Goal: Check status: Check status

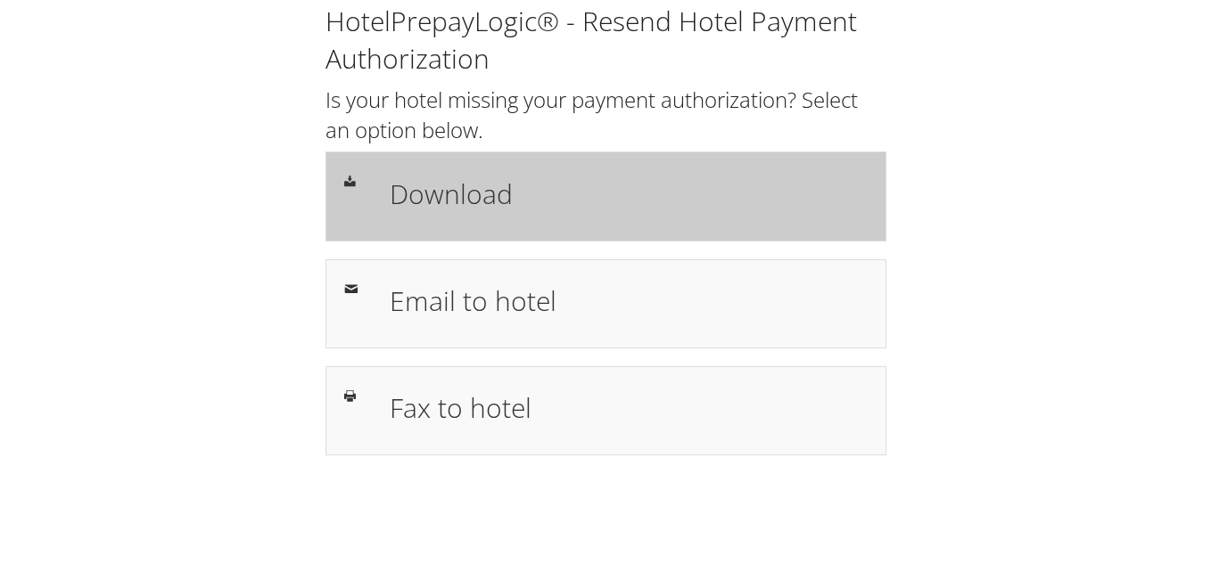
click at [467, 218] on div "Download" at bounding box center [628, 196] width 505 height 52
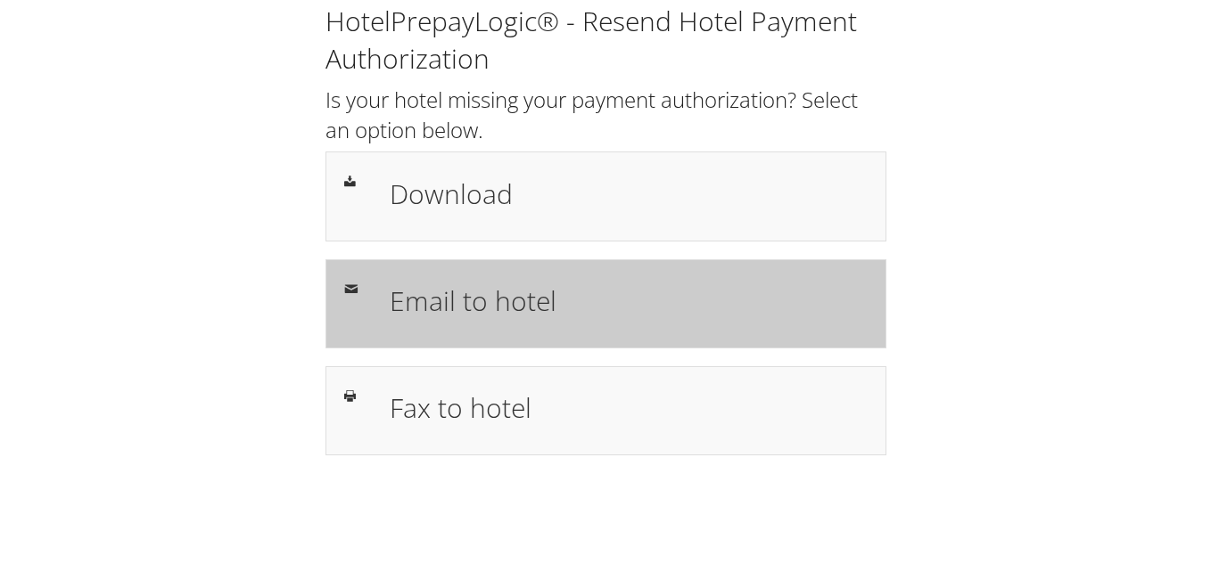
click at [489, 268] on div "Email to hotel" at bounding box center [605, 303] width 561 height 89
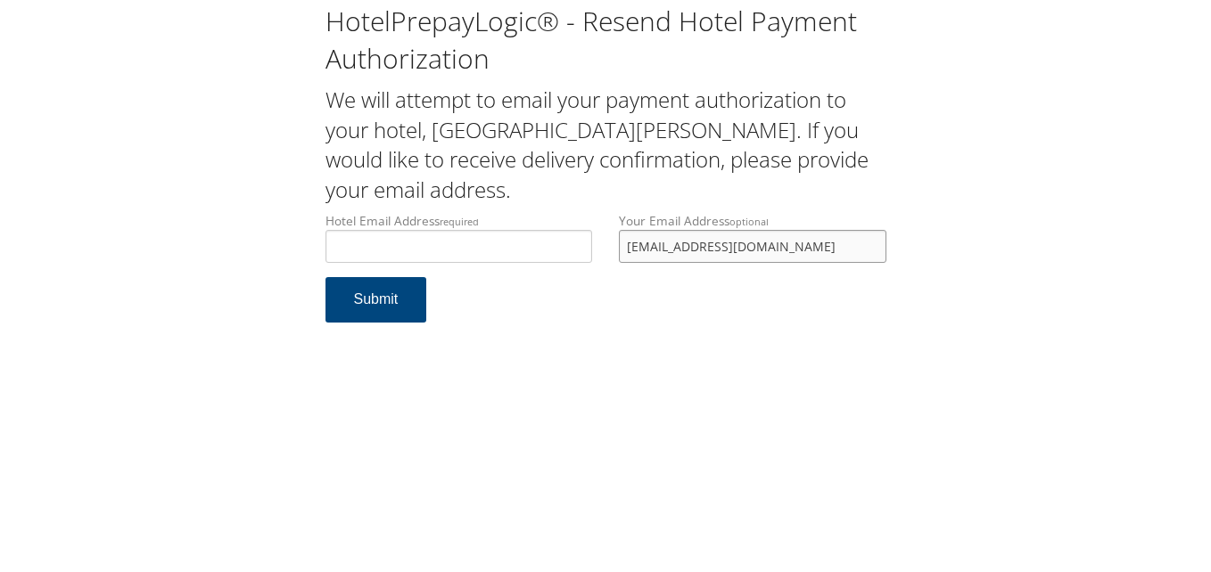
drag, startPoint x: 698, startPoint y: 259, endPoint x: 529, endPoint y: 259, distance: 169.4
click at [529, 259] on div "Hotel Email Address required Hotel email address is required Your Email Address…" at bounding box center [606, 244] width 588 height 65
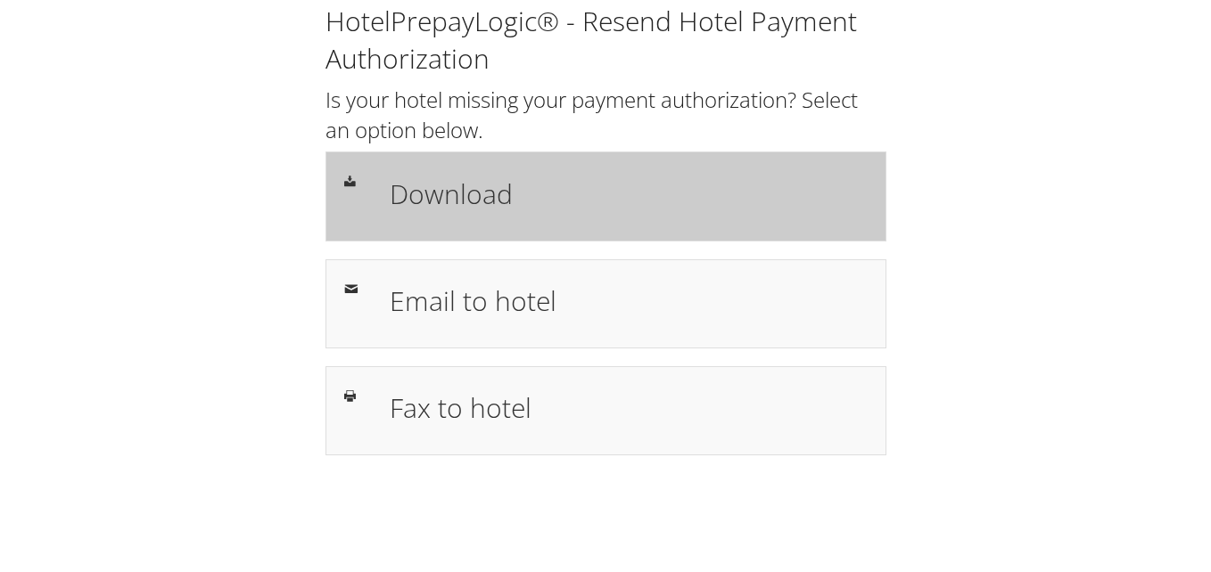
drag, startPoint x: 0, startPoint y: 0, endPoint x: 444, endPoint y: 212, distance: 492.2
click at [444, 212] on h1 "Download" at bounding box center [629, 194] width 478 height 40
click at [455, 201] on h1 "Download" at bounding box center [629, 194] width 478 height 40
click at [449, 193] on h1 "Download" at bounding box center [629, 194] width 478 height 40
click at [454, 198] on h1 "Download" at bounding box center [629, 194] width 478 height 40
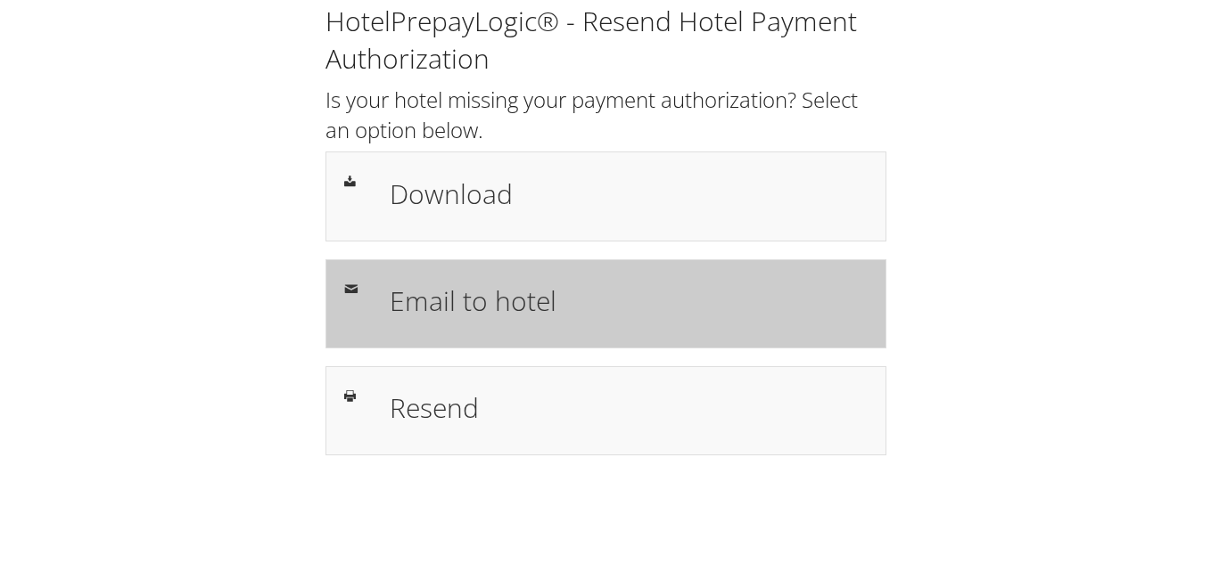
click at [515, 299] on h1 "Email to hotel" at bounding box center [629, 301] width 478 height 40
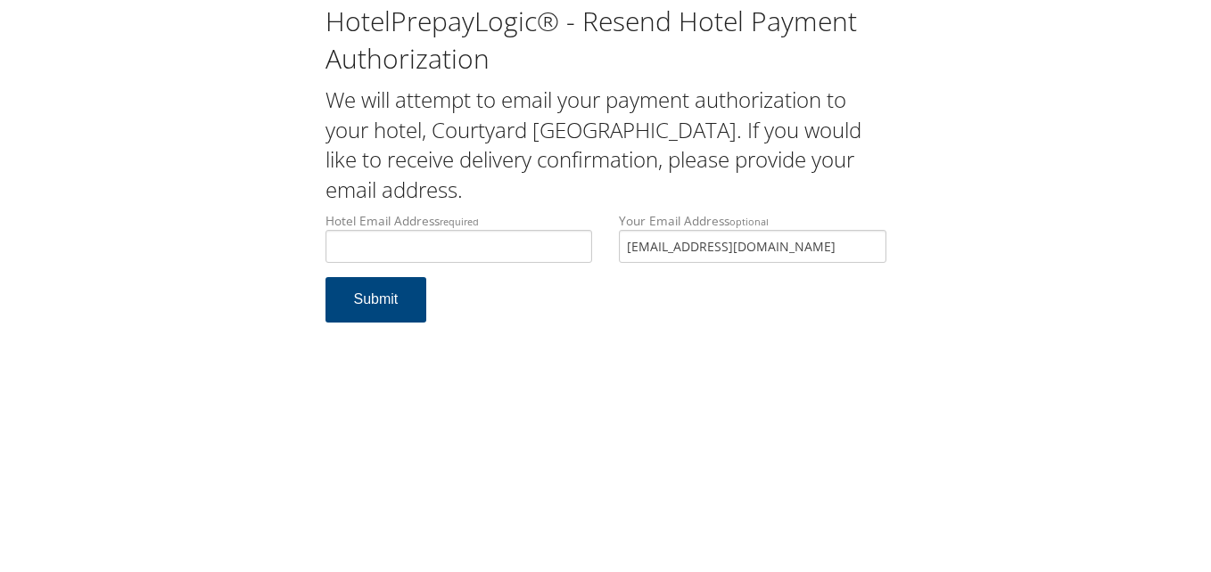
click at [630, 260] on input "[EMAIL_ADDRESS][DOMAIN_NAME]" at bounding box center [753, 246] width 268 height 33
type input "l"
click at [503, 251] on input "Hotel Email Address required" at bounding box center [459, 246] width 268 height 33
click at [500, 254] on input "Hotel Email Address required" at bounding box center [459, 246] width 268 height 33
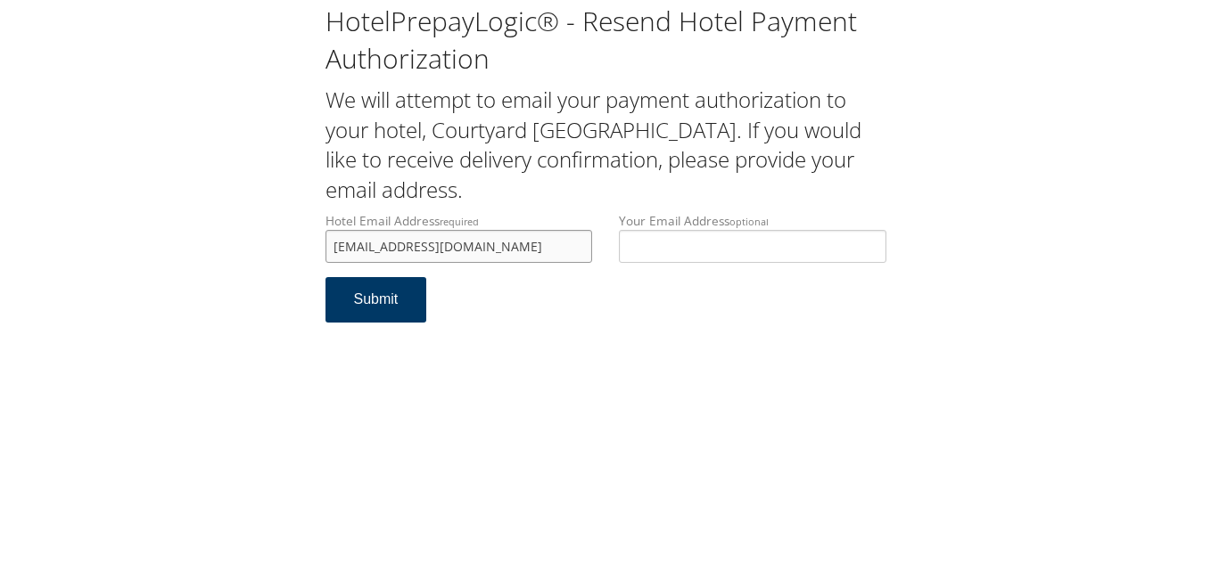
type input "[EMAIL_ADDRESS][DOMAIN_NAME]"
click at [364, 301] on button "Submit" at bounding box center [376, 299] width 102 height 45
drag, startPoint x: 485, startPoint y: 252, endPoint x: 164, endPoint y: 242, distance: 321.2
click at [164, 242] on div "HotelPrepayLogic® - Resend Hotel Payment Authorization We will attempt to email…" at bounding box center [605, 170] width 1175 height 341
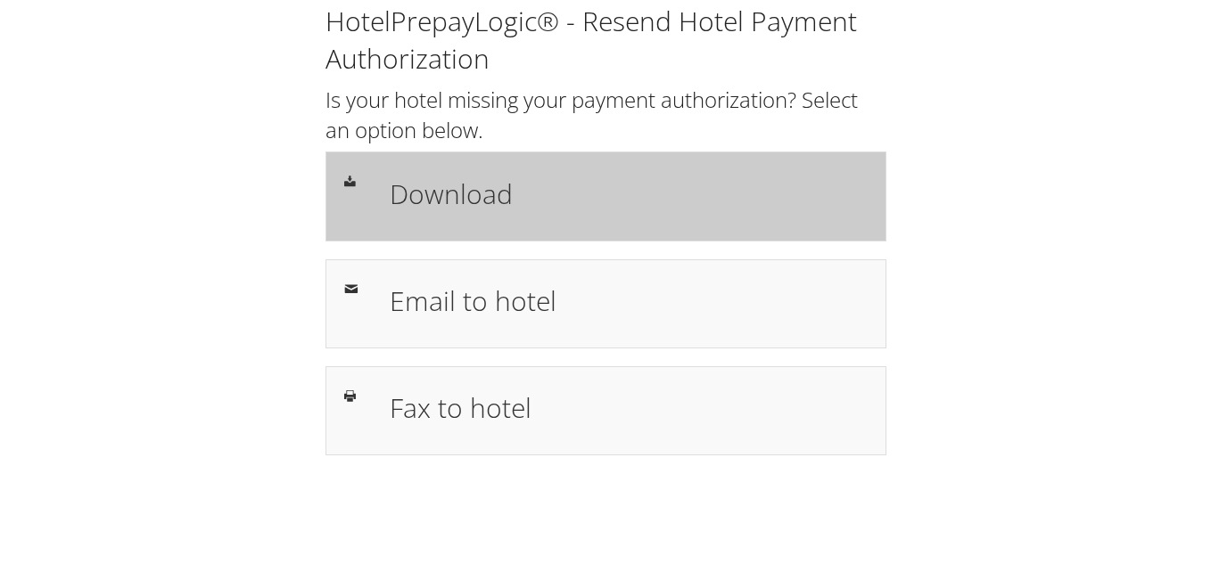
click at [439, 201] on h1 "Download" at bounding box center [629, 194] width 478 height 40
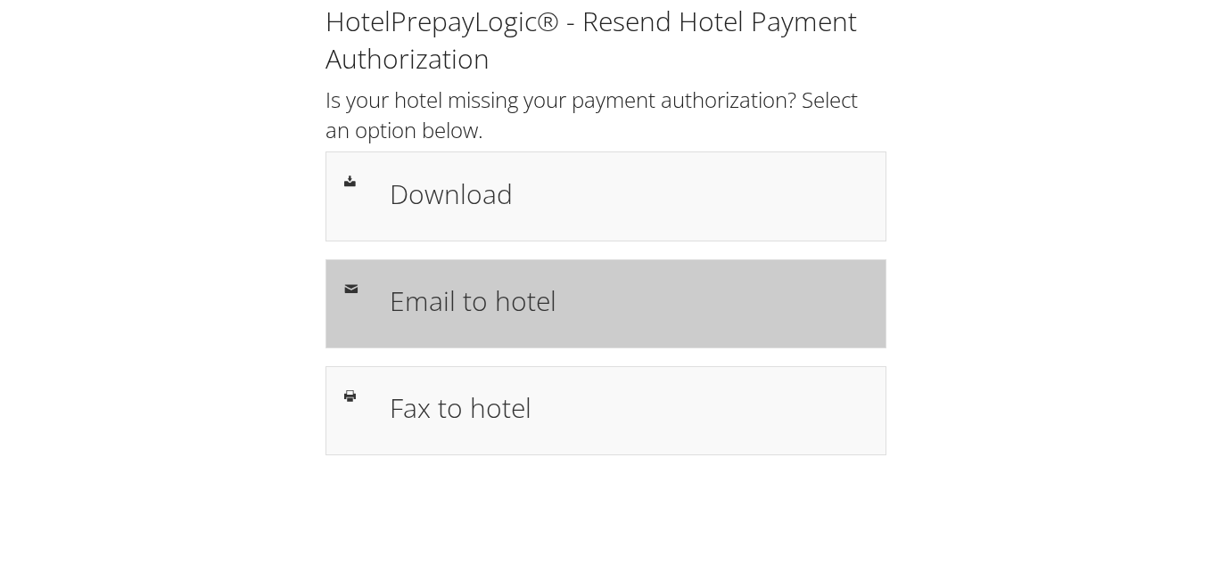
click at [476, 286] on h1 "Email to hotel" at bounding box center [629, 301] width 478 height 40
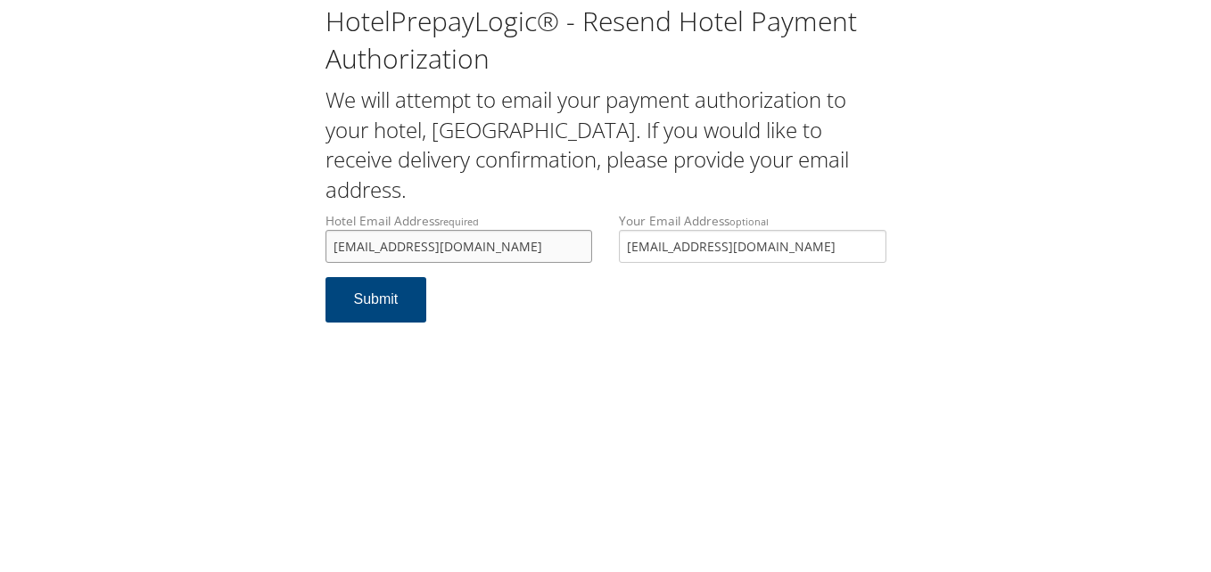
type input "guestservices@plazahotelelpaso.com"
drag, startPoint x: 764, startPoint y: 250, endPoint x: 507, endPoint y: 316, distance: 266.0
click at [507, 316] on form "Hotel Email Address required guestservices@plazahotelelpaso.com Hotel email add…" at bounding box center [605, 276] width 561 height 128
click at [392, 309] on button "Submit" at bounding box center [376, 299] width 102 height 45
drag, startPoint x: 556, startPoint y: 246, endPoint x: 281, endPoint y: 253, distance: 274.7
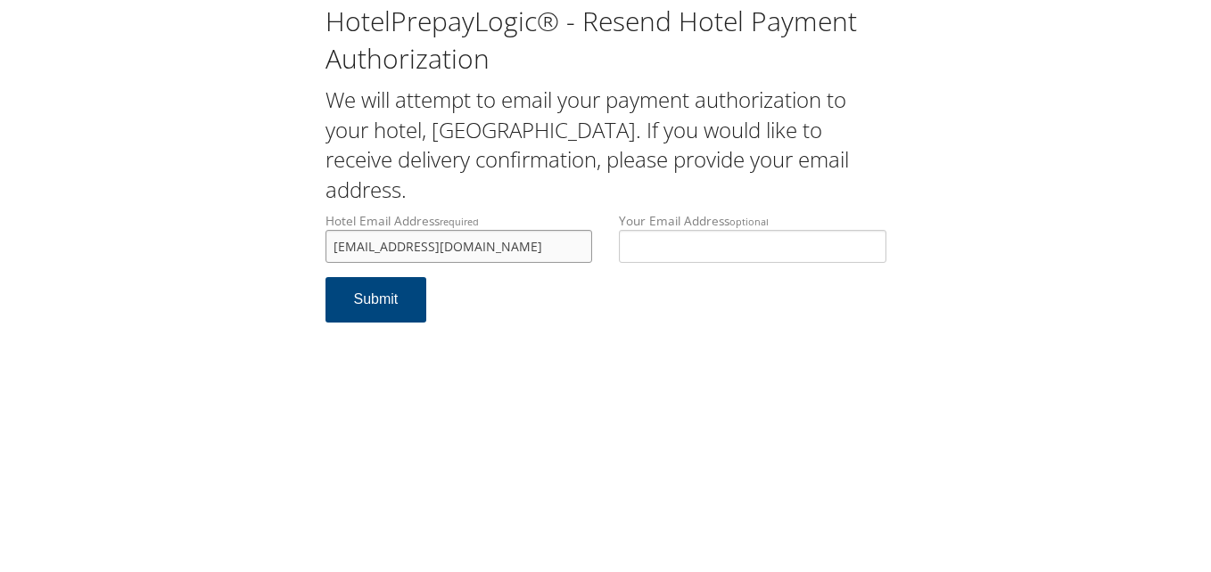
click at [281, 253] on div "HotelPrepayLogic® - Resend Hotel Payment Authorization We will attempt to email…" at bounding box center [605, 170] width 1175 height 341
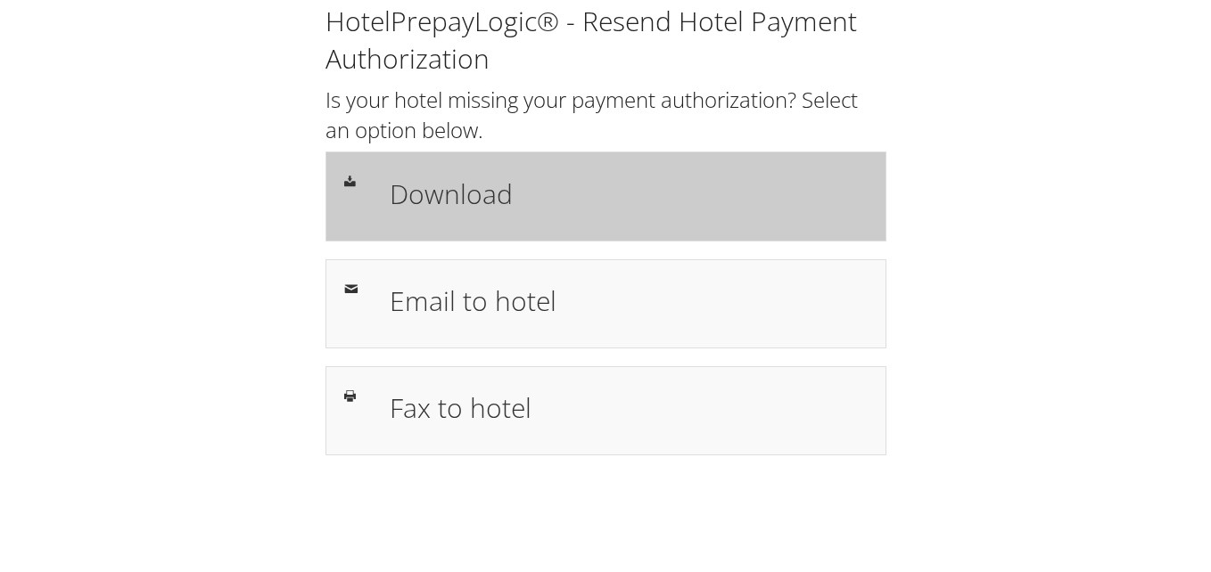
click at [457, 205] on h1 "Download" at bounding box center [629, 194] width 478 height 40
click at [407, 217] on div "Download" at bounding box center [628, 196] width 505 height 52
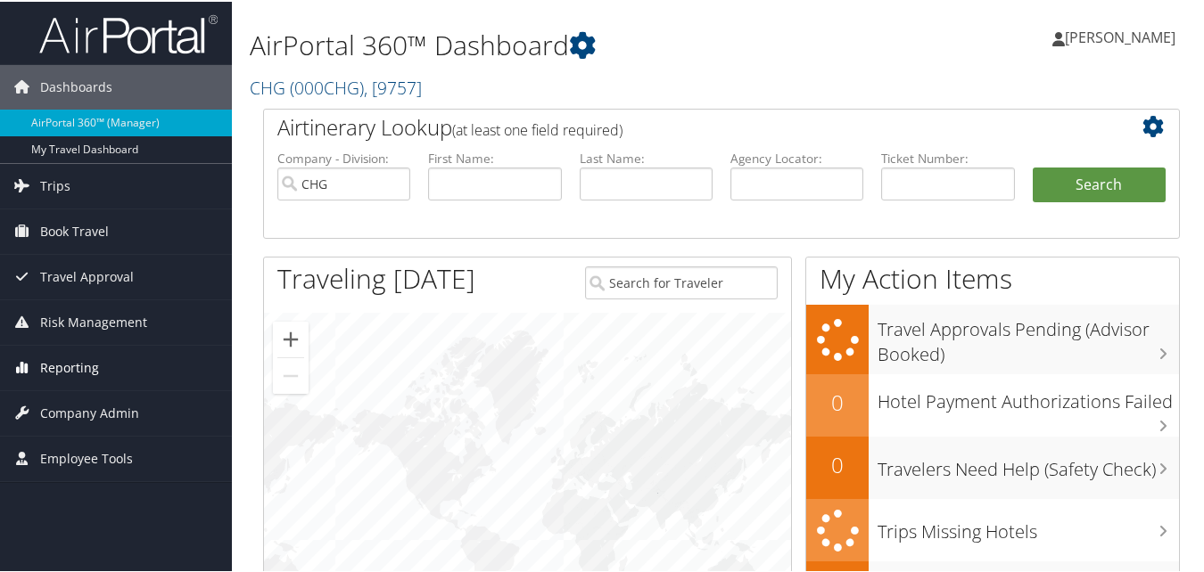
click at [67, 375] on span "Reporting" at bounding box center [69, 366] width 59 height 45
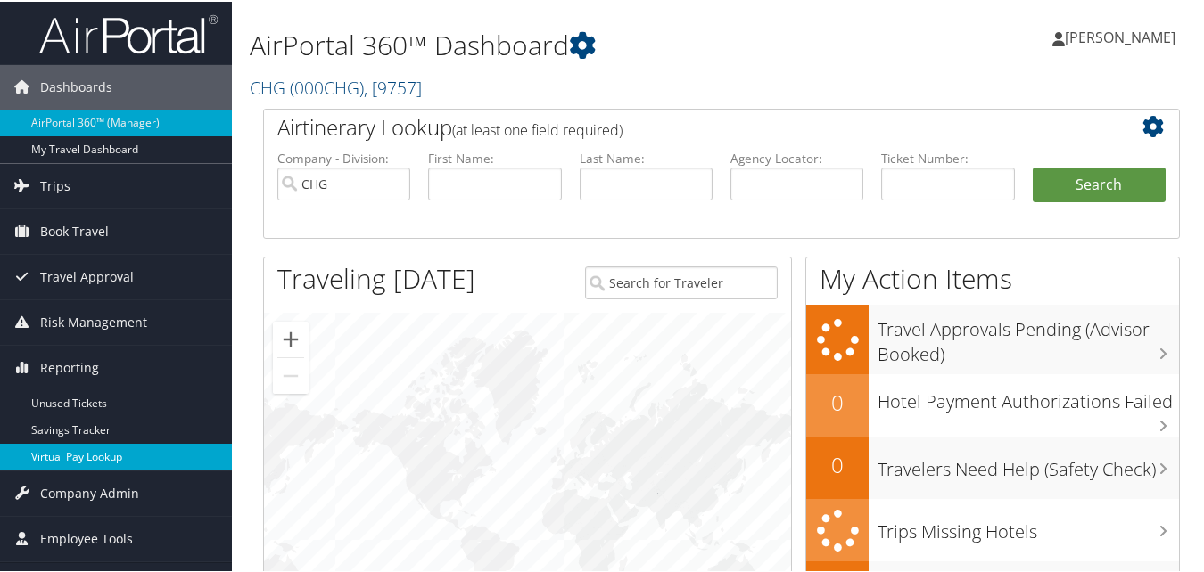
click at [79, 457] on link "Virtual Pay Lookup" at bounding box center [116, 455] width 232 height 27
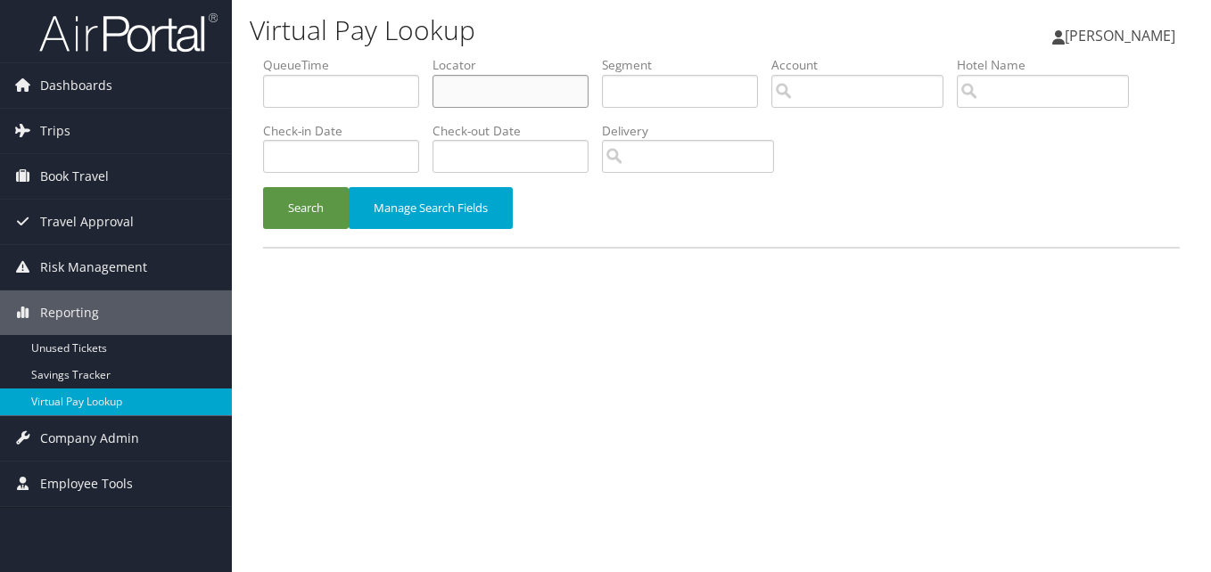
click at [464, 82] on input "text" at bounding box center [510, 91] width 156 height 33
paste input "ITFLNI"
type input "ITFLNI"
click at [305, 208] on button "Search" at bounding box center [306, 208] width 86 height 42
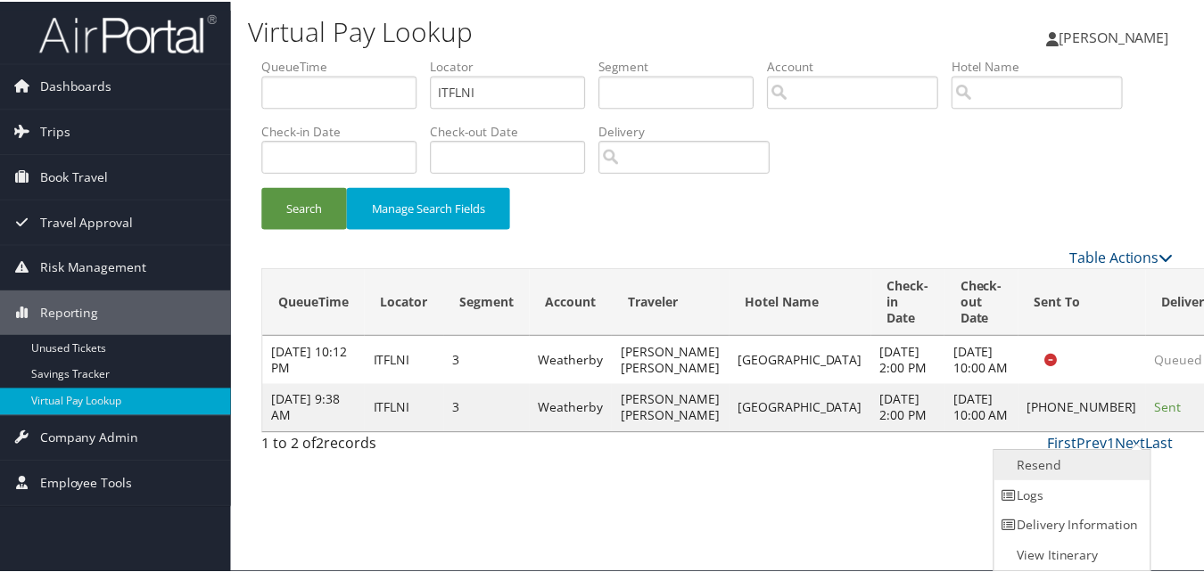
scroll to position [1, 0]
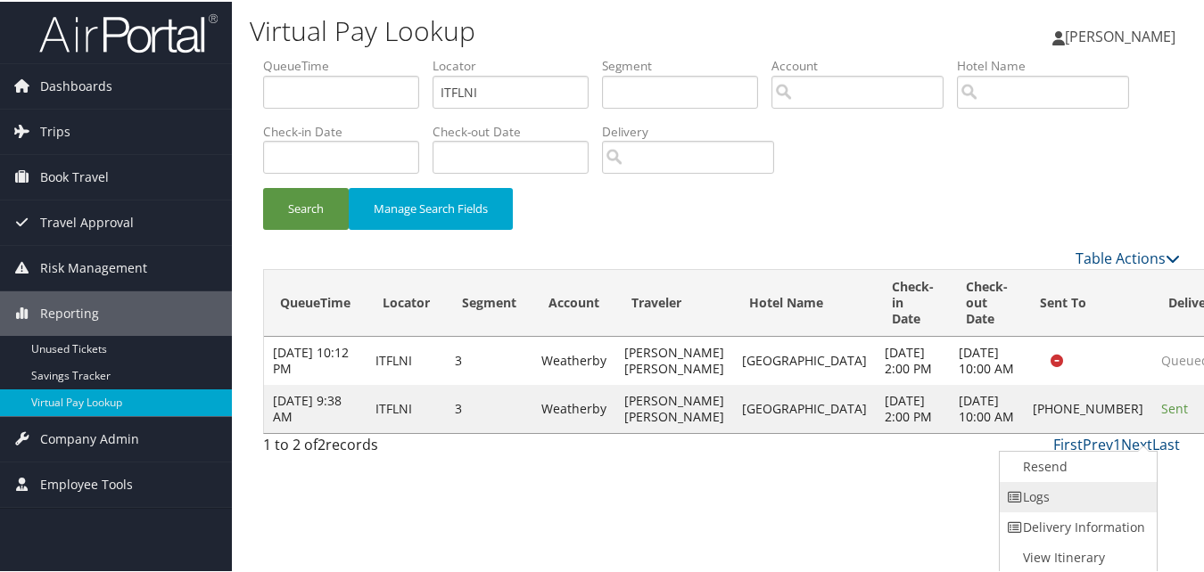
click at [1041, 498] on link "Logs" at bounding box center [1076, 496] width 152 height 30
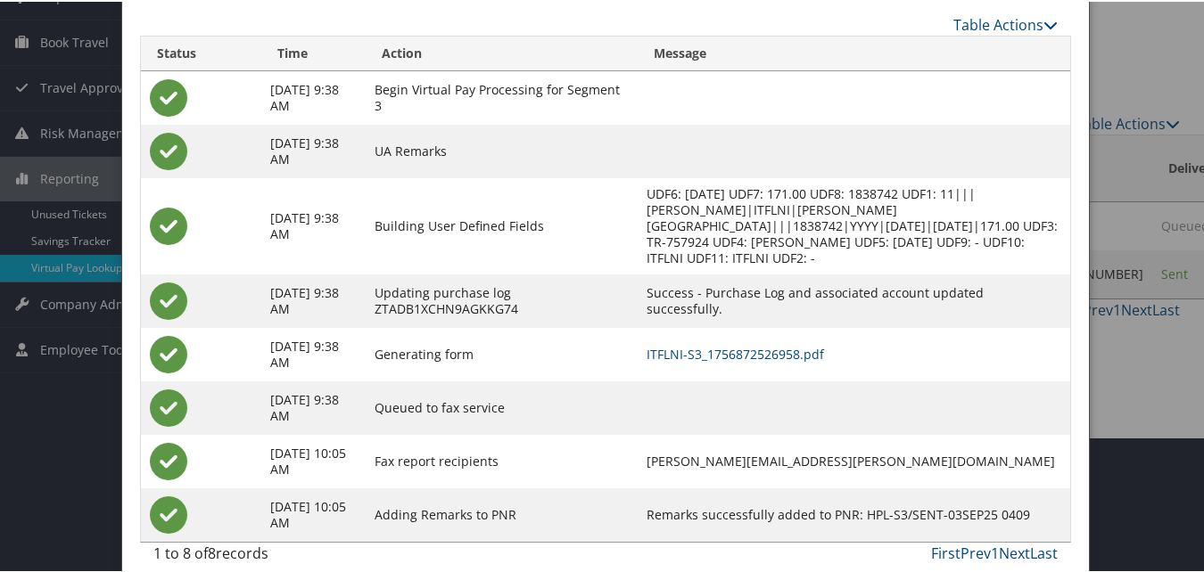
scroll to position [153, 0]
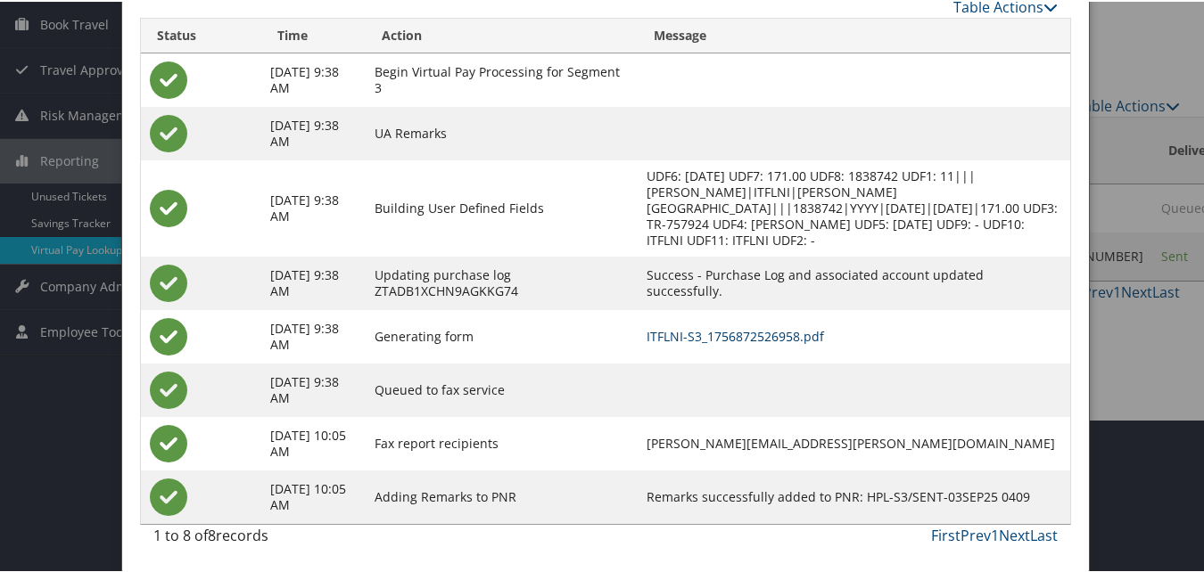
click at [714, 341] on link "ITFLNI-S3_1756872526958.pdf" at bounding box center [735, 334] width 177 height 17
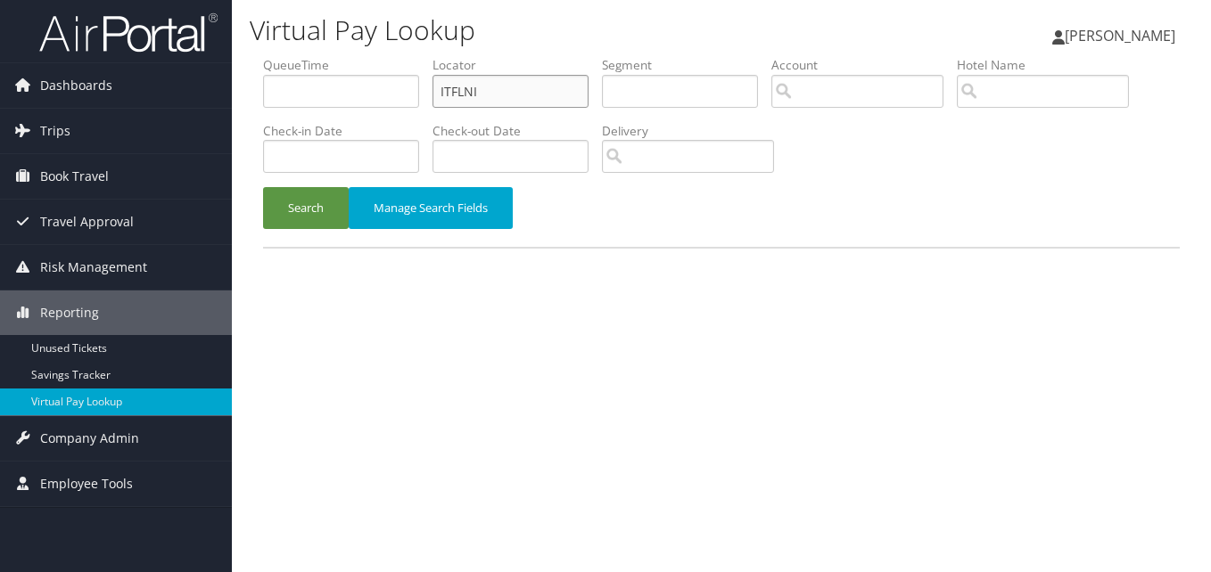
drag, startPoint x: 489, startPoint y: 94, endPoint x: 311, endPoint y: 98, distance: 177.5
click at [314, 56] on ul "QueueTime Locator ITFLNI Segment Account Traveler Hotel Name Check-in Date Chec…" at bounding box center [721, 56] width 917 height 0
paste input "HBOIQH"
type input "HBOIQH"
click at [302, 213] on button "Search" at bounding box center [306, 208] width 86 height 42
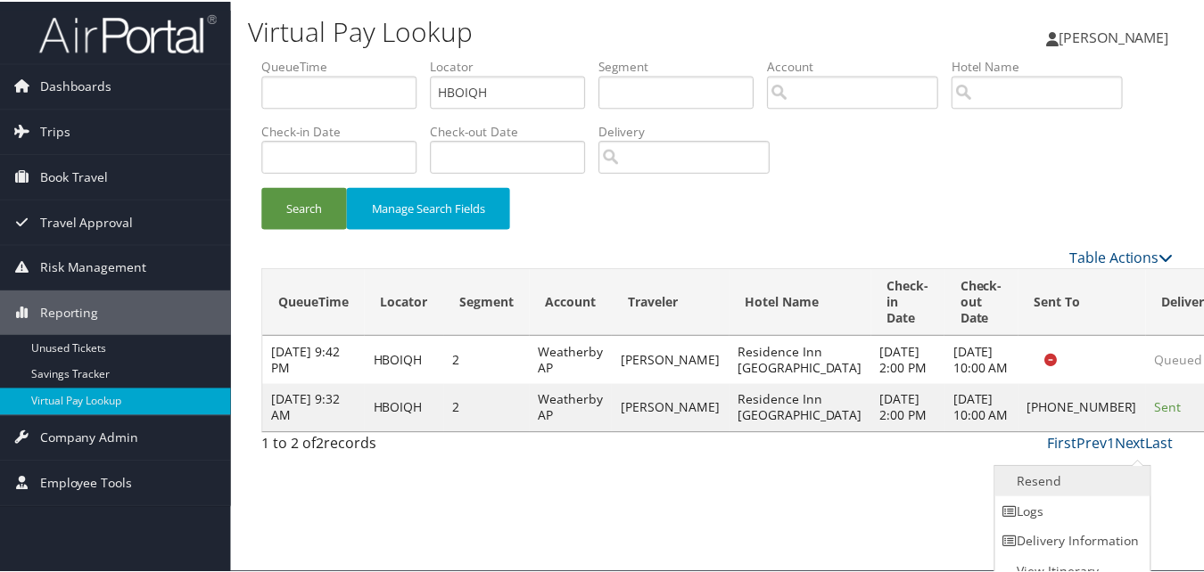
scroll to position [17, 0]
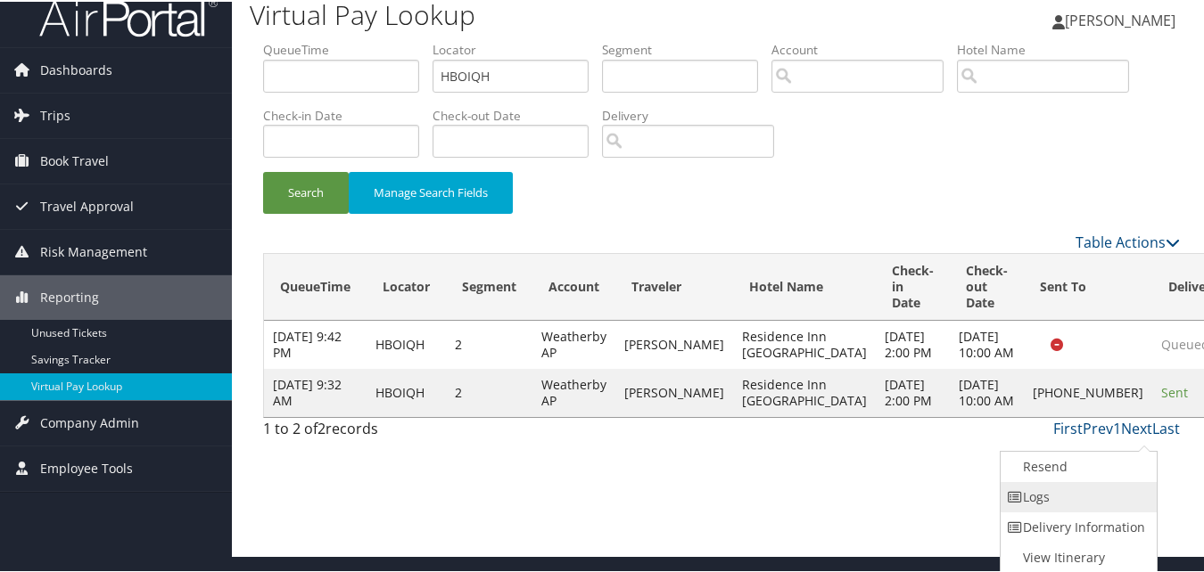
click at [1066, 490] on link "Logs" at bounding box center [1077, 496] width 152 height 30
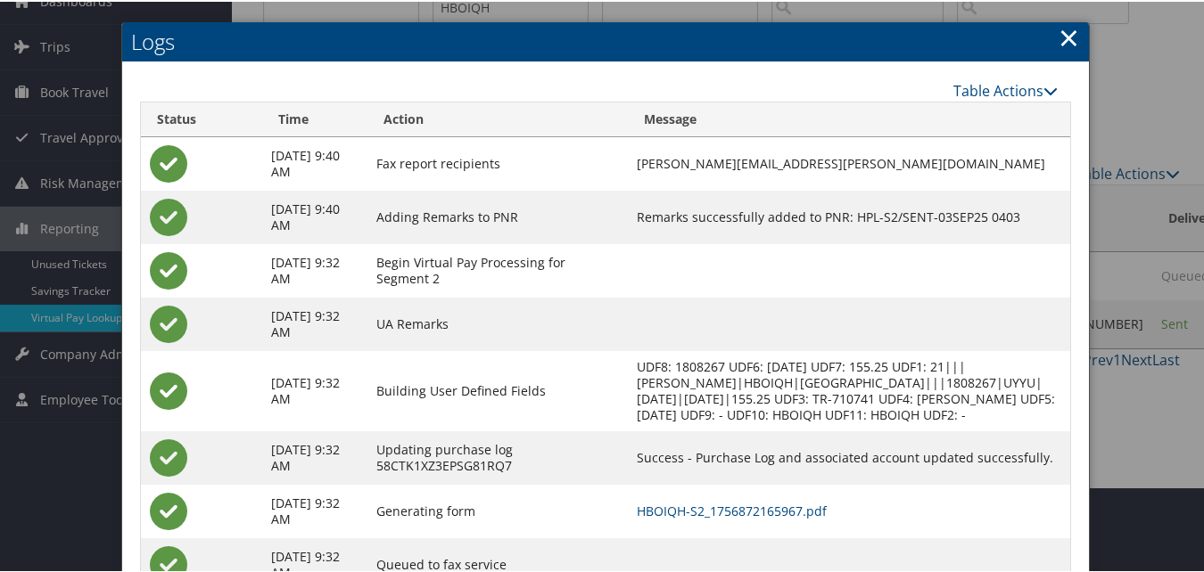
scroll to position [169, 0]
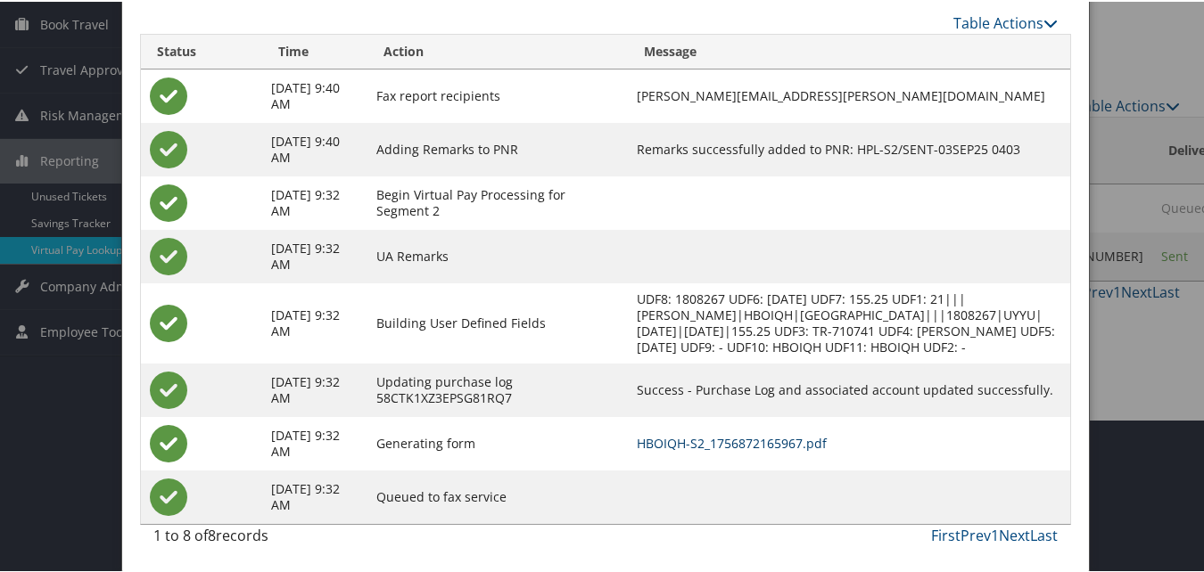
click at [781, 440] on link "HBOIQH-S2_1756872165967.pdf" at bounding box center [732, 441] width 190 height 17
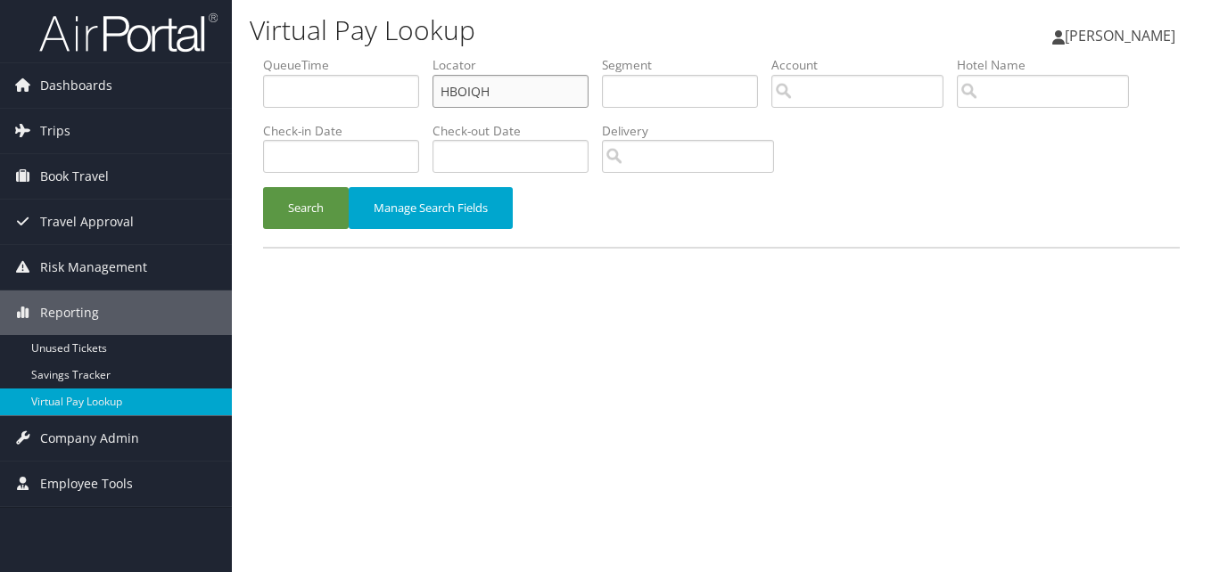
drag, startPoint x: 538, startPoint y: 99, endPoint x: 341, endPoint y: 112, distance: 197.5
click at [341, 56] on ul "QueueTime Locator HBOIQH Segment Account Traveler Hotel Name Check-in Date Chec…" at bounding box center [721, 56] width 917 height 0
paste input "UOTFRX"
type input "UOTFRX"
click at [317, 197] on button "Search" at bounding box center [306, 208] width 86 height 42
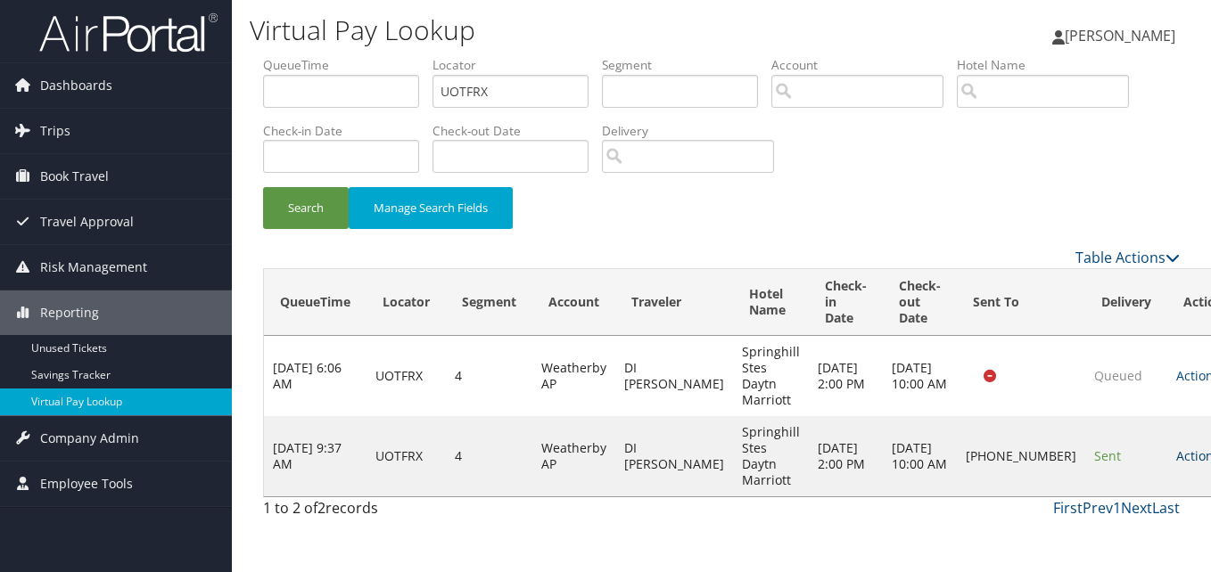
click at [1210, 456] on icon at bounding box center [1226, 456] width 12 height 12
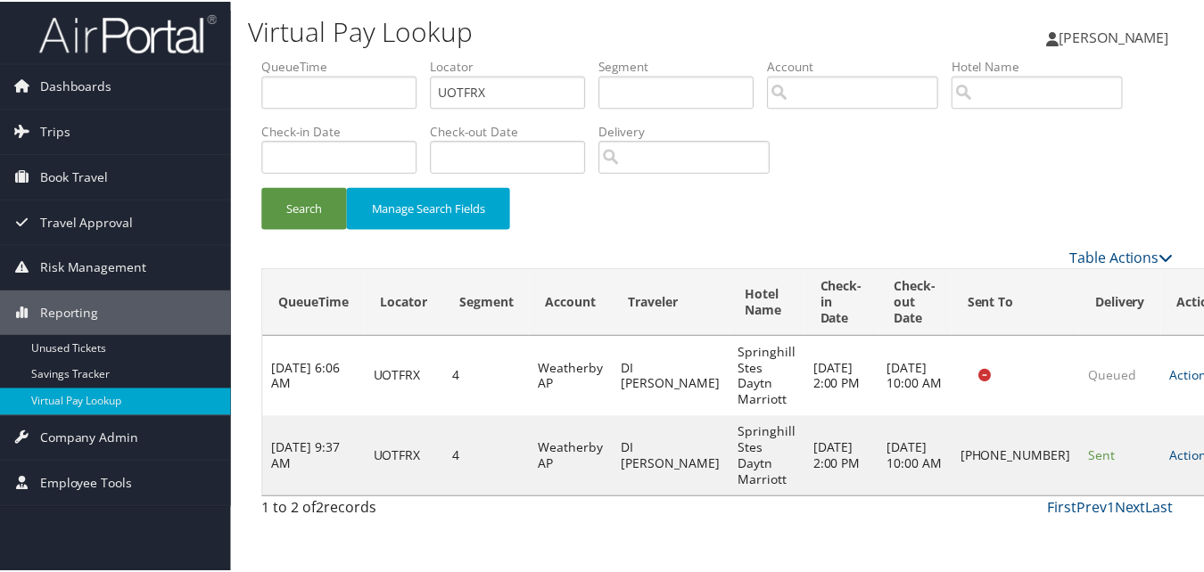
scroll to position [17, 0]
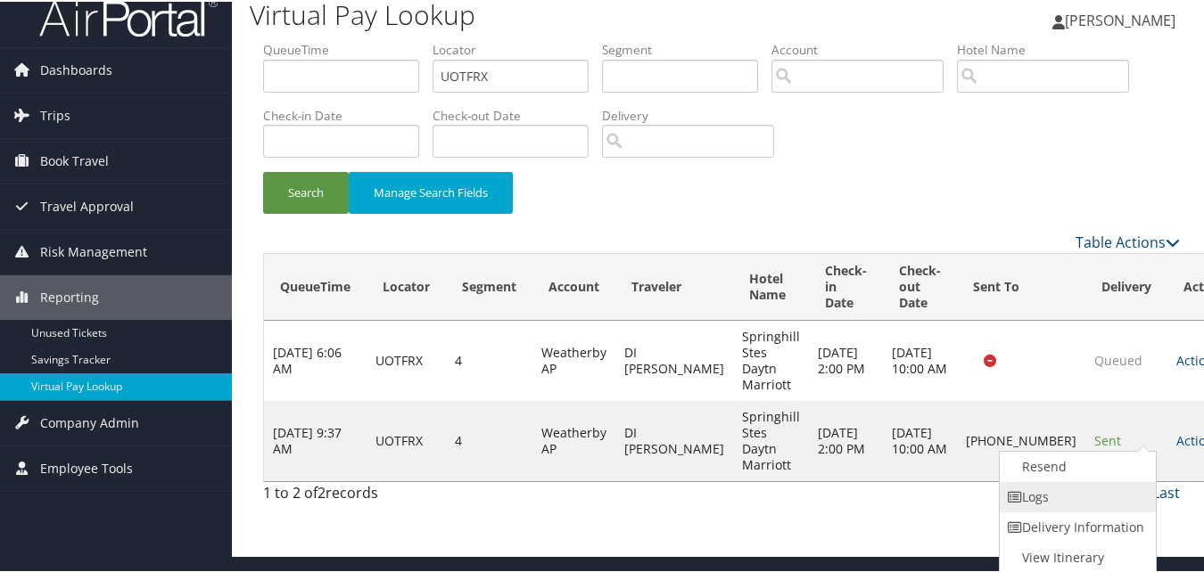
click at [1026, 490] on link "Logs" at bounding box center [1076, 496] width 152 height 30
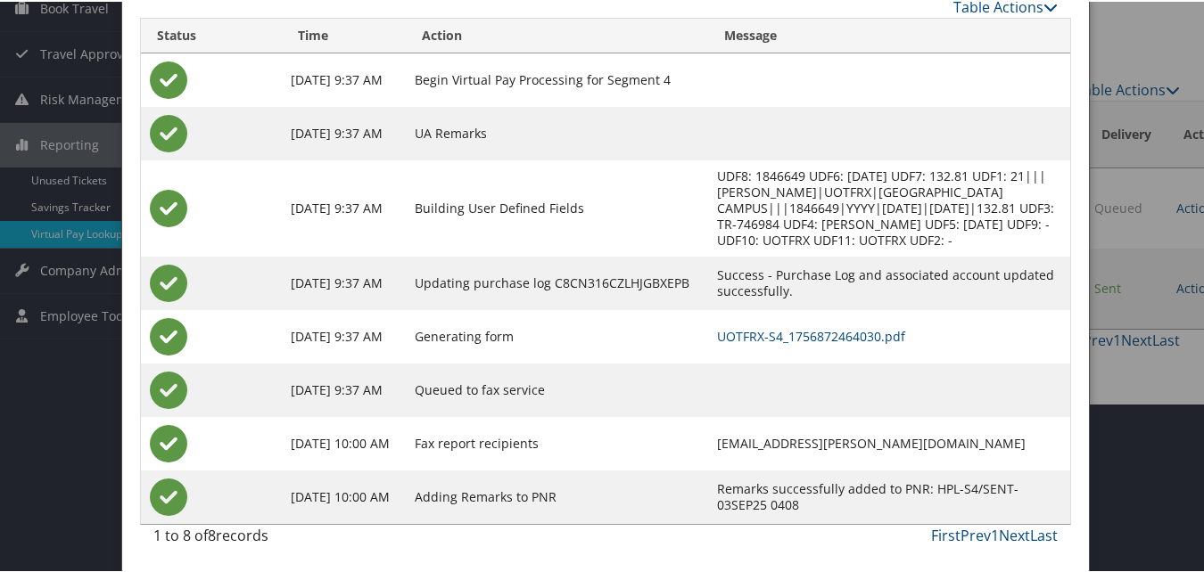
scroll to position [185, 0]
drag, startPoint x: 794, startPoint y: 338, endPoint x: 764, endPoint y: 345, distance: 30.3
click at [795, 338] on link "UOTFRX-S4_1756872464030.pdf" at bounding box center [811, 334] width 188 height 17
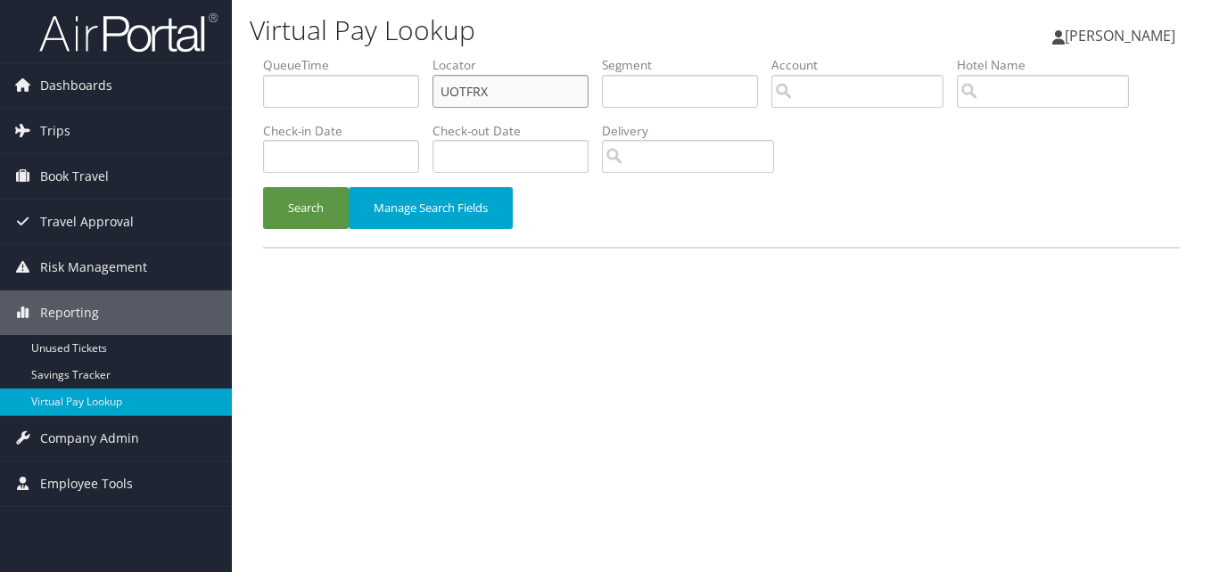
drag, startPoint x: 503, startPoint y: 97, endPoint x: 393, endPoint y: 114, distance: 111.0
click at [393, 56] on ul "QueueTime Locator UOTFRX Segment Account Traveler Hotel Name Check-in Date Chec…" at bounding box center [721, 56] width 917 height 0
paste input "JSUPUZ"
type input "JSUPUZ"
click at [317, 205] on button "Search" at bounding box center [306, 208] width 86 height 42
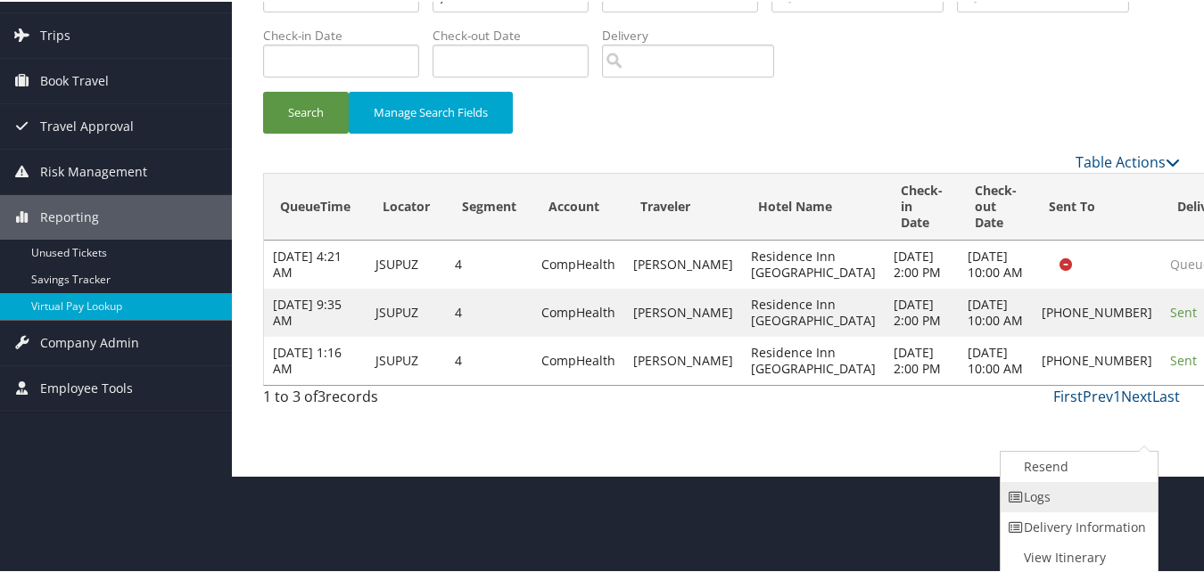
click at [1056, 492] on link "Logs" at bounding box center [1077, 496] width 152 height 30
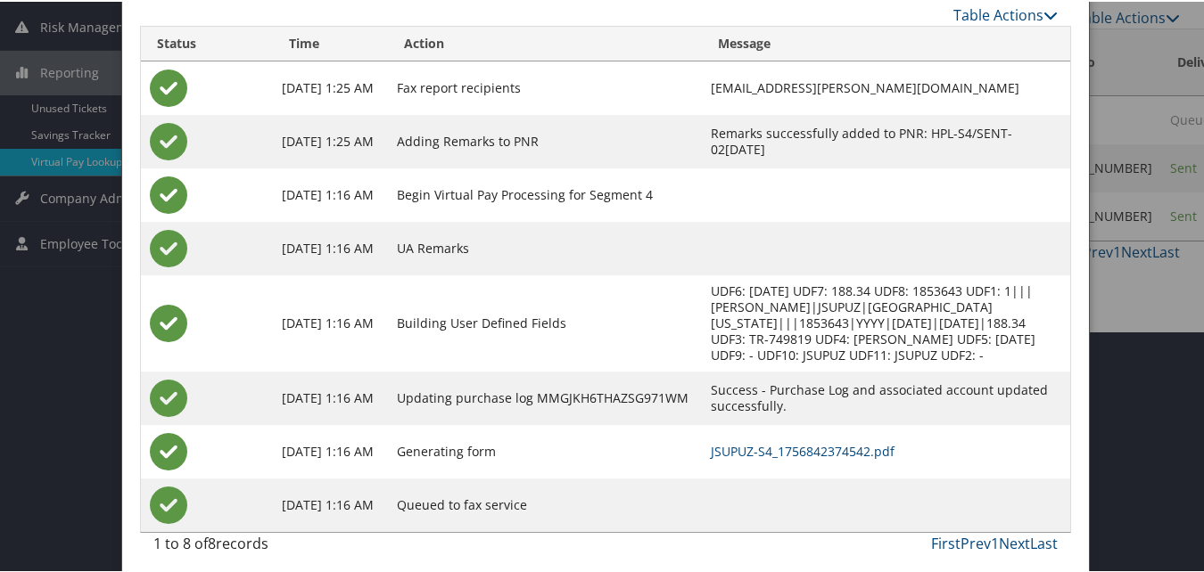
scroll to position [250, 0]
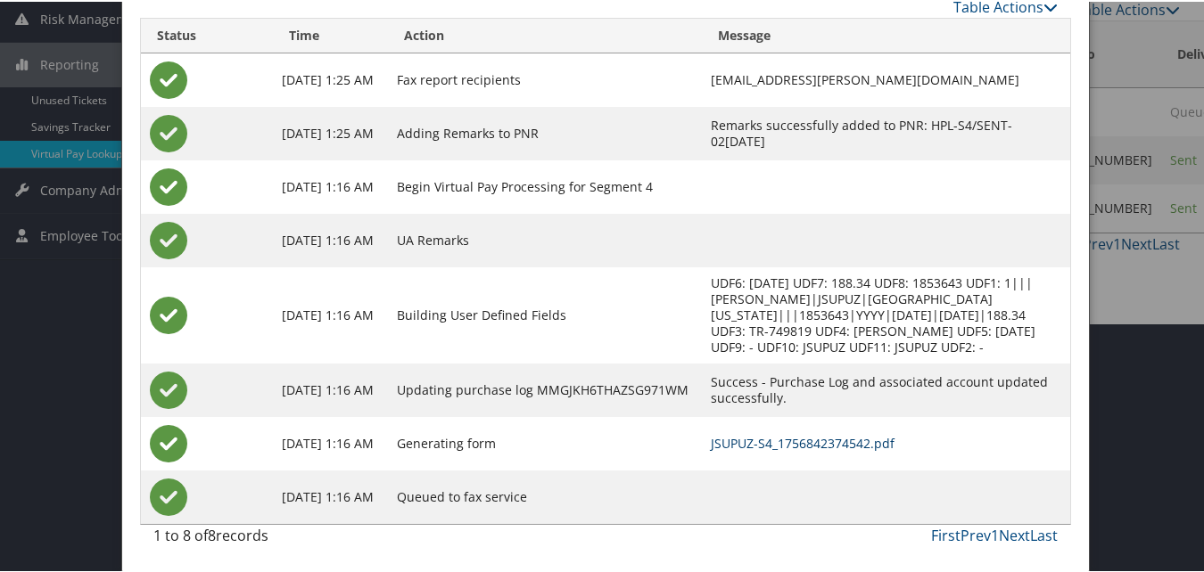
click at [770, 440] on link "JSUPUZ-S4_1756842374542.pdf" at bounding box center [803, 441] width 184 height 17
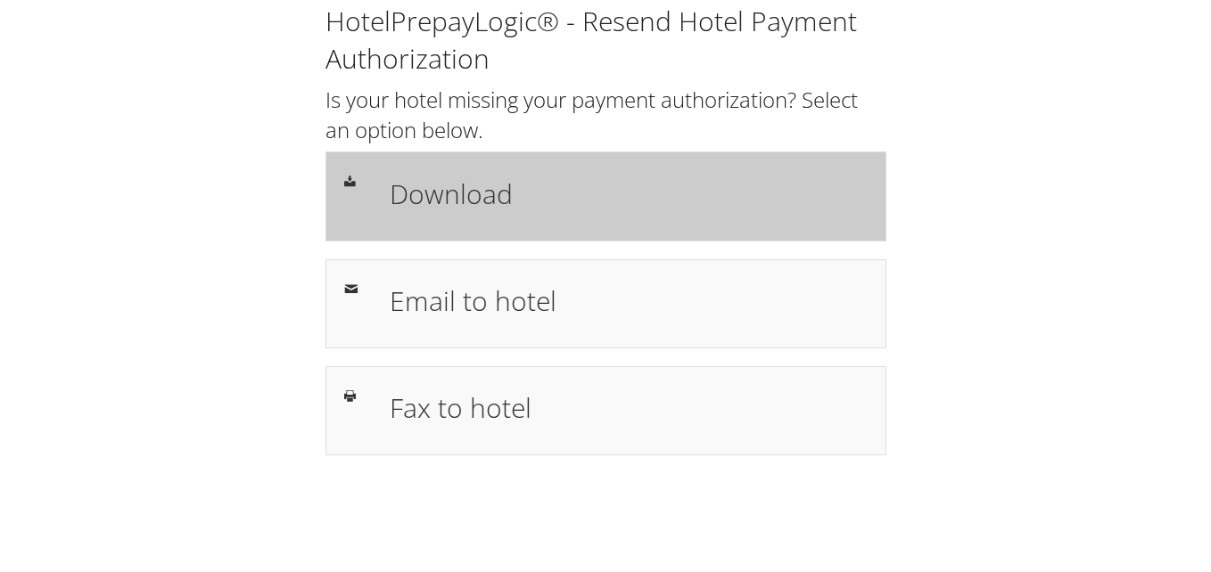
click at [427, 190] on h1 "Download" at bounding box center [629, 194] width 478 height 40
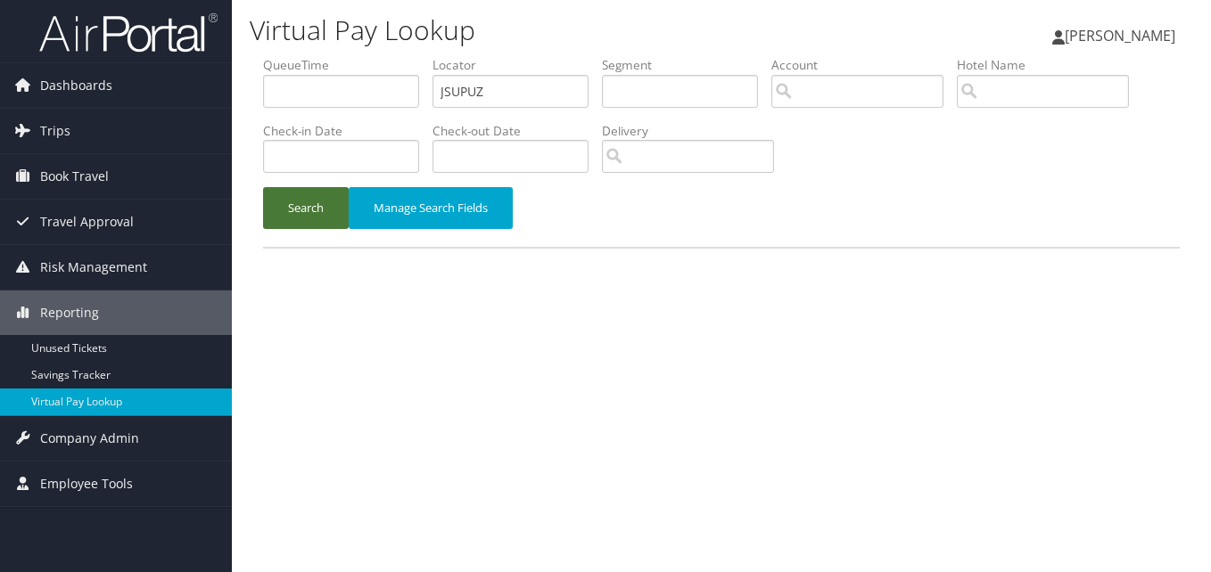
click at [280, 218] on button "Search" at bounding box center [306, 208] width 86 height 42
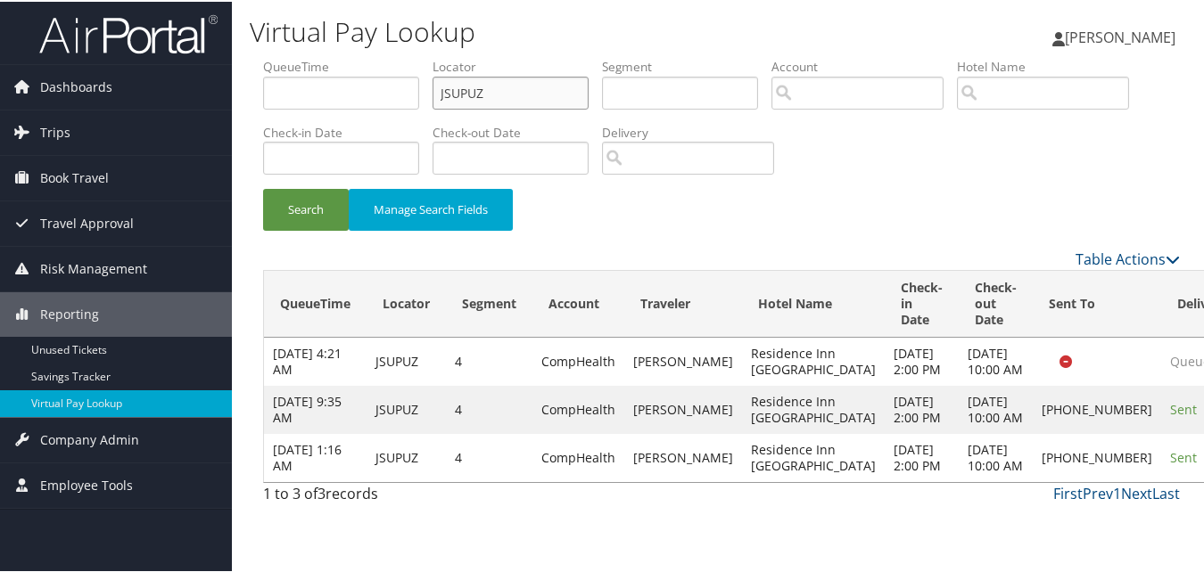
drag, startPoint x: 485, startPoint y: 92, endPoint x: 389, endPoint y: 120, distance: 100.4
click at [391, 56] on ul "QueueTime Locator JSUPUZ Segment Account Traveler Hotel Name Check-in Date Chec…" at bounding box center [721, 56] width 917 height 0
paste input "GCCWWF"
type input "GCCWWF"
click at [308, 209] on button "Search" at bounding box center [306, 208] width 86 height 42
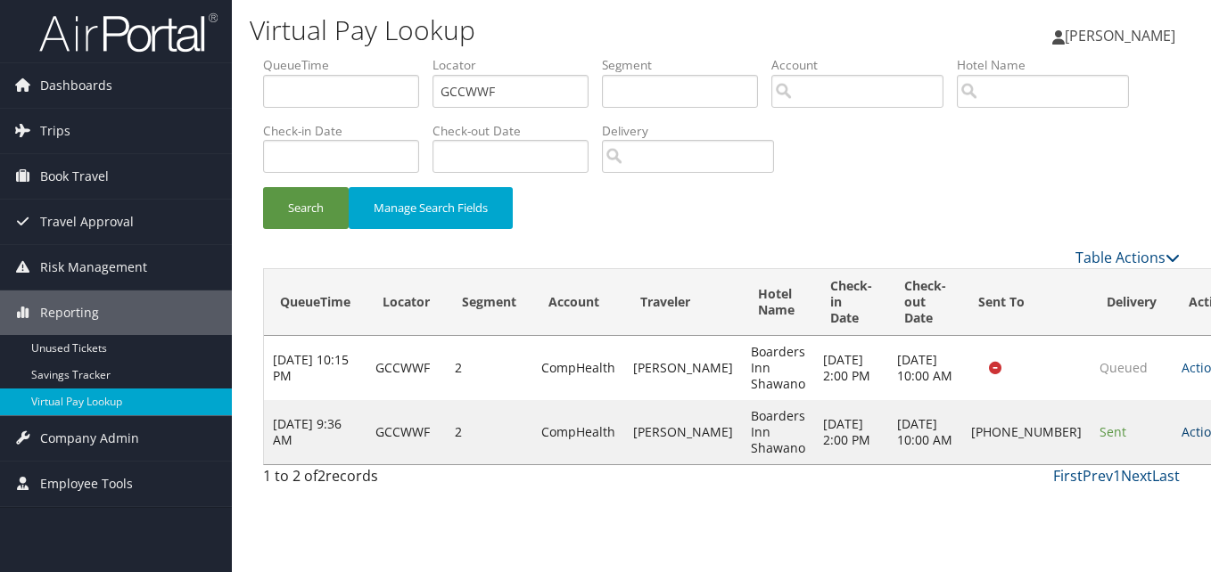
click at [1182, 441] on link "Actions" at bounding box center [1210, 432] width 56 height 17
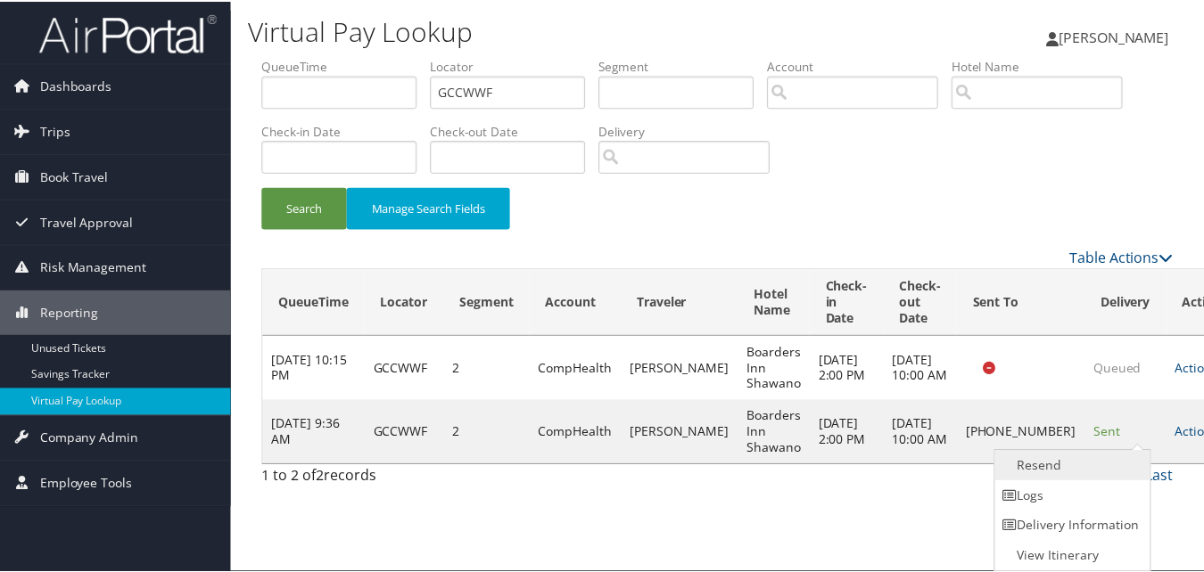
scroll to position [1, 0]
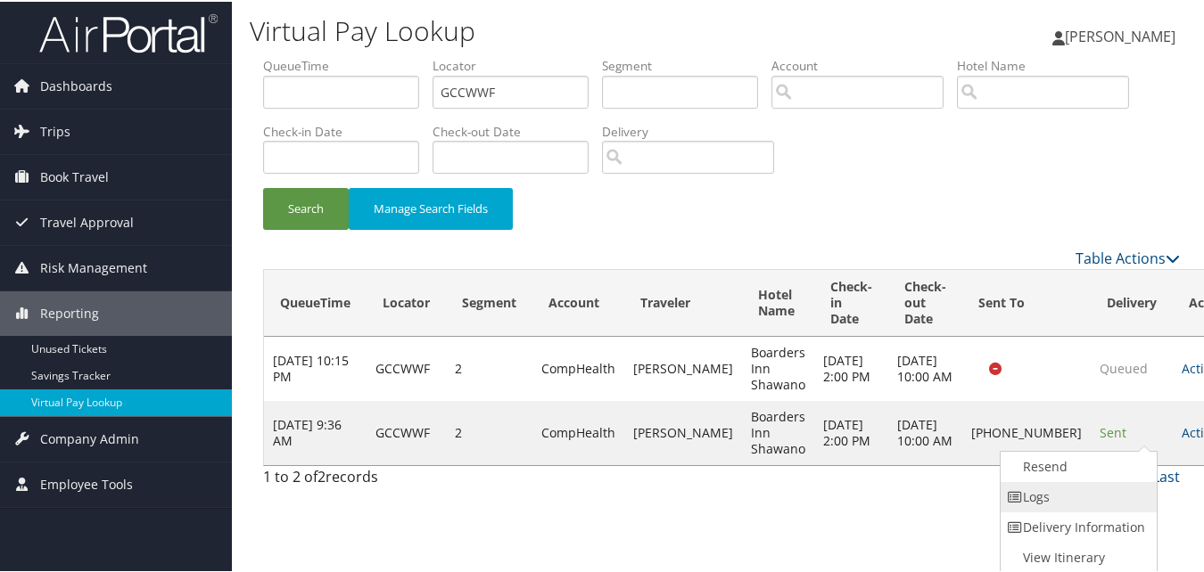
click at [1058, 497] on link "Logs" at bounding box center [1077, 496] width 152 height 30
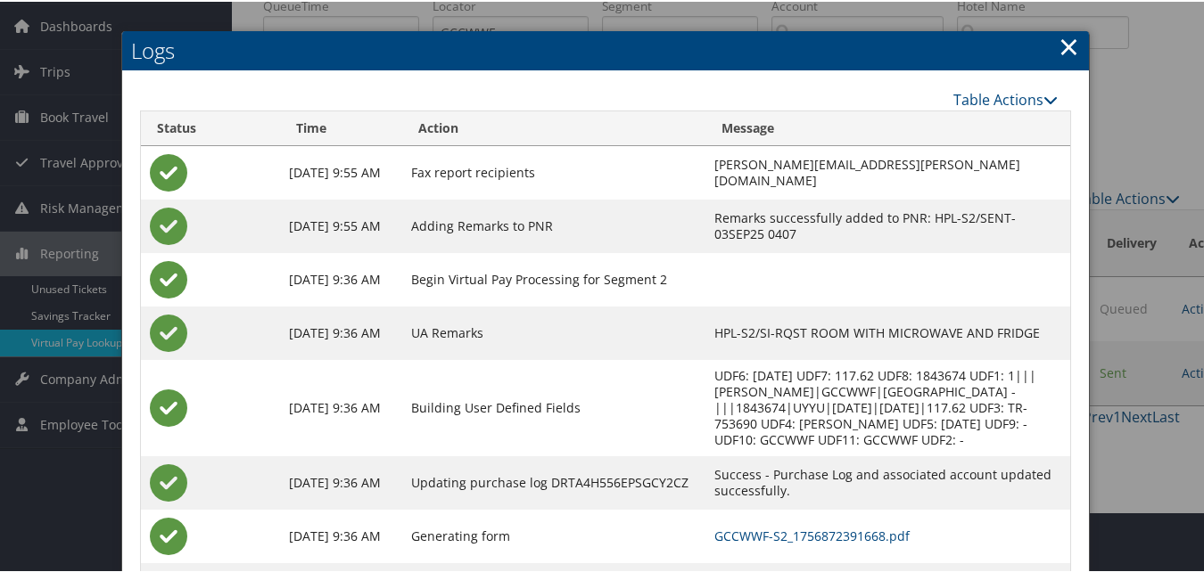
scroll to position [137, 0]
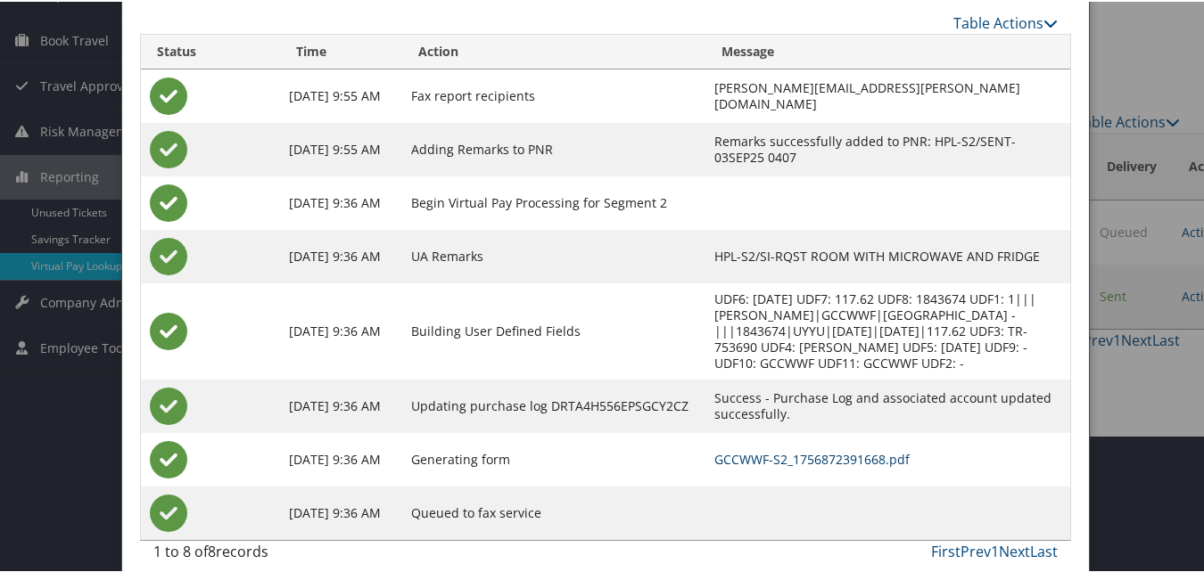
click at [714, 449] on link "GCCWWF-S2_1756872391668.pdf" at bounding box center [811, 457] width 195 height 17
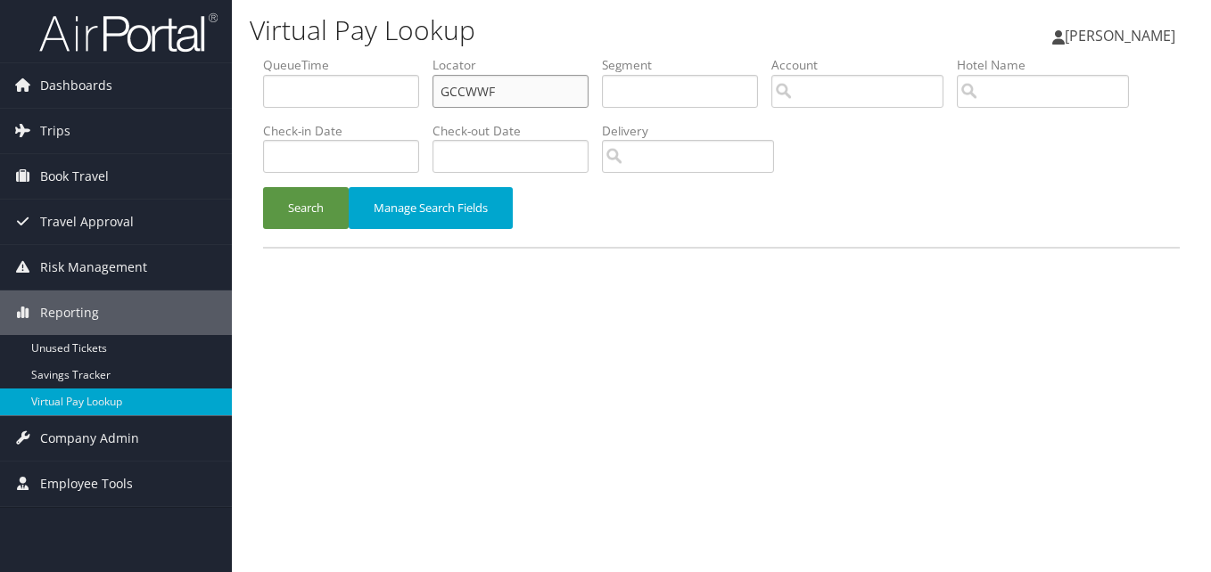
drag, startPoint x: 512, startPoint y: 89, endPoint x: 357, endPoint y: 114, distance: 157.2
click at [367, 56] on ul "QueueTime Locator GCCWWF Segment Account Traveler Hotel Name Check-in Date Chec…" at bounding box center [721, 56] width 917 height 0
paste input "OFCIIT"
type input "OFCIIT"
click at [298, 217] on button "Search" at bounding box center [306, 208] width 86 height 42
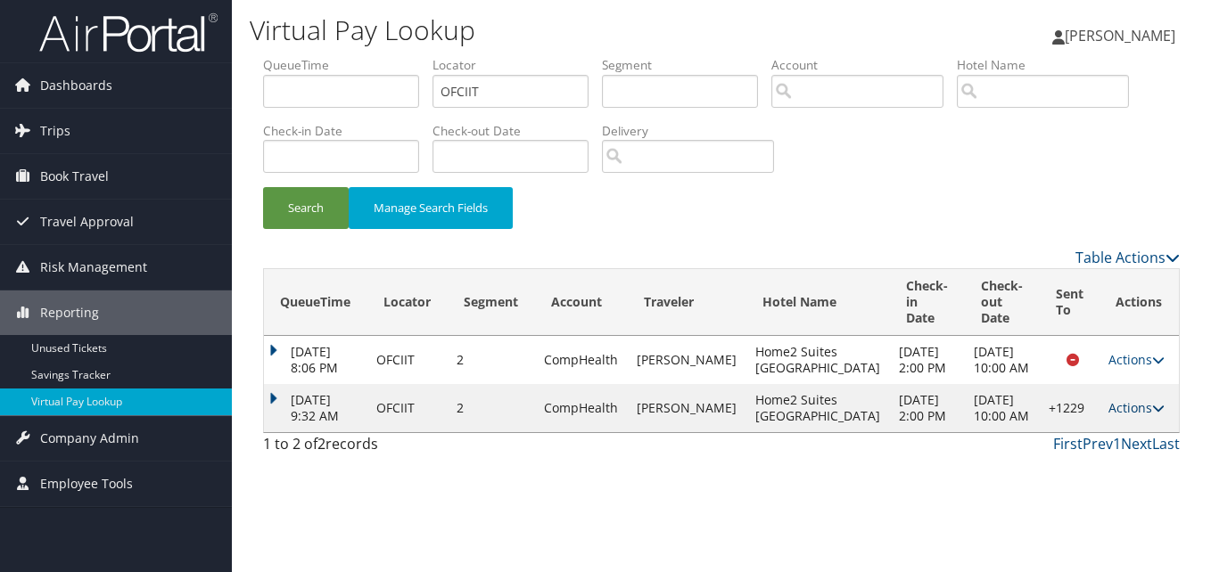
click at [1132, 416] on link "Actions" at bounding box center [1136, 408] width 56 height 17
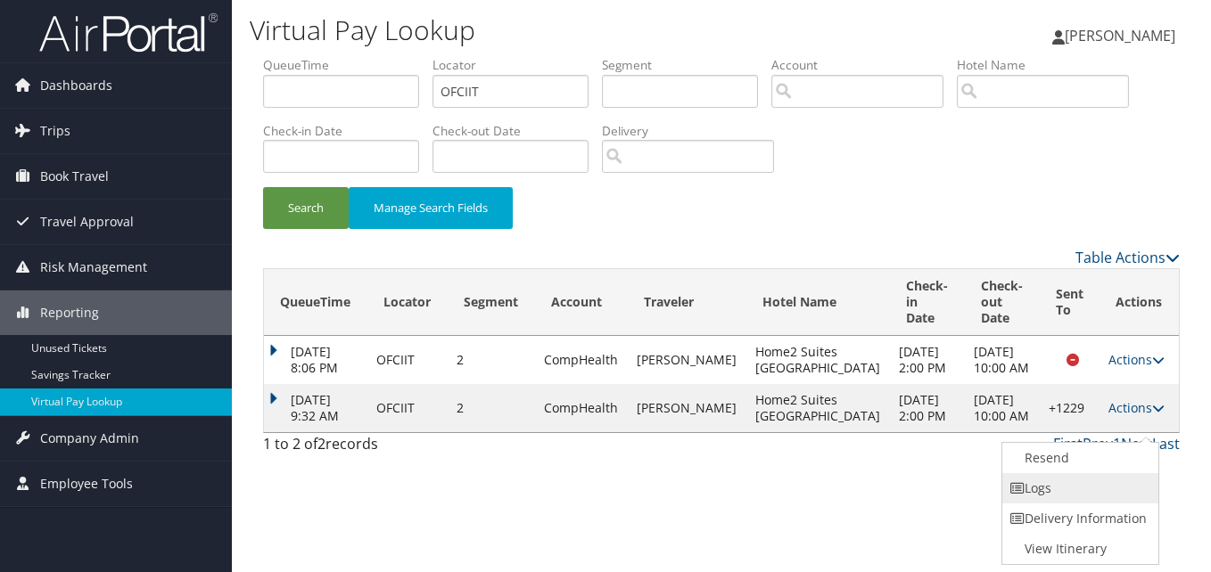
click at [1042, 482] on link "Logs" at bounding box center [1078, 489] width 152 height 30
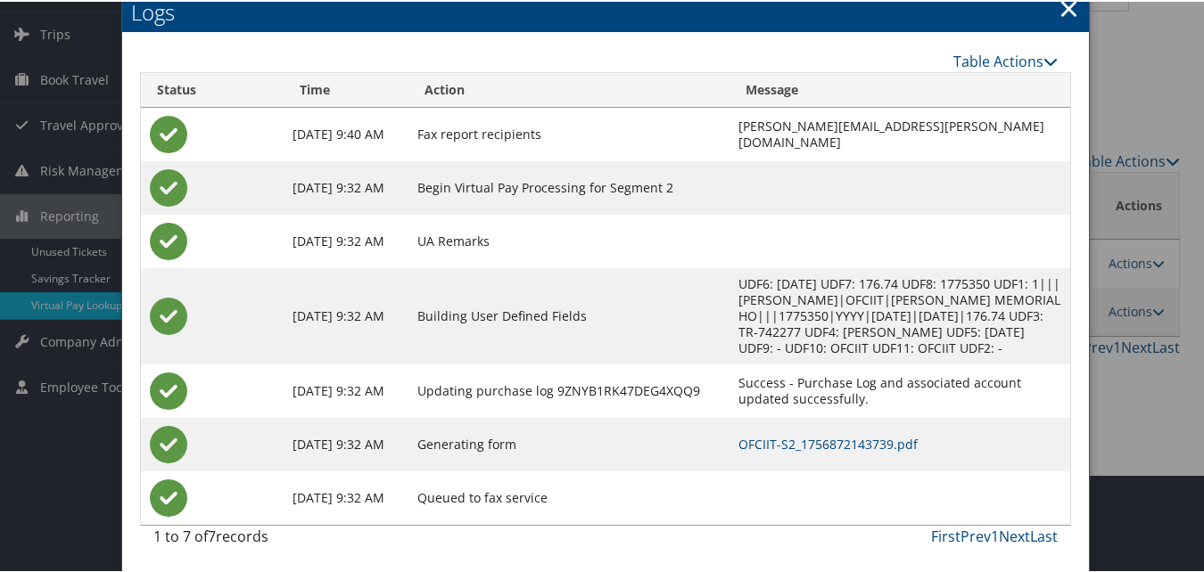
scroll to position [99, 0]
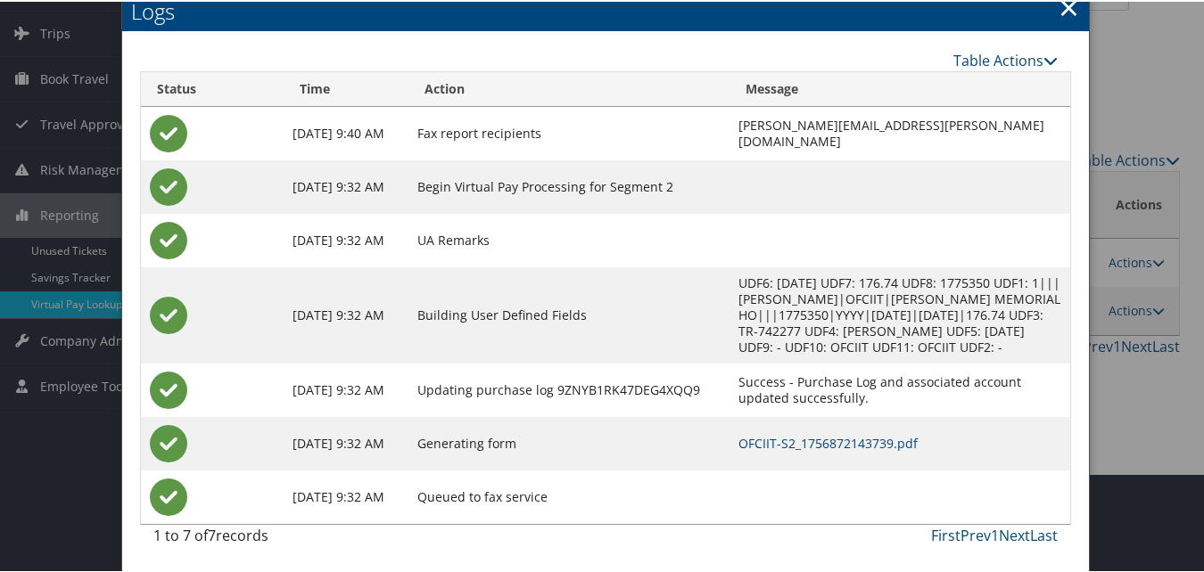
click at [739, 450] on td "OFCIIT-S2_1756872143739.pdf" at bounding box center [899, 443] width 341 height 54
click at [738, 438] on link "OFCIIT-S2_1756872143739.pdf" at bounding box center [827, 441] width 179 height 17
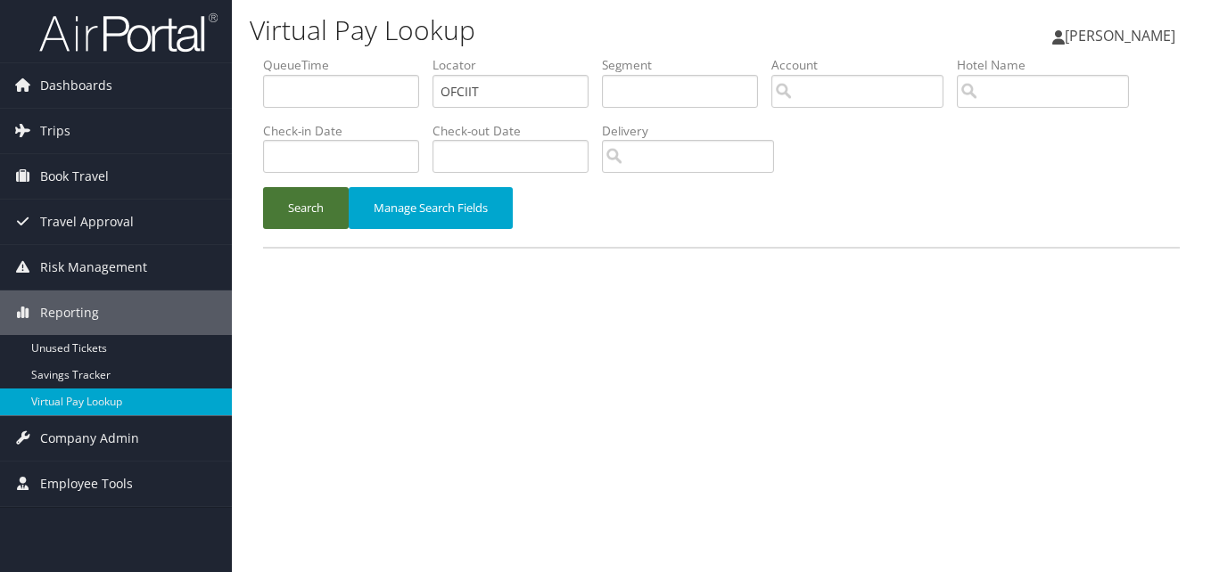
click at [292, 216] on button "Search" at bounding box center [306, 208] width 86 height 42
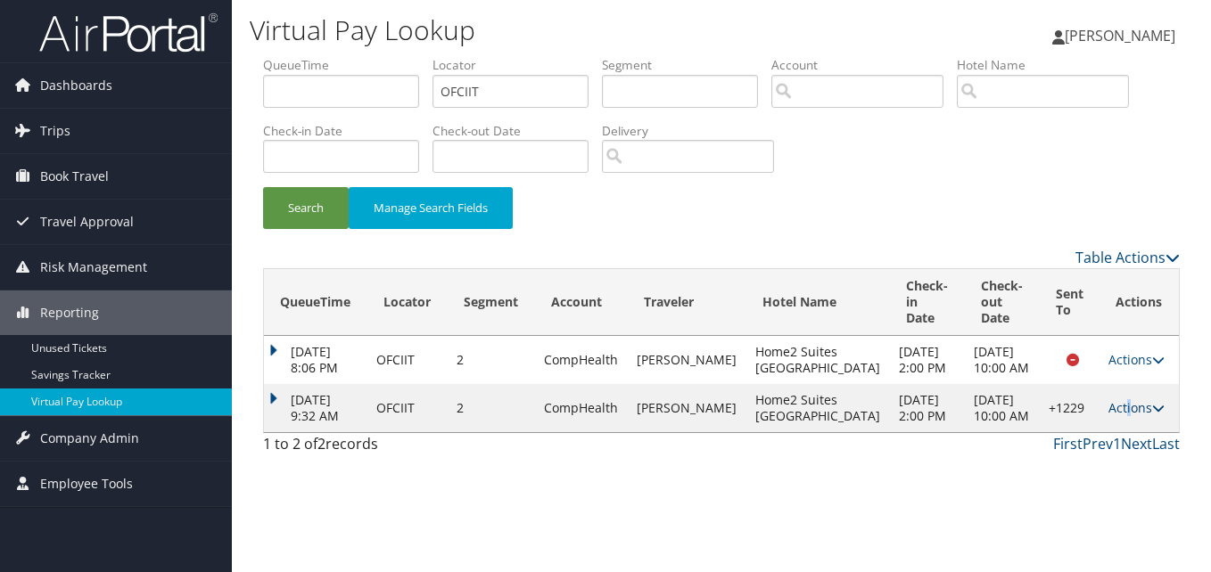
click at [1123, 416] on link "Actions" at bounding box center [1136, 408] width 56 height 17
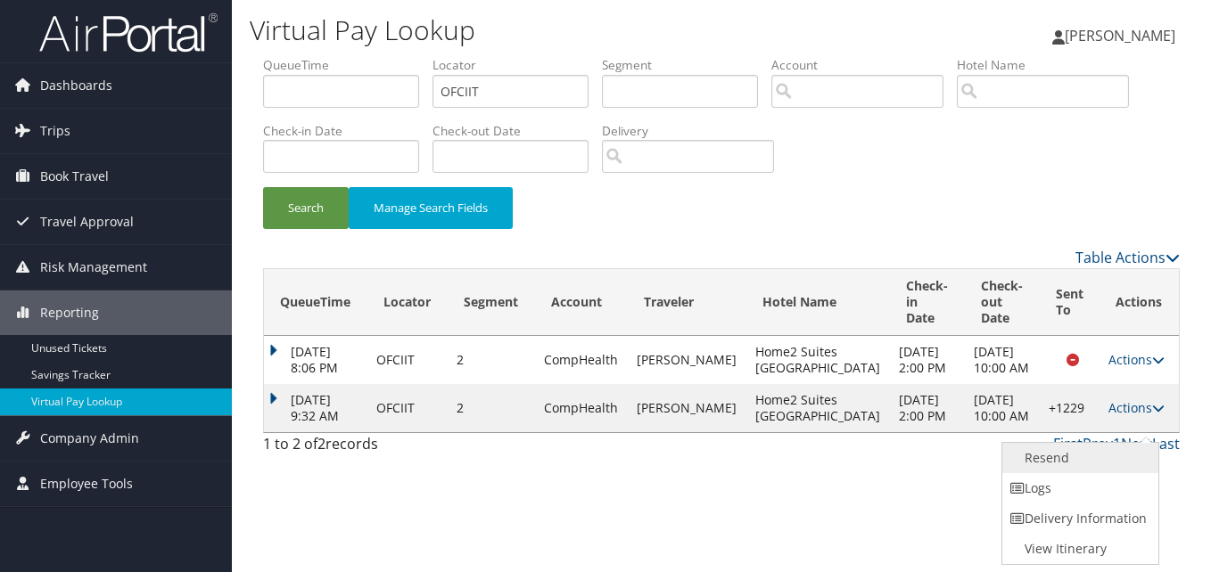
drag, startPoint x: 1123, startPoint y: 431, endPoint x: 1063, endPoint y: 456, distance: 64.8
click at [1063, 456] on link "Resend" at bounding box center [1078, 458] width 152 height 30
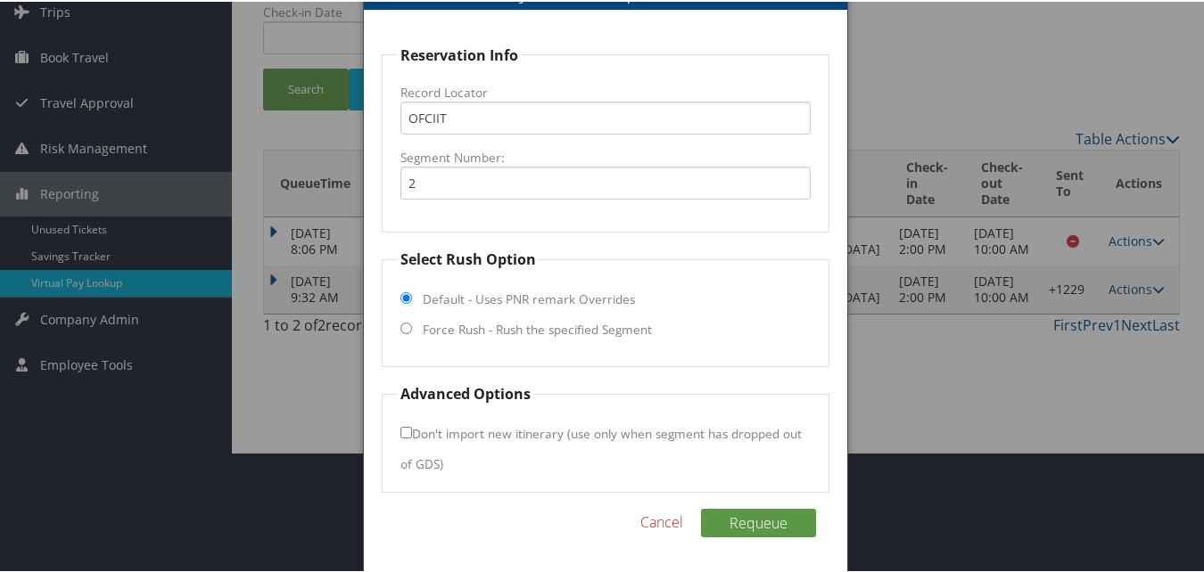
click at [442, 323] on label "Force Rush - Rush the specified Segment" at bounding box center [537, 328] width 229 height 18
click at [412, 323] on input "Force Rush - Rush the specified Segment" at bounding box center [406, 327] width 12 height 12
radio input "true"
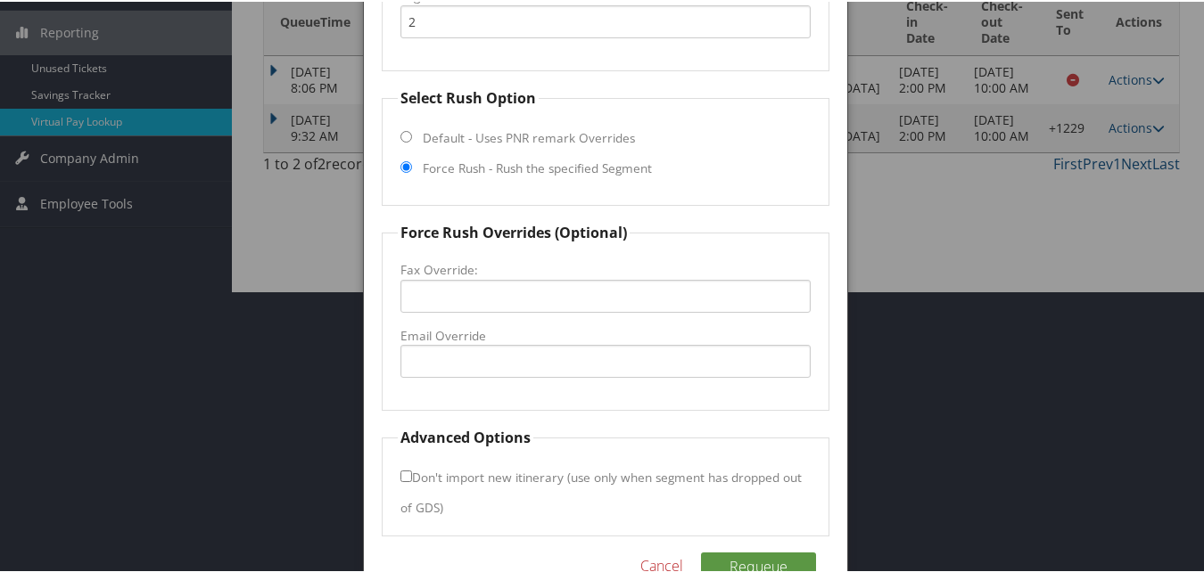
scroll to position [325, 0]
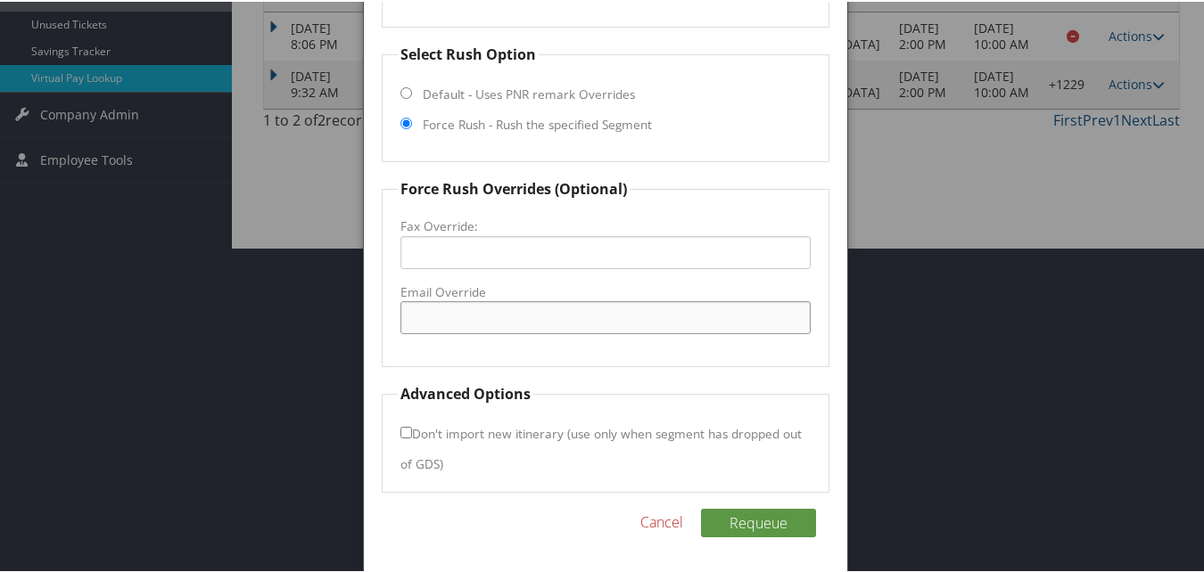
click at [437, 321] on input "Email Override" at bounding box center [604, 316] width 409 height 33
type input "[EMAIL_ADDRESS][DOMAIN_NAME]"
drag, startPoint x: 797, startPoint y: 350, endPoint x: 786, endPoint y: 348, distance: 11.7
click at [787, 348] on fieldset "Force Rush Overrides (Optional) Fax Override: Email Override frontdesk.home2vld…" at bounding box center [605, 271] width 447 height 189
click at [407, 433] on input "Don't import new itinerary (use only when segment has dropped out of GDS)" at bounding box center [406, 431] width 12 height 12
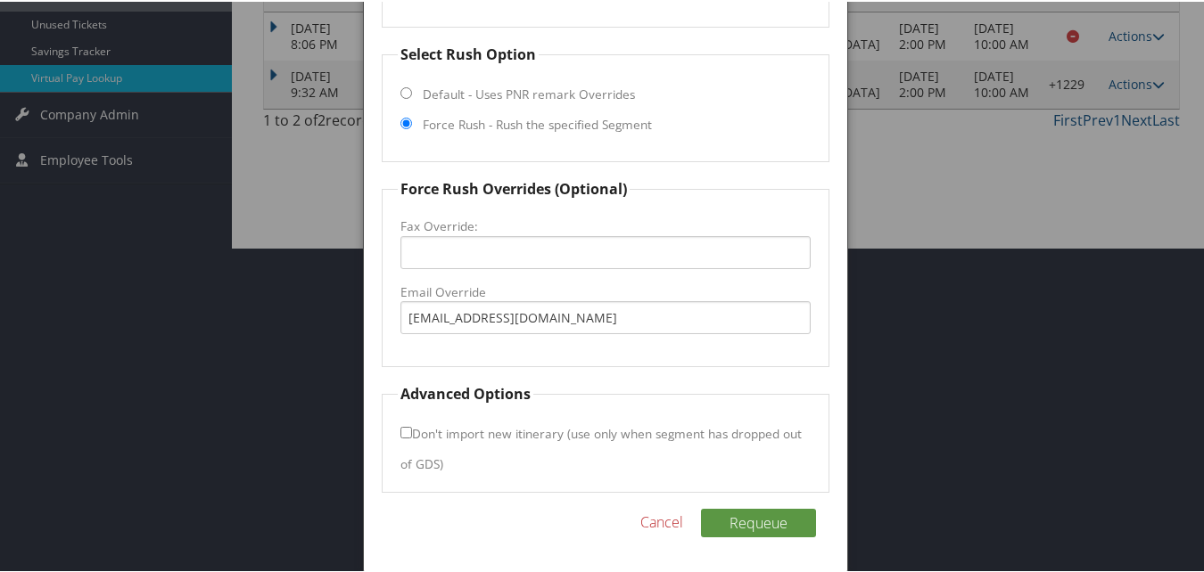
checkbox input "true"
click at [748, 526] on button "Requeue" at bounding box center [758, 521] width 115 height 29
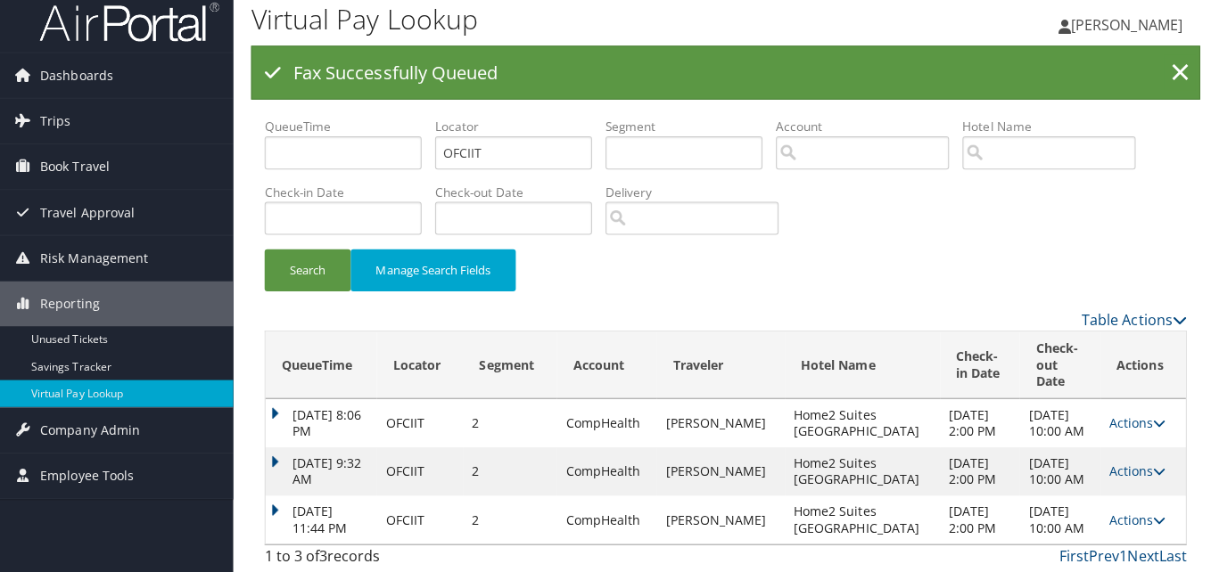
scroll to position [0, 0]
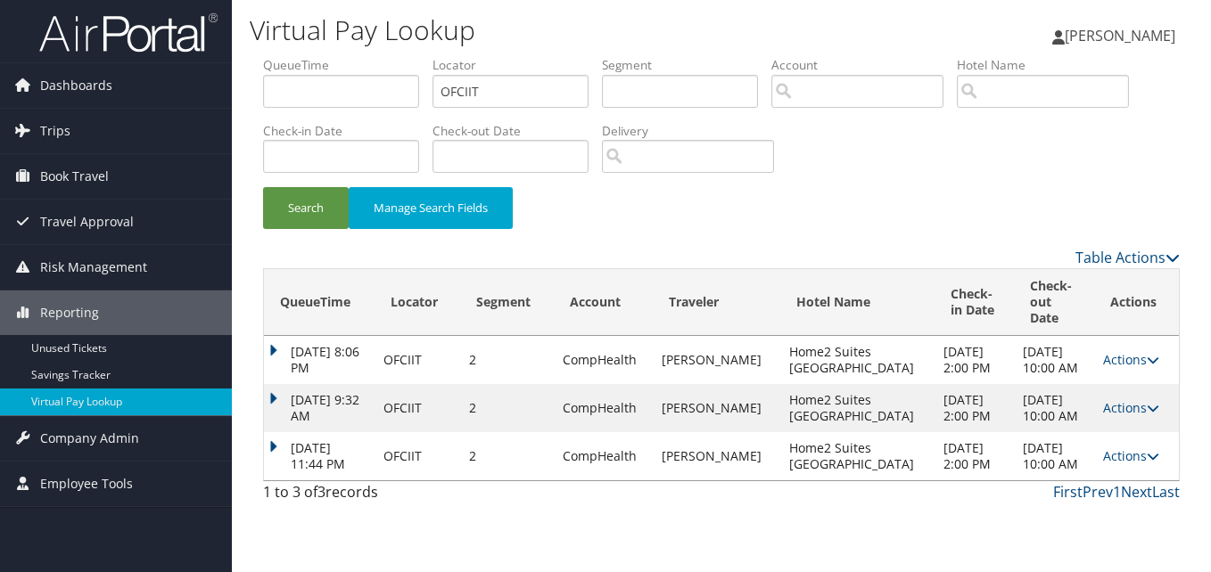
click at [1151, 463] on icon at bounding box center [1153, 456] width 12 height 12
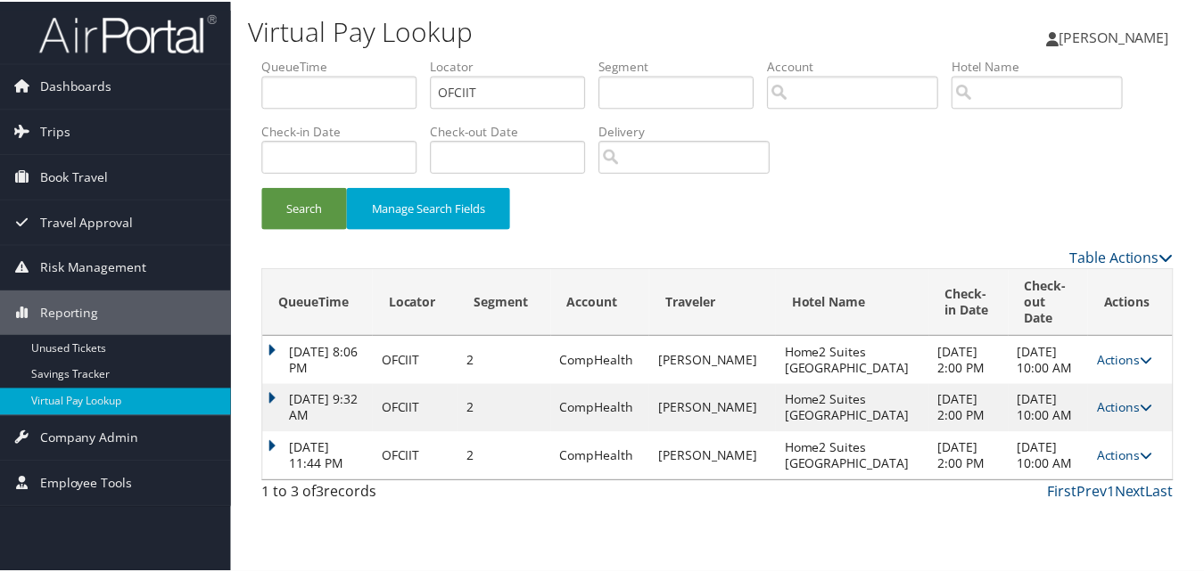
scroll to position [43, 0]
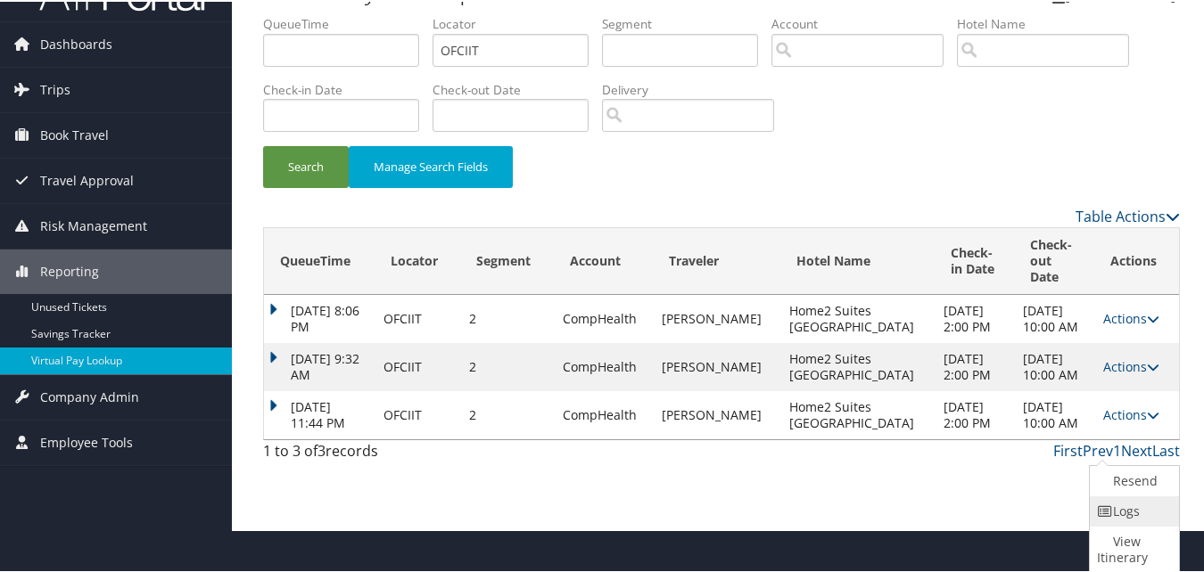
click at [1112, 502] on link "Logs" at bounding box center [1132, 510] width 85 height 30
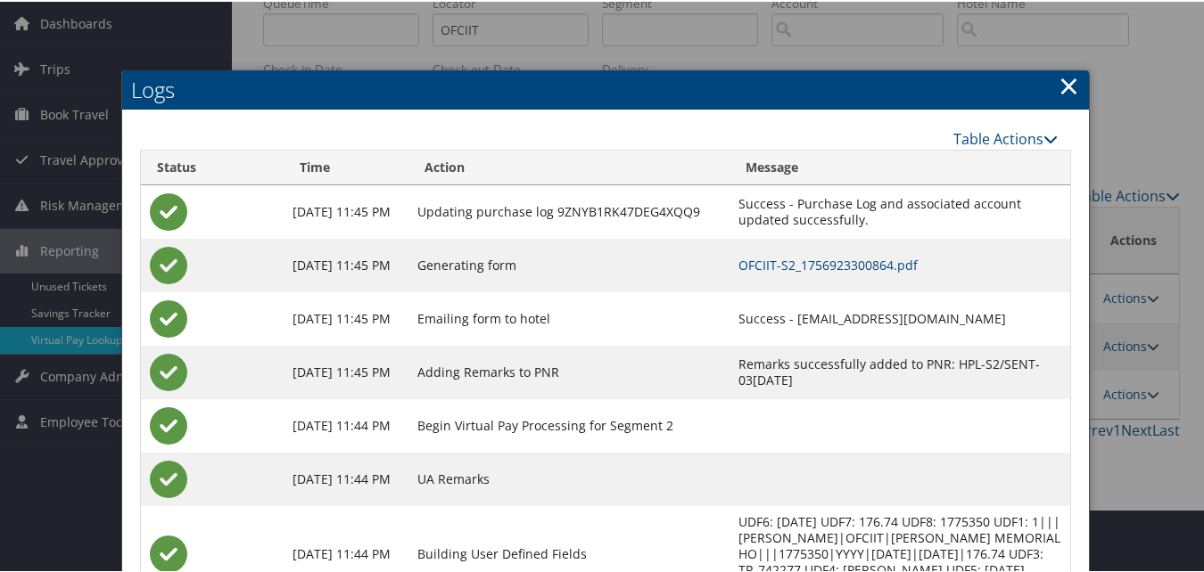
scroll to position [142, 0]
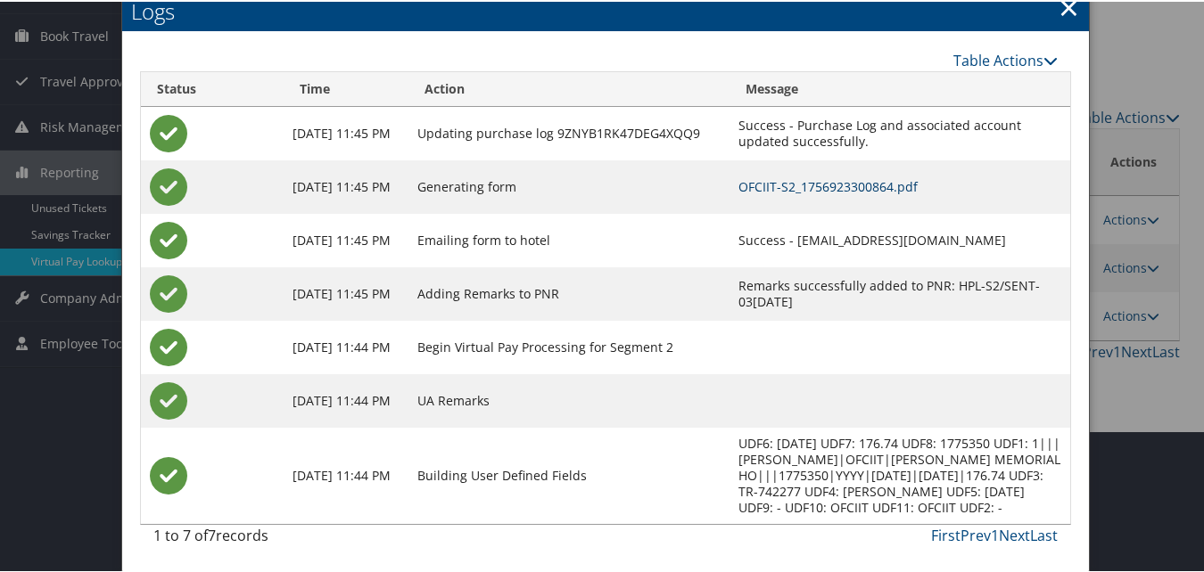
click at [738, 193] on link "OFCIIT-S2_1756923300864.pdf" at bounding box center [827, 185] width 179 height 17
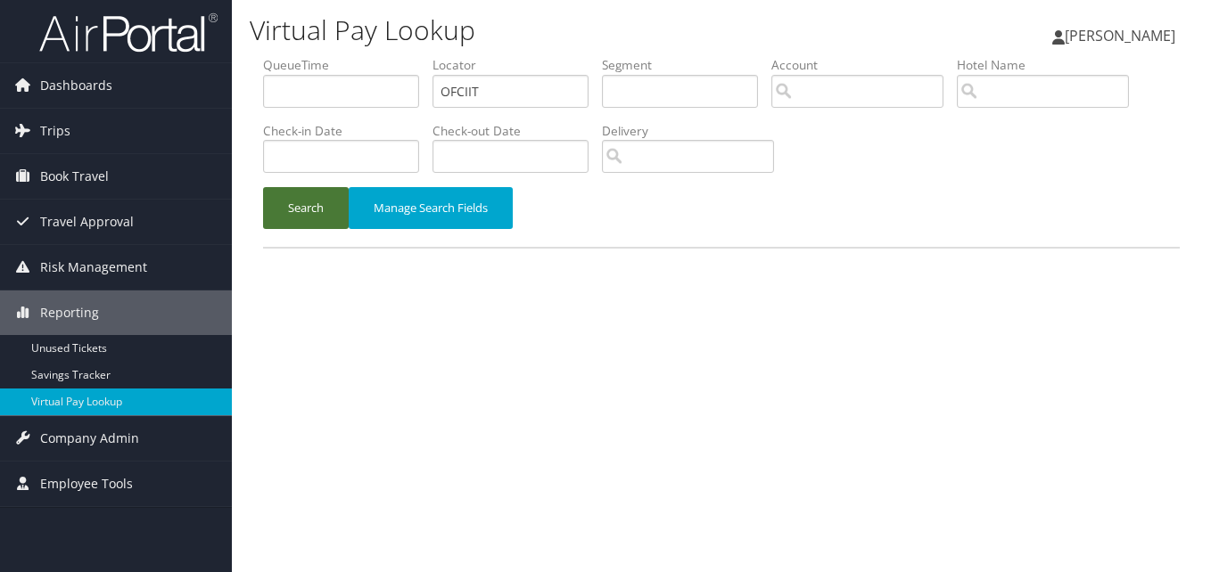
click at [315, 216] on button "Search" at bounding box center [306, 208] width 86 height 42
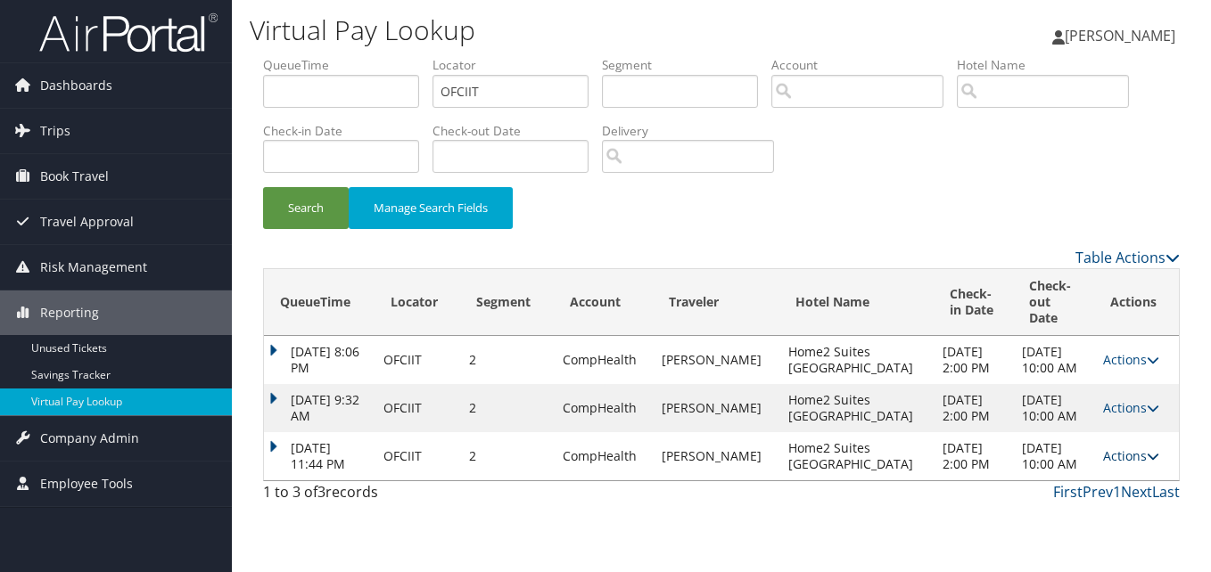
click at [1134, 465] on link "Actions" at bounding box center [1131, 456] width 56 height 17
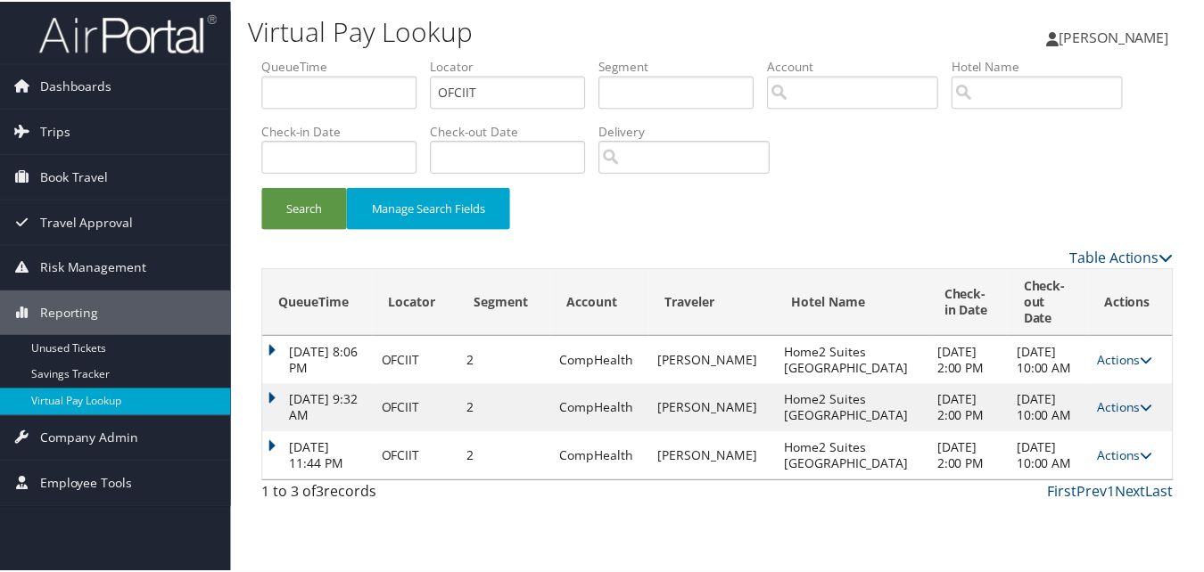
scroll to position [27, 0]
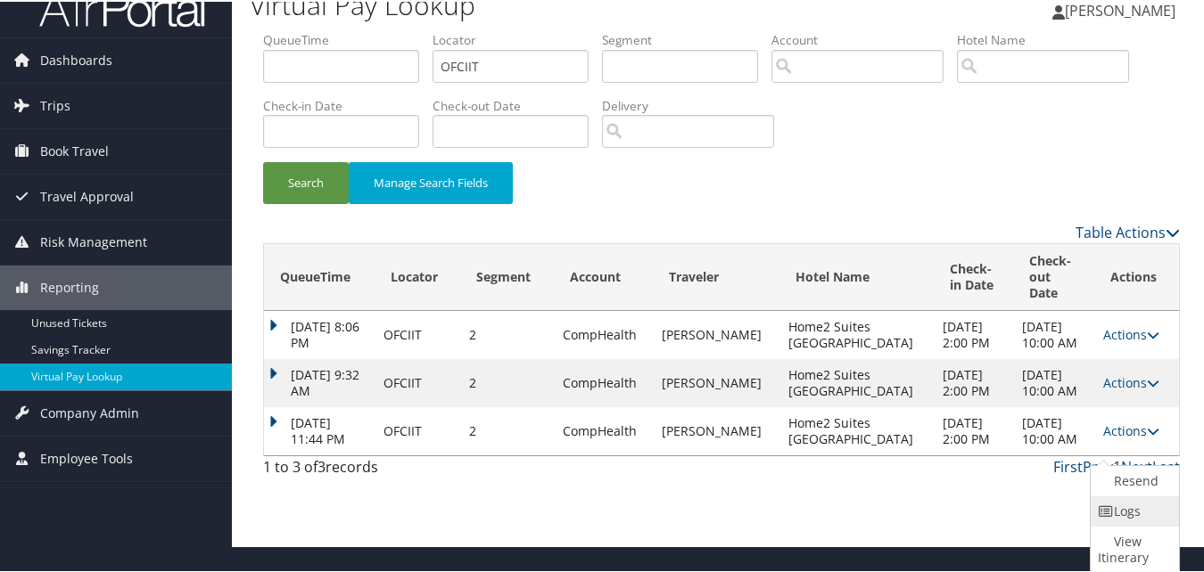
click at [1117, 510] on link "Logs" at bounding box center [1133, 510] width 84 height 30
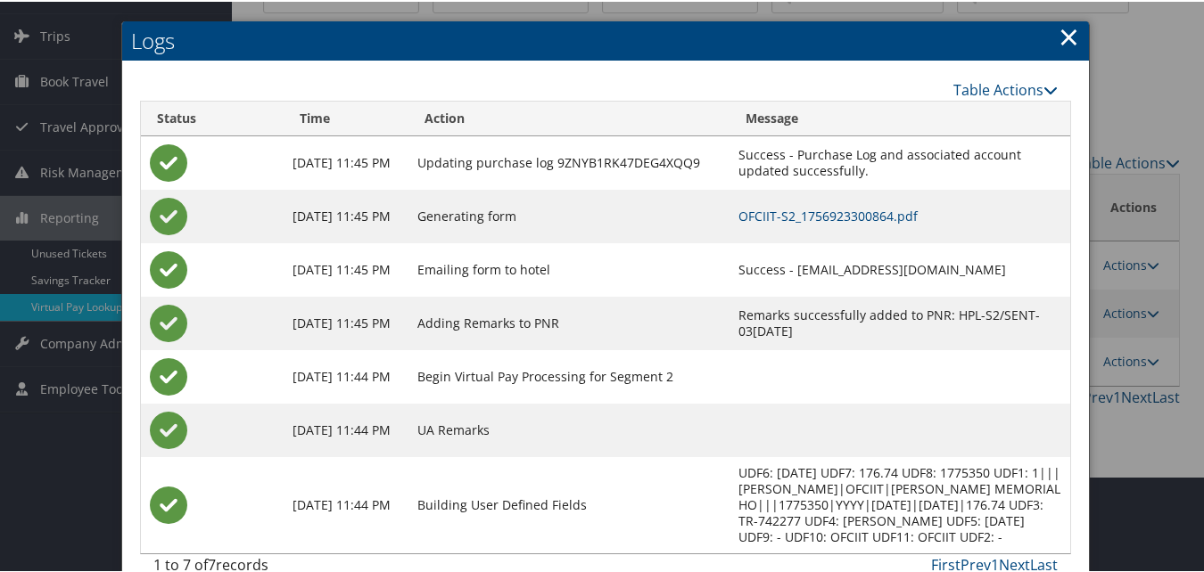
scroll to position [126, 0]
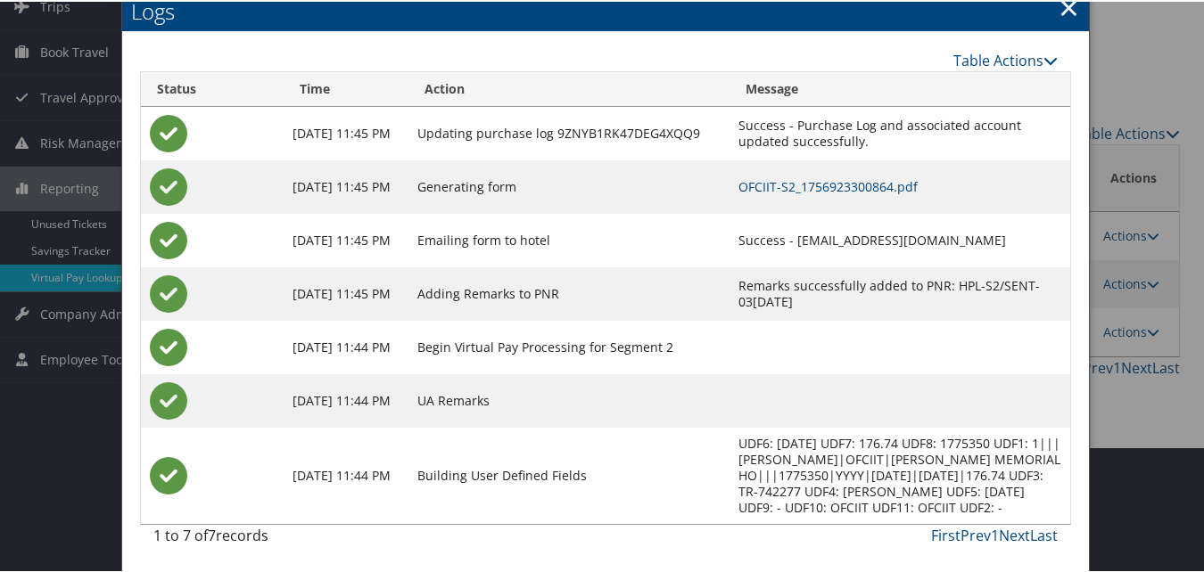
drag, startPoint x: 735, startPoint y: 240, endPoint x: 951, endPoint y: 246, distance: 216.8
click at [951, 246] on td "Success - [EMAIL_ADDRESS][DOMAIN_NAME]" at bounding box center [899, 239] width 341 height 54
copy td "[EMAIL_ADDRESS][DOMAIN_NAME]"
click at [1064, 9] on link "×" at bounding box center [1068, 6] width 21 height 36
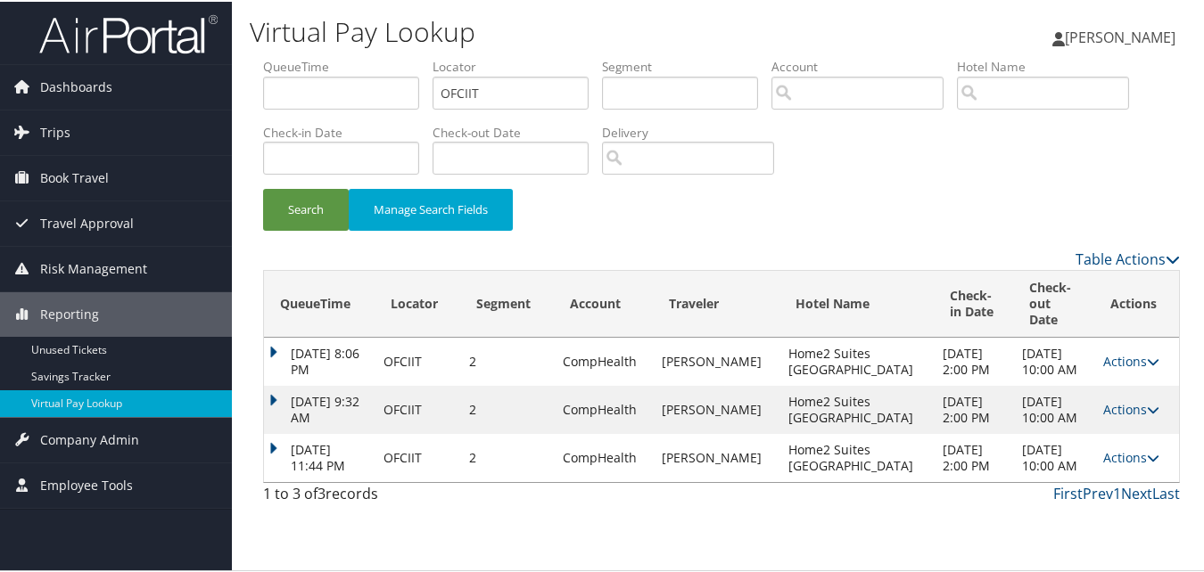
scroll to position [0, 0]
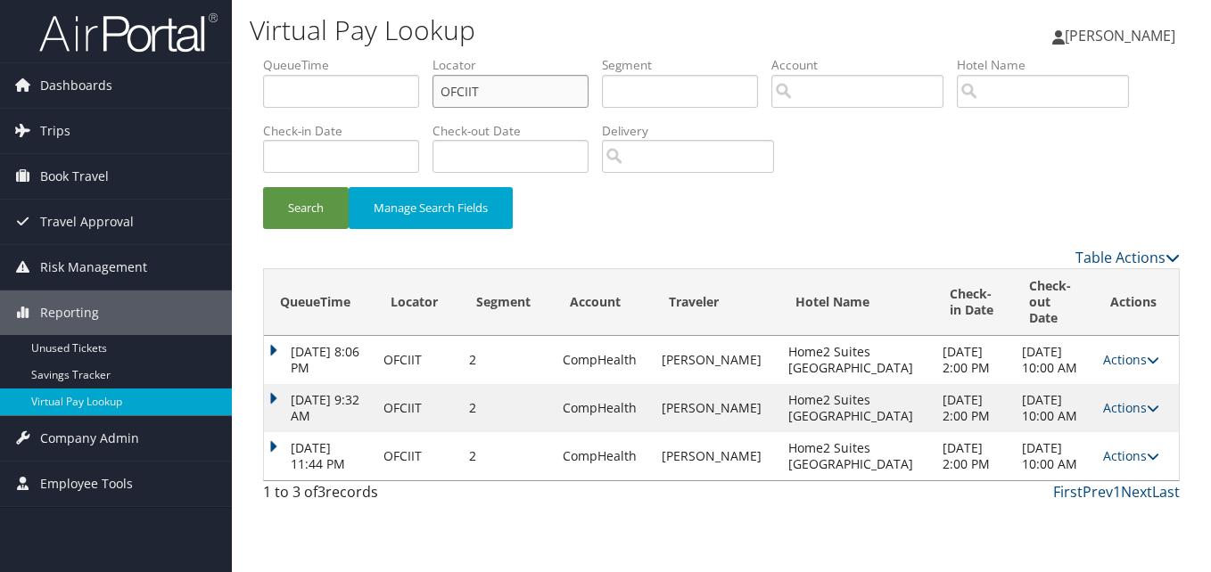
drag, startPoint x: 455, startPoint y: 101, endPoint x: 377, endPoint y: 118, distance: 79.4
click at [390, 56] on ul "QueueTime Locator OFCIIT Segment Account Traveler Hotel Name Check-in Date Chec…" at bounding box center [721, 56] width 917 height 0
paste input "DMUFGN"
type input "DMUFGN"
drag, startPoint x: 296, startPoint y: 210, endPoint x: 369, endPoint y: 237, distance: 77.9
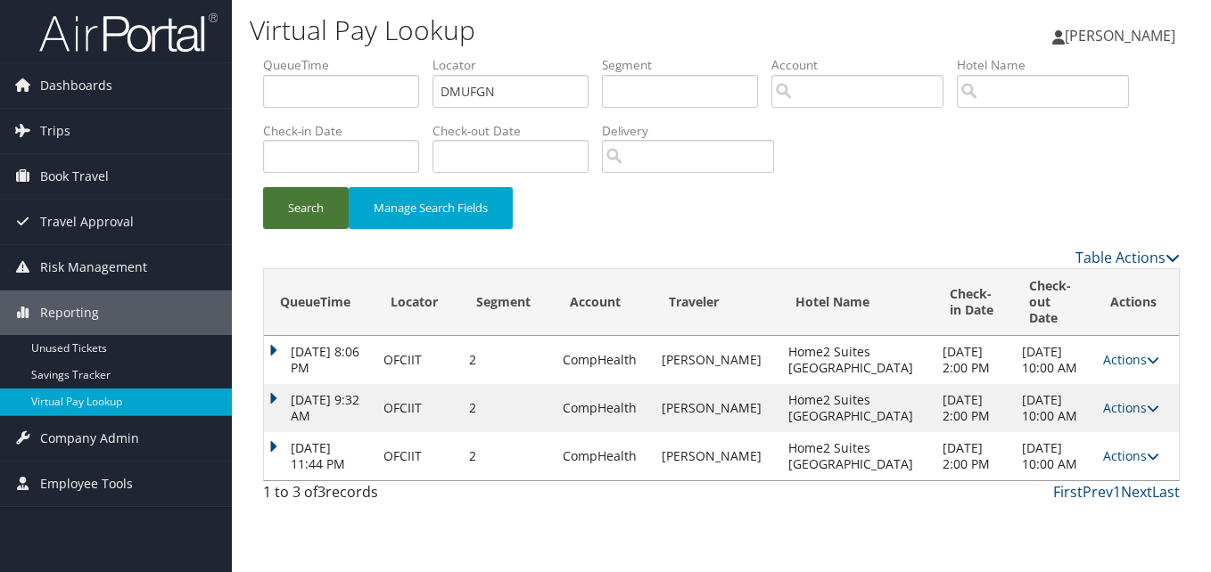
click at [297, 212] on button "Search" at bounding box center [306, 208] width 86 height 42
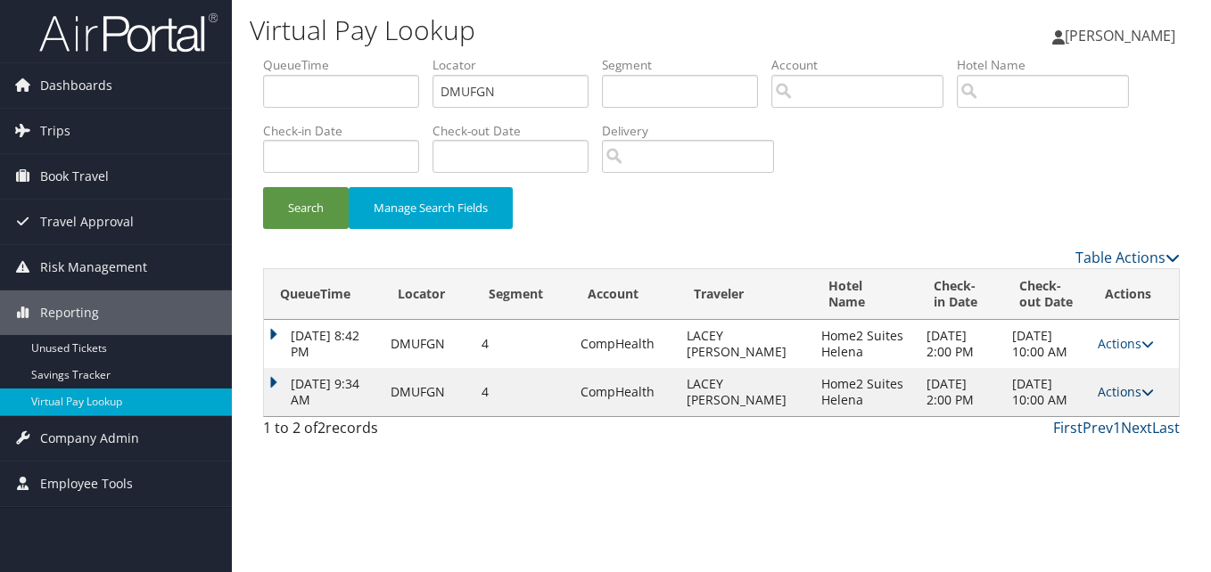
click at [1123, 400] on link "Actions" at bounding box center [1126, 391] width 56 height 17
click at [1085, 468] on link "Logs" at bounding box center [1091, 472] width 112 height 30
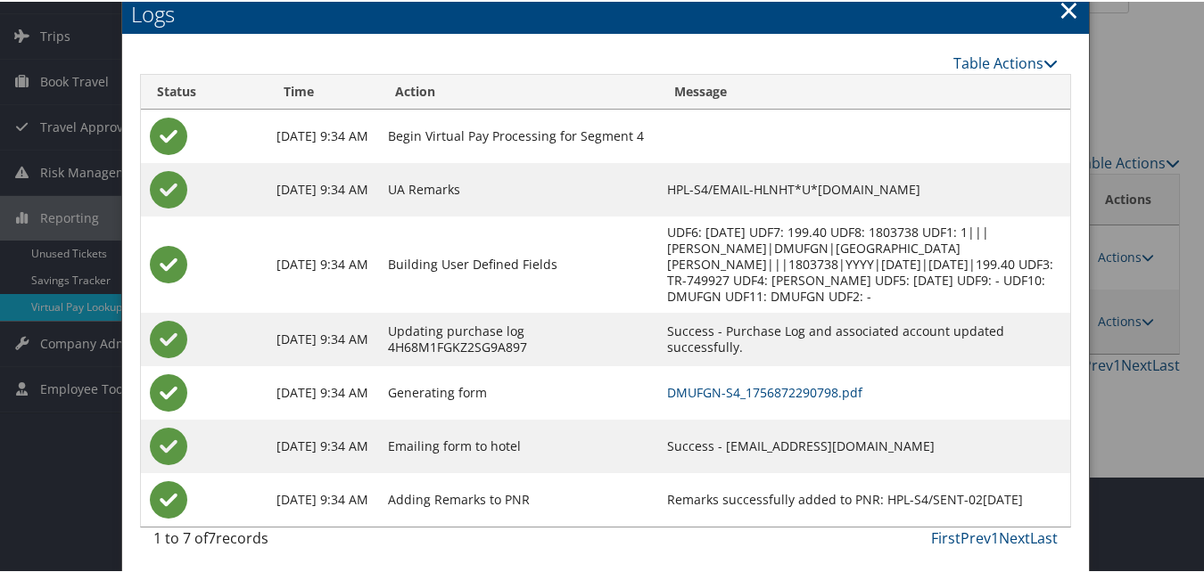
scroll to position [99, 0]
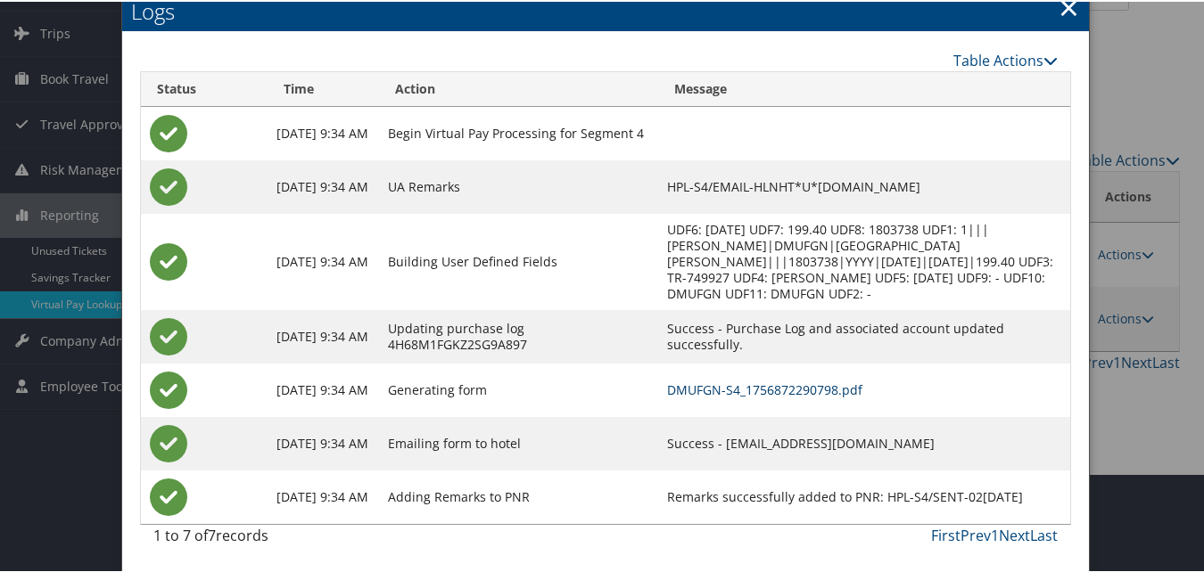
click at [778, 388] on link "DMUFGN-S4_1756872290798.pdf" at bounding box center [764, 388] width 195 height 17
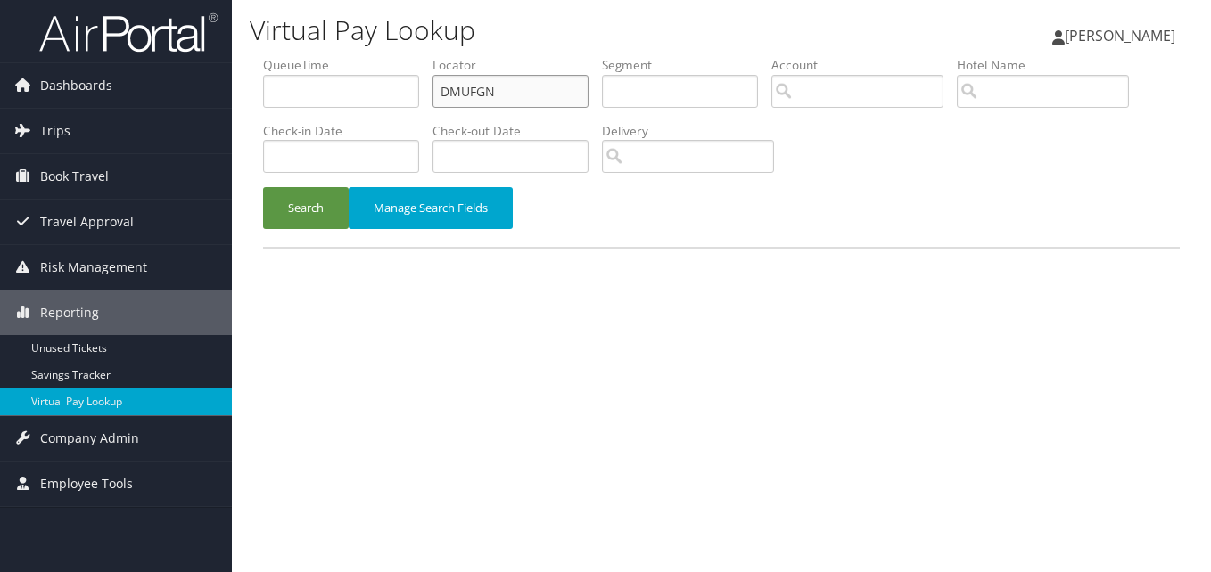
drag, startPoint x: 499, startPoint y: 87, endPoint x: 304, endPoint y: 134, distance: 200.7
click at [312, 56] on ul "QueueTime Locator DMUFGN Segment Account Traveler Hotel Name Check-in Date Chec…" at bounding box center [721, 56] width 917 height 0
paste input "SVIMHB"
type input "SVIMHB"
drag, startPoint x: 302, startPoint y: 195, endPoint x: 311, endPoint y: 211, distance: 18.4
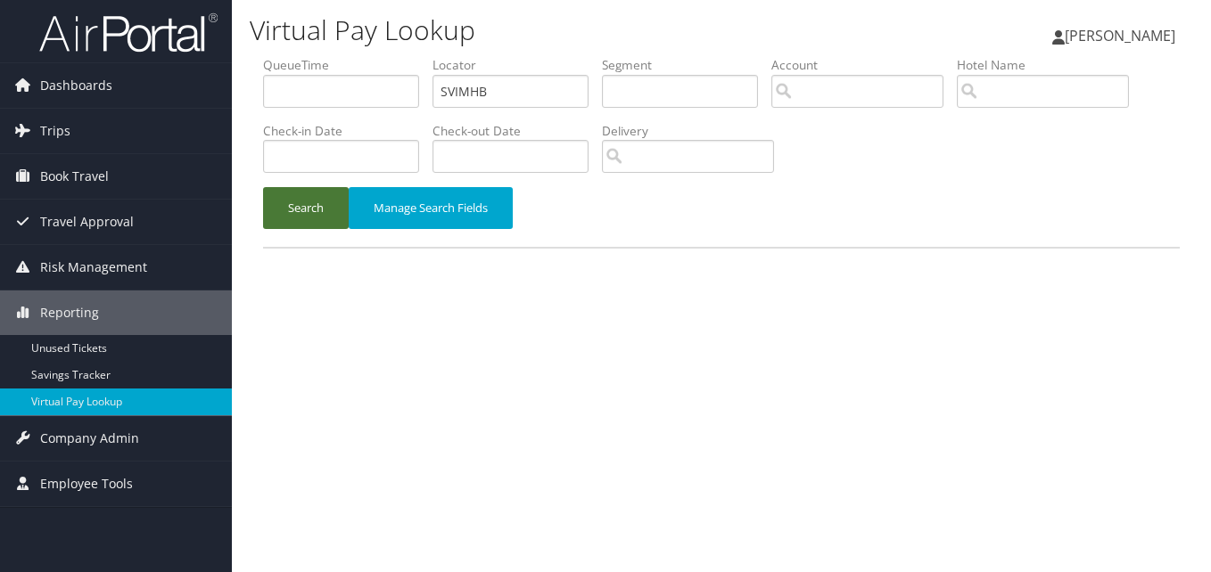
click at [310, 206] on button "Search" at bounding box center [306, 208] width 86 height 42
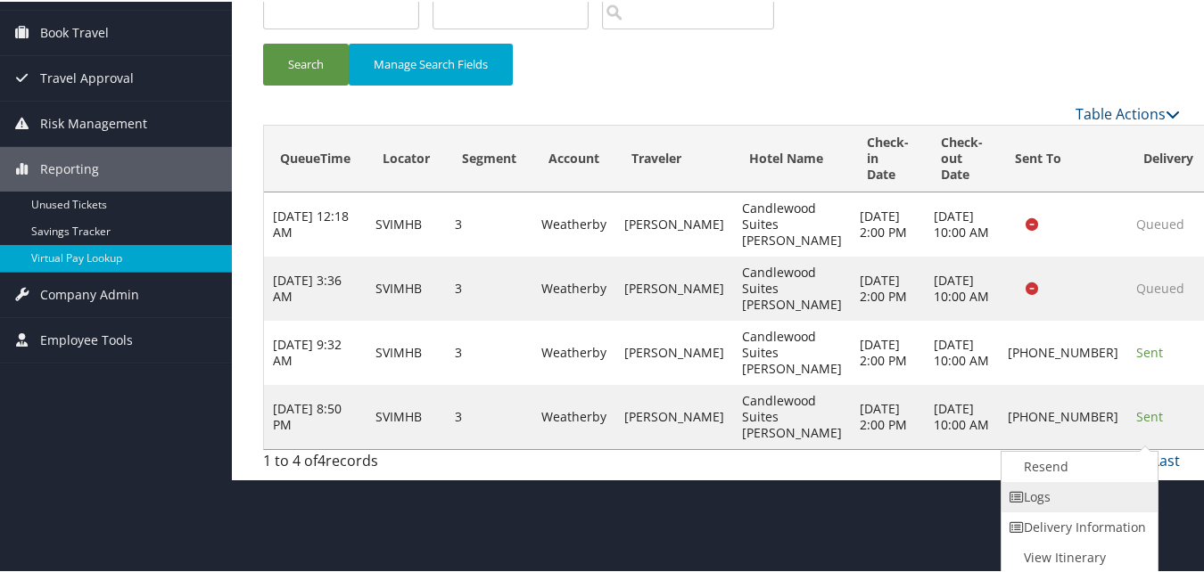
click at [1051, 497] on link "Logs" at bounding box center [1077, 496] width 152 height 30
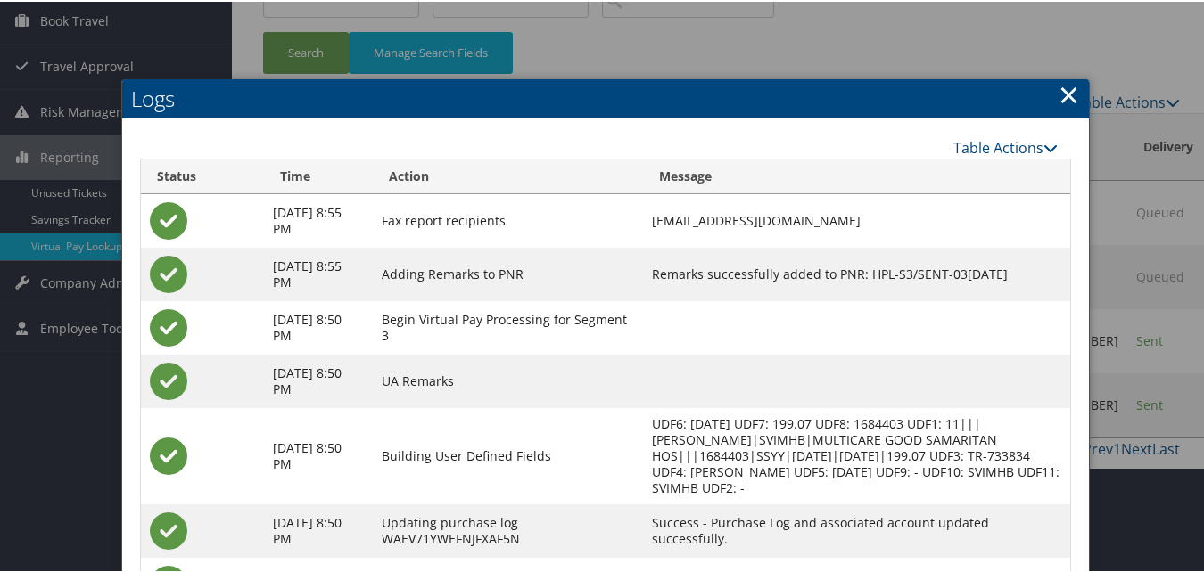
scroll to position [298, 0]
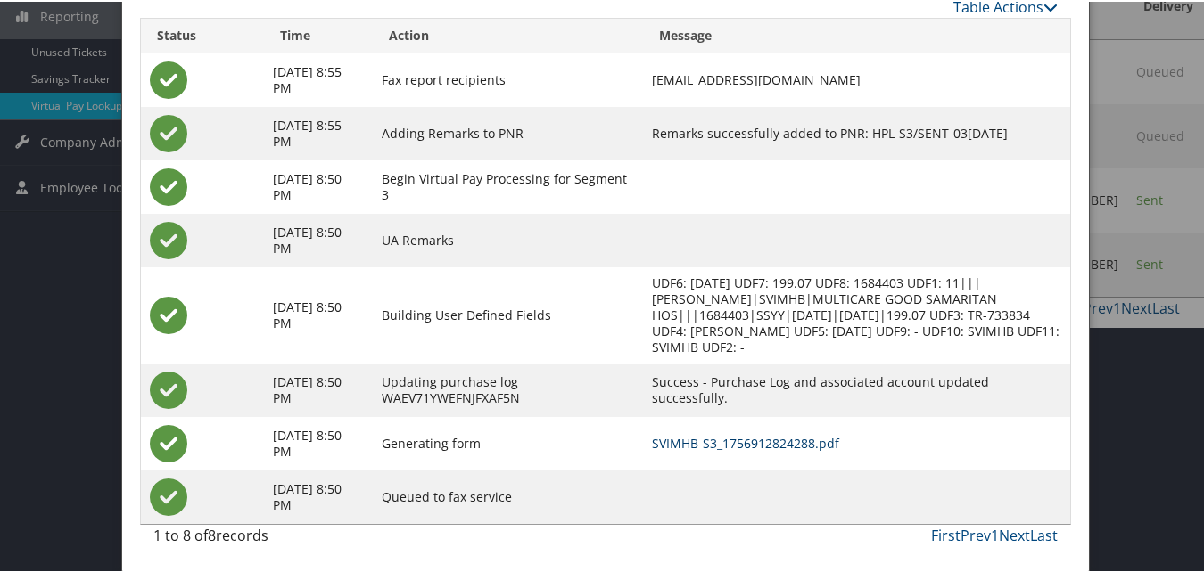
drag, startPoint x: 797, startPoint y: 443, endPoint x: 771, endPoint y: 443, distance: 25.9
click at [797, 443] on link "SVIMHB-S3_1756912824288.pdf" at bounding box center [745, 441] width 187 height 17
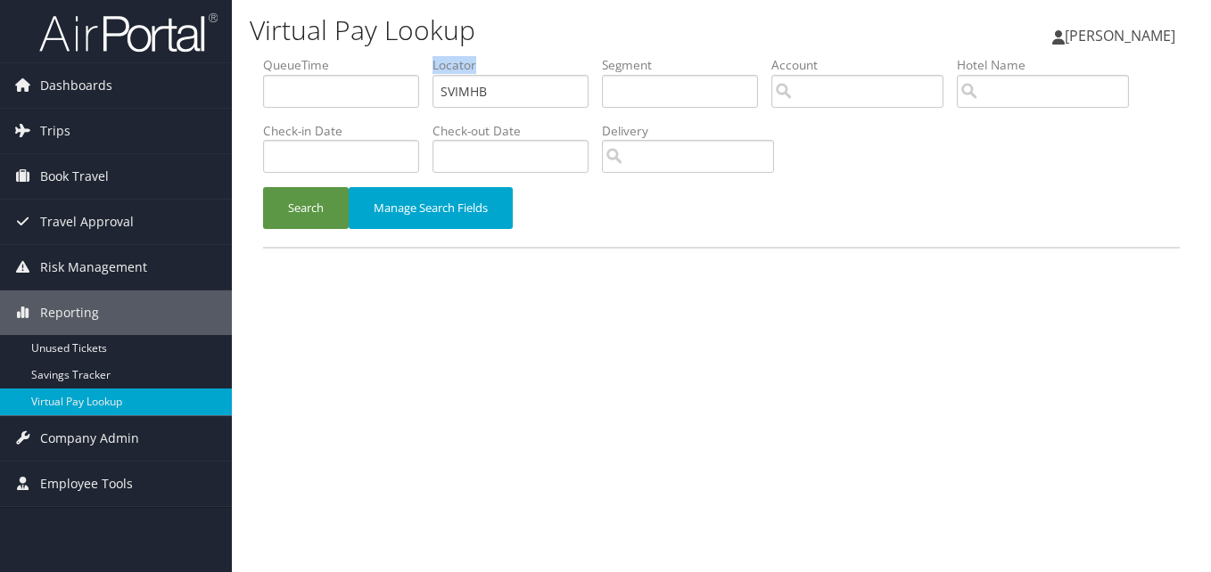
drag, startPoint x: 521, startPoint y: 110, endPoint x: 410, endPoint y: 113, distance: 110.6
click at [413, 56] on ul "QueueTime Locator SVIMHB Segment Account Traveler Hotel Name Check-in Date Chec…" at bounding box center [721, 56] width 917 height 0
copy ul "Locator"
click at [515, 96] on input "SVIMHB" at bounding box center [510, 91] width 156 height 33
drag, startPoint x: 529, startPoint y: 95, endPoint x: 391, endPoint y: 103, distance: 138.5
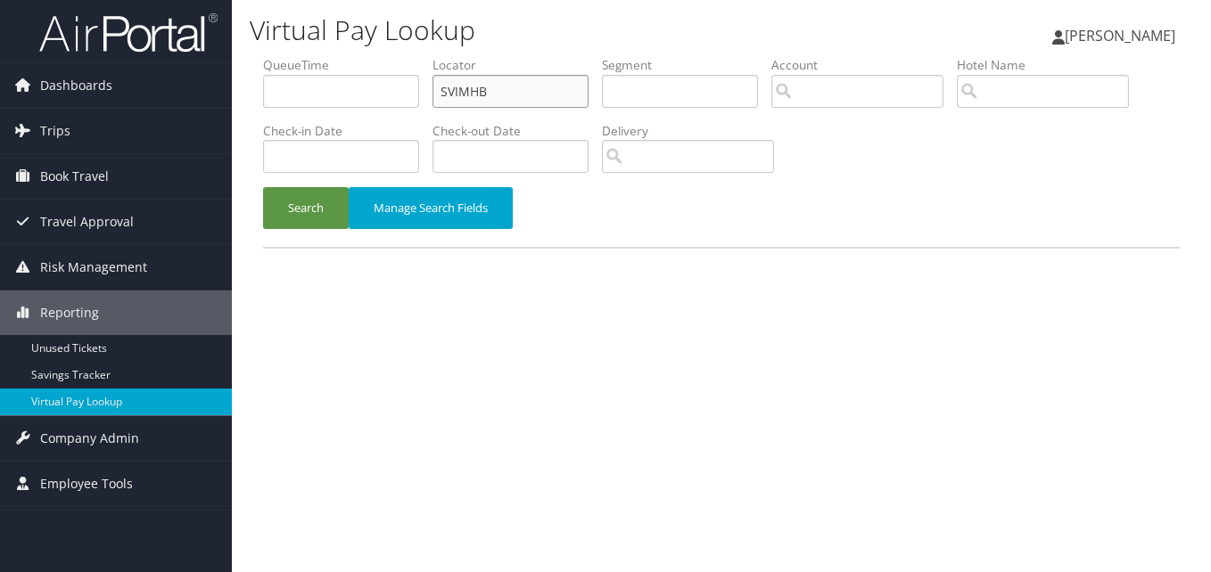
click at [393, 56] on ul "QueueTime Locator SVIMHB Segment Account Traveler Hotel Name Check-in Date Chec…" at bounding box center [721, 56] width 917 height 0
paste input "Locator"
drag, startPoint x: 553, startPoint y: 82, endPoint x: 305, endPoint y: 125, distance: 251.6
click at [305, 56] on ul "QueueTime Locator Locator SVIMHB Segment Account Traveler Hotel Name Check-in D…" at bounding box center [721, 56] width 917 height 0
paste input "UDATMC"
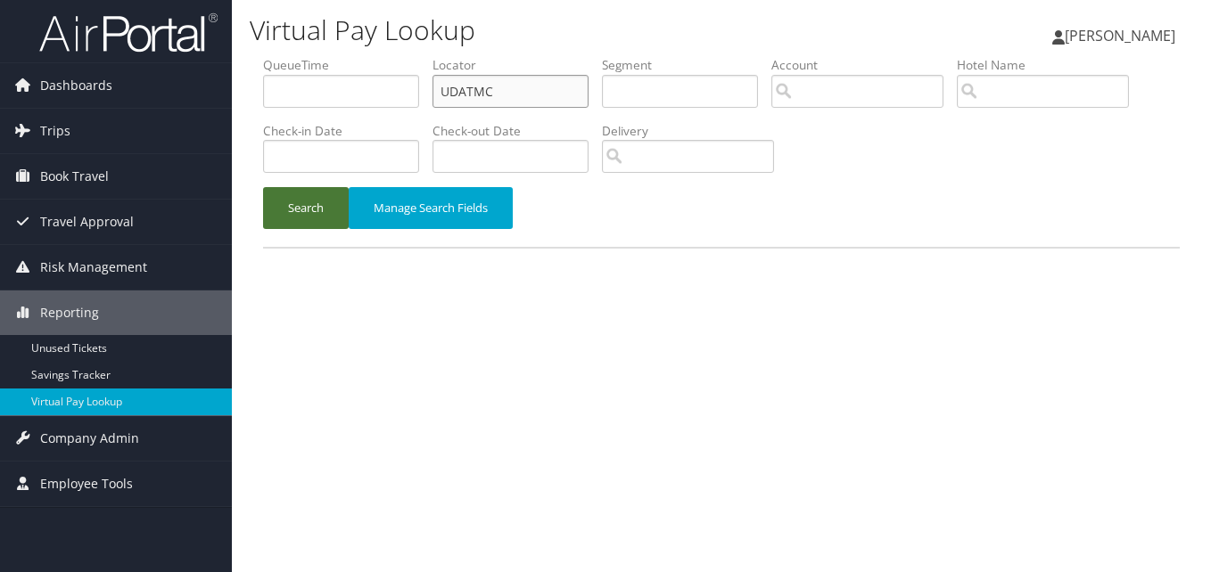
type input "UDATMC"
click at [263, 226] on button "Search" at bounding box center [306, 208] width 86 height 42
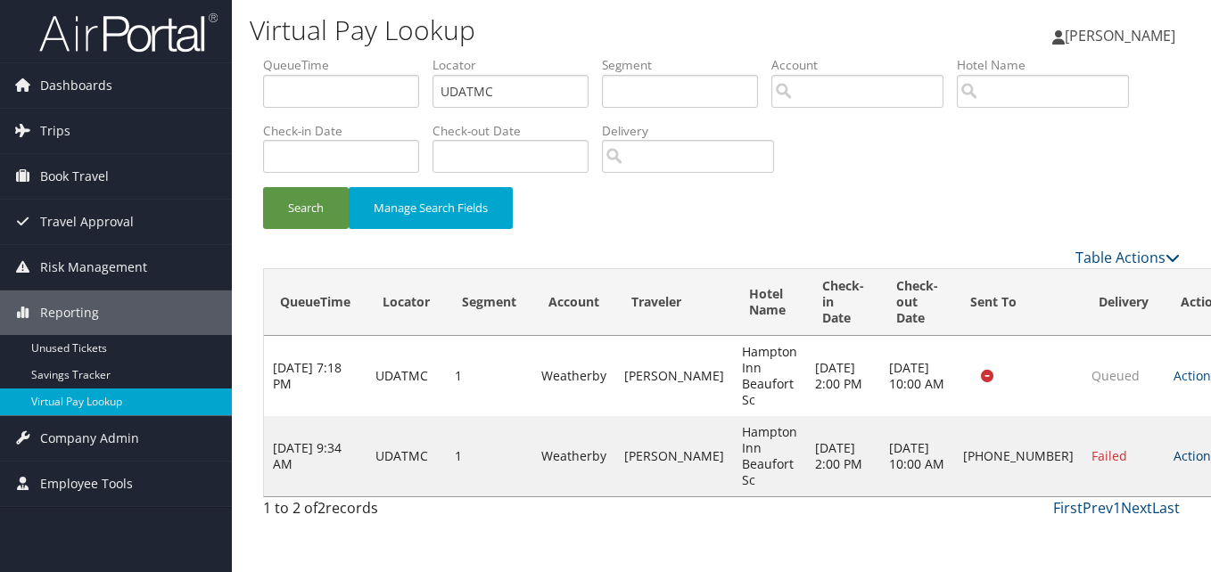
click at [1174, 455] on link "Actions" at bounding box center [1202, 456] width 56 height 17
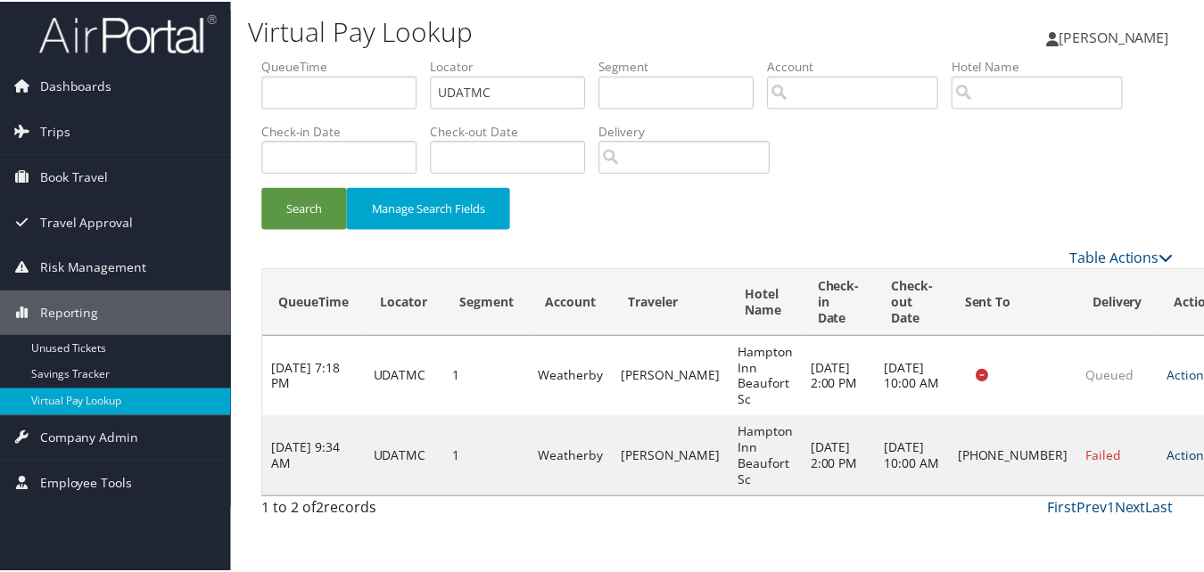
scroll to position [17, 0]
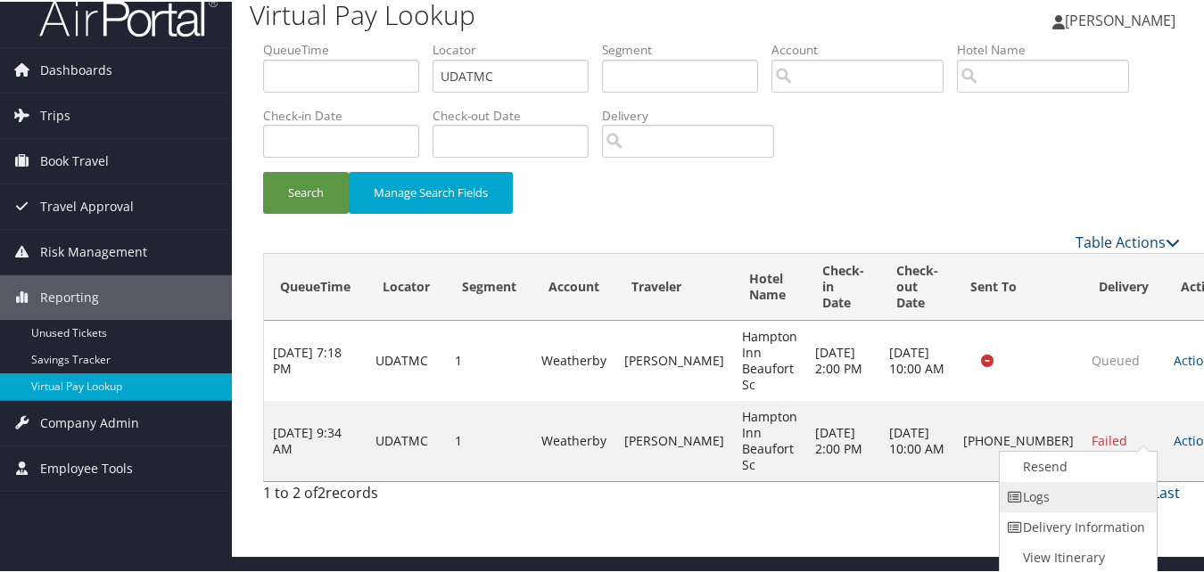
click at [1043, 506] on link "Logs" at bounding box center [1076, 496] width 152 height 30
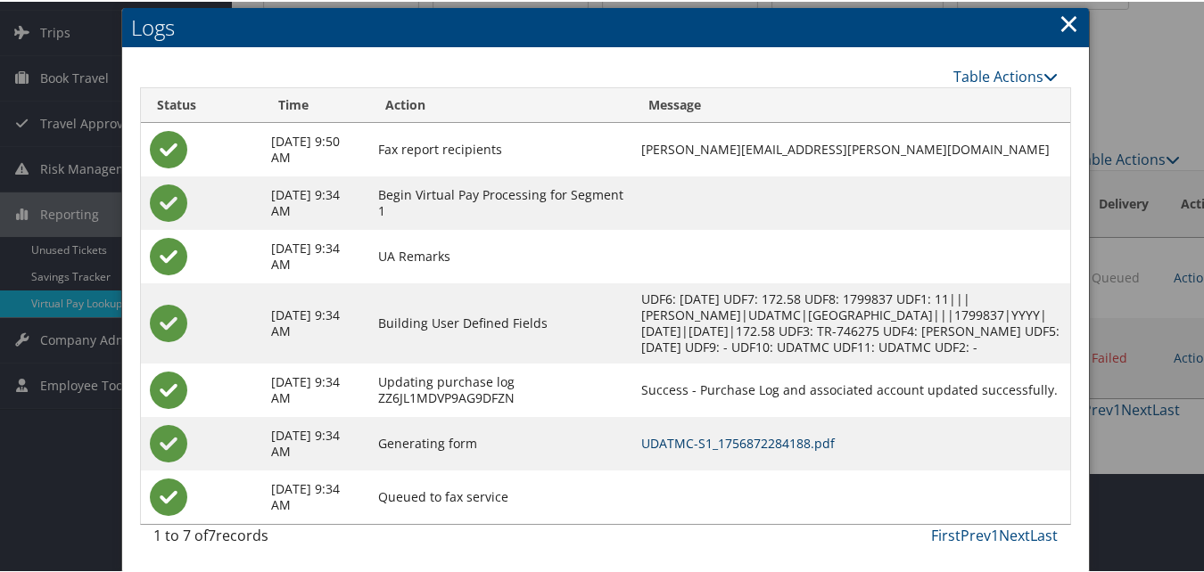
scroll to position [116, 0]
click at [771, 442] on link "UDATMC-S1_1756872284188.pdf" at bounding box center [738, 441] width 194 height 17
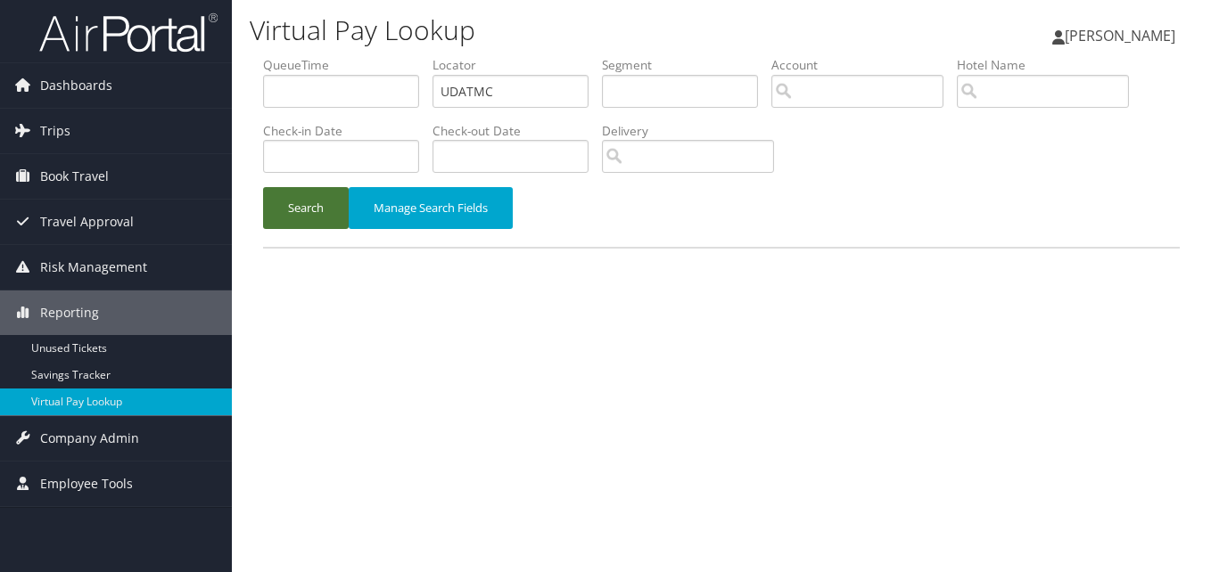
click at [323, 210] on button "Search" at bounding box center [306, 208] width 86 height 42
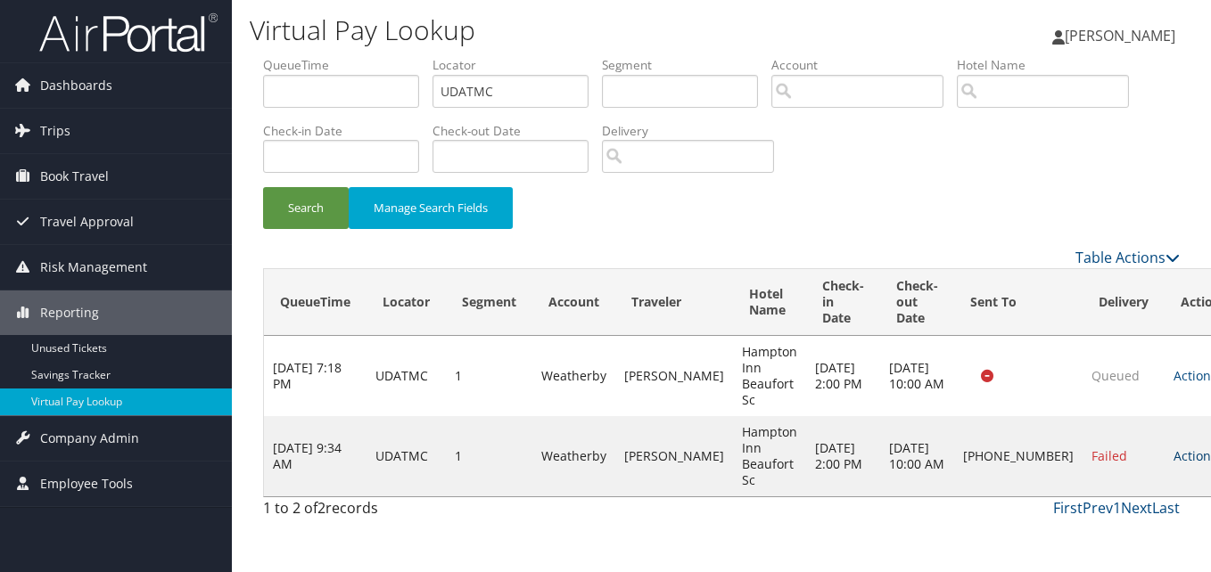
click at [1210, 458] on icon at bounding box center [1223, 456] width 12 height 12
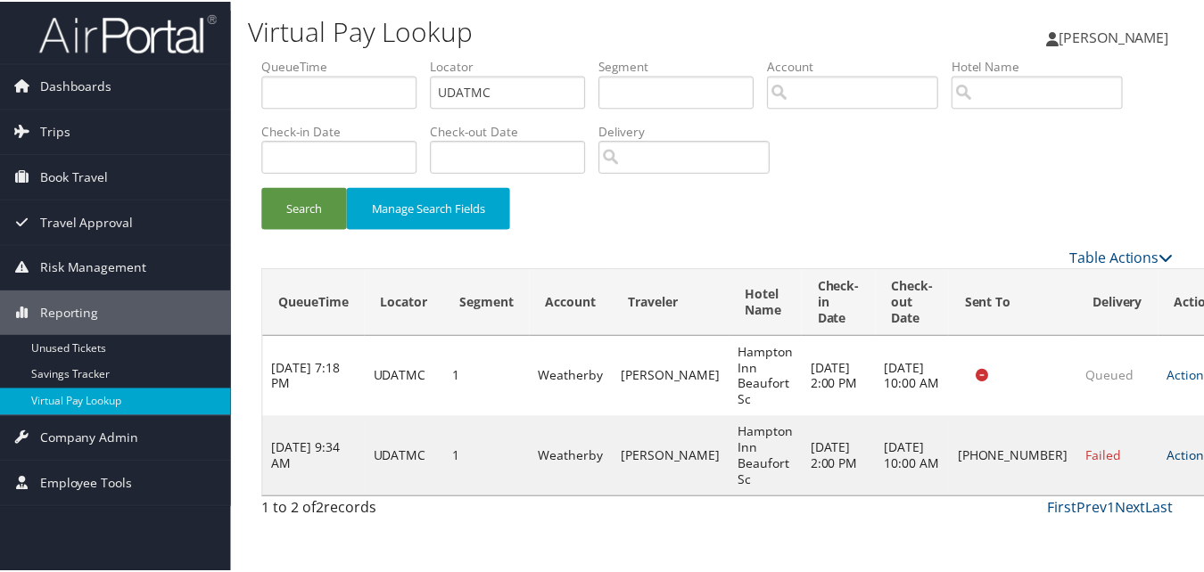
scroll to position [17, 0]
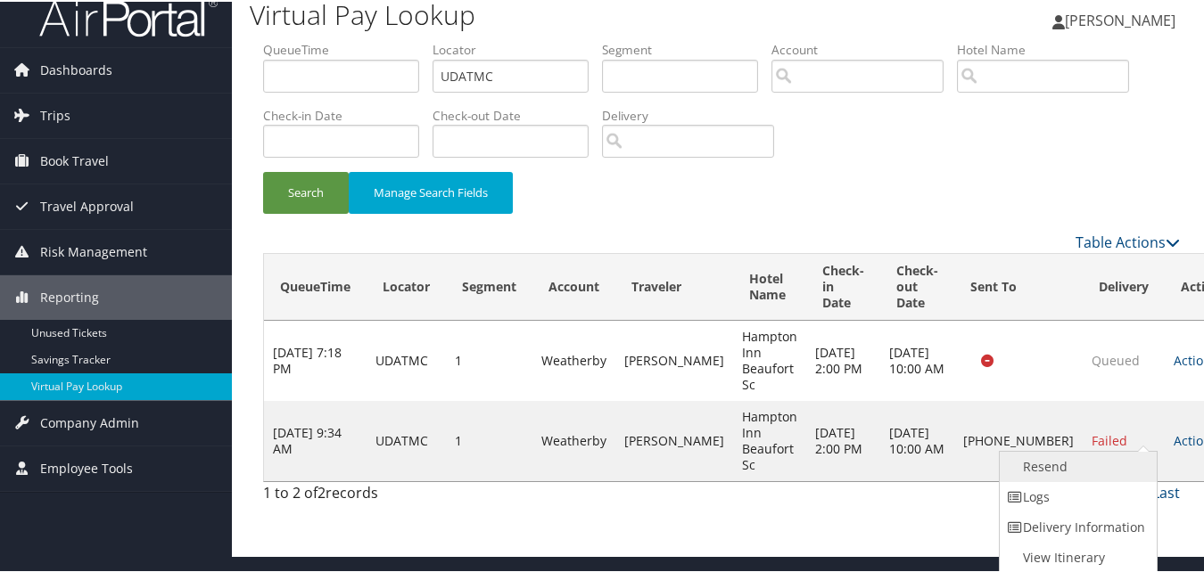
click at [1050, 467] on link "Resend" at bounding box center [1076, 465] width 152 height 30
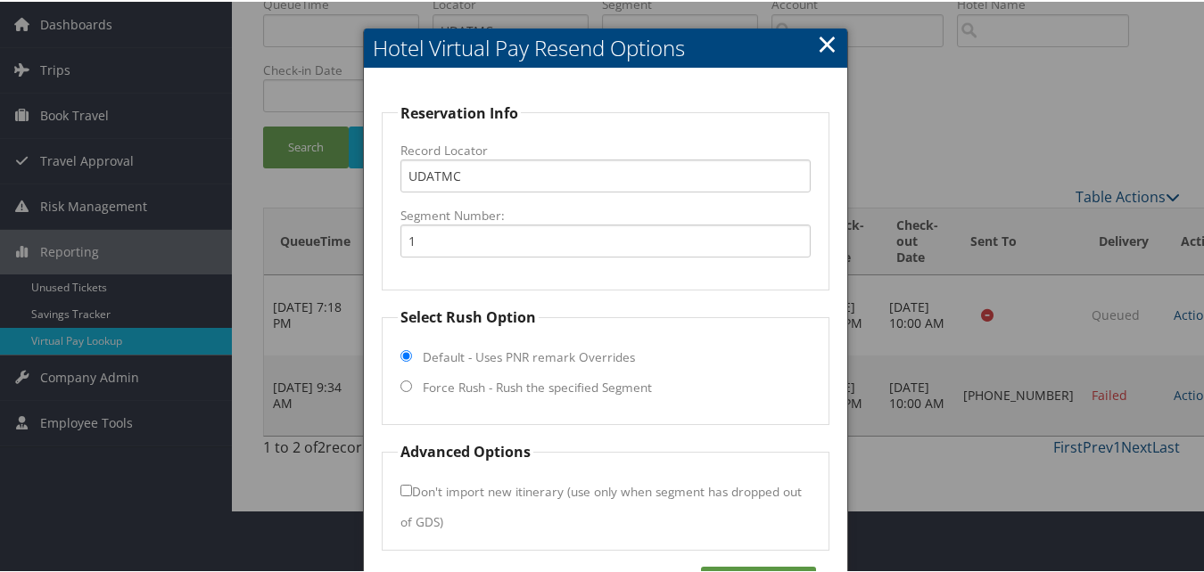
scroll to position [120, 0]
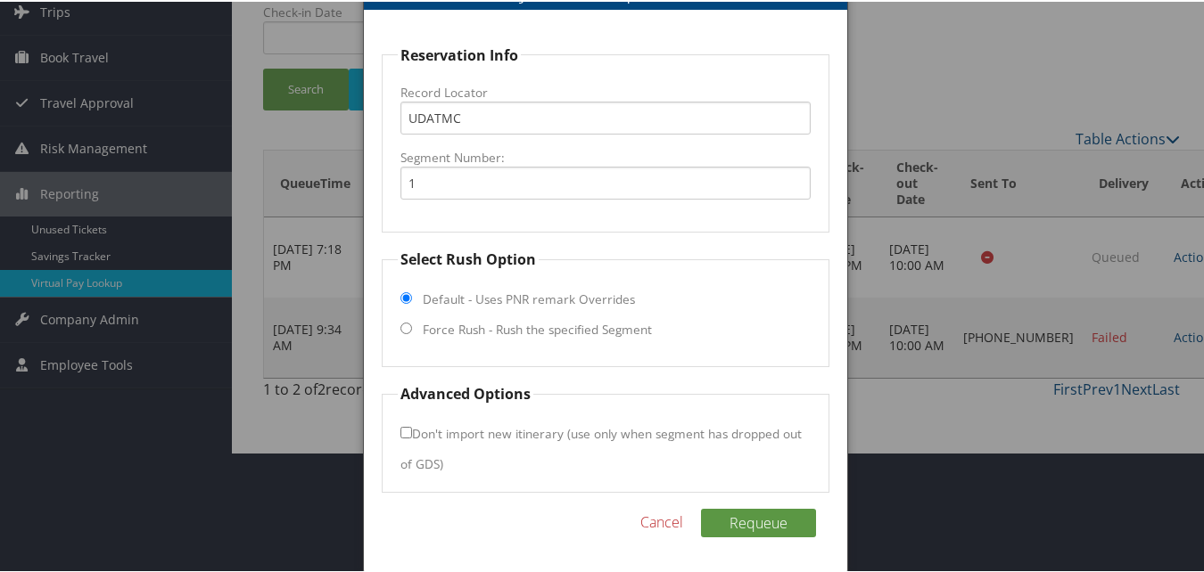
click at [462, 326] on label "Force Rush - Rush the specified Segment" at bounding box center [537, 328] width 229 height 18
click at [412, 326] on input "Force Rush - Rush the specified Segment" at bounding box center [406, 327] width 12 height 12
radio input "true"
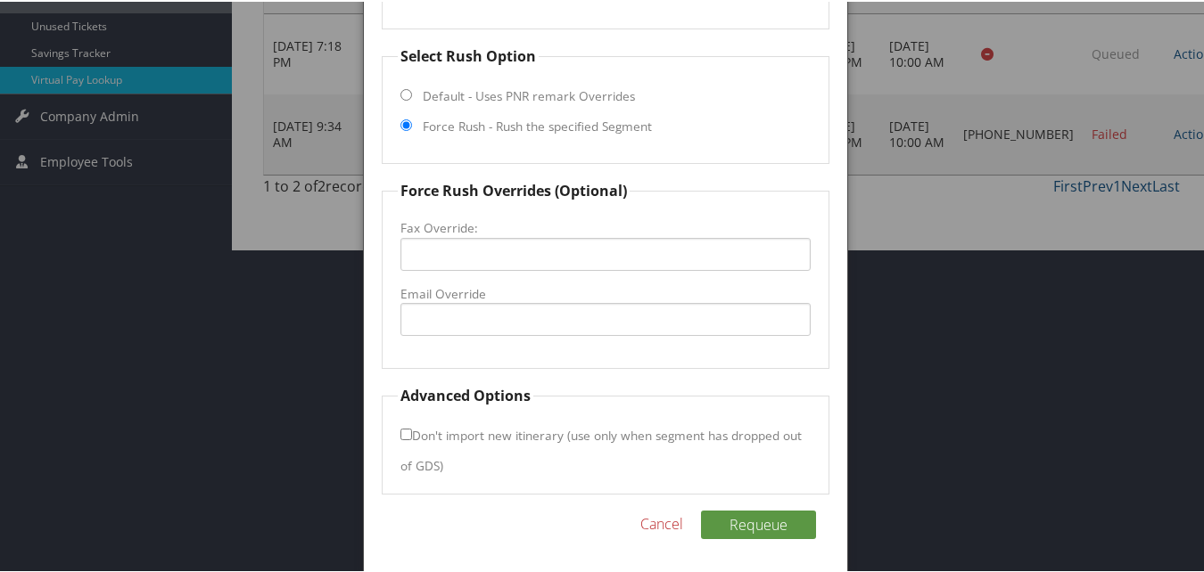
scroll to position [325, 0]
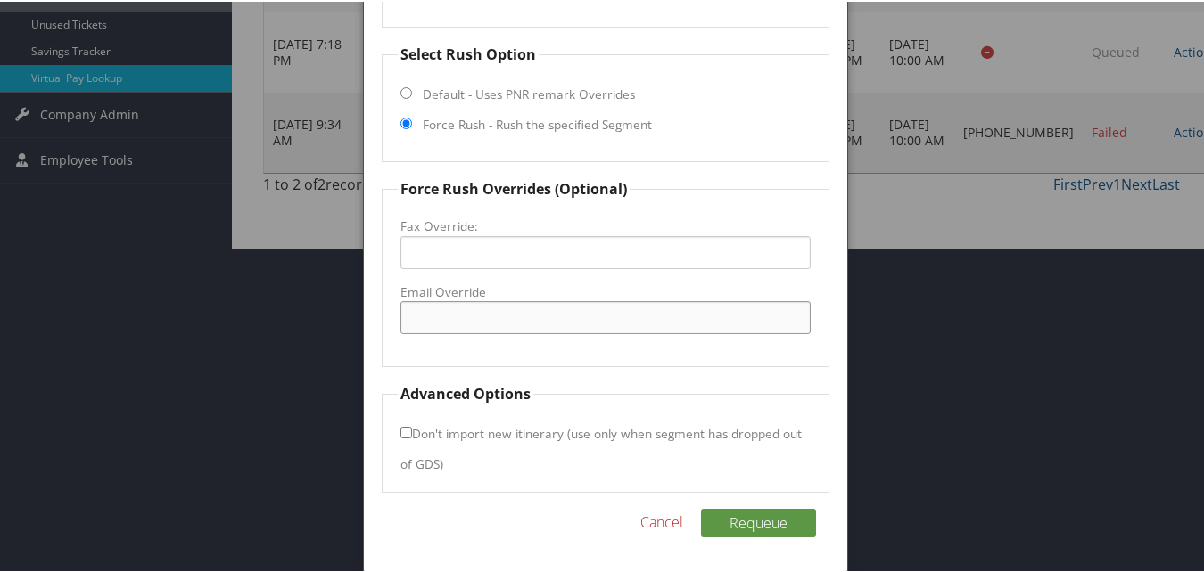
click at [456, 318] on input "Email Override" at bounding box center [604, 316] width 409 height 33
type input "[EMAIL_ADDRESS][DOMAIN_NAME]"
click at [449, 429] on label "Don't import new itinerary (use only when segment has dropped out of GDS)" at bounding box center [600, 447] width 401 height 63
click at [750, 524] on button "Requeue" at bounding box center [758, 521] width 115 height 29
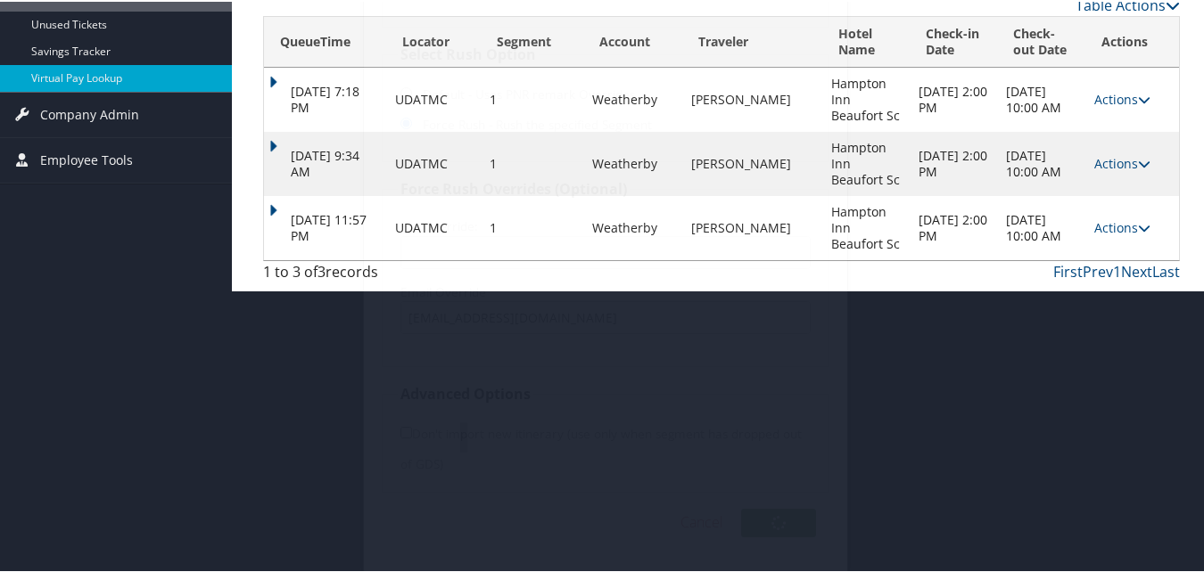
scroll to position [43, 0]
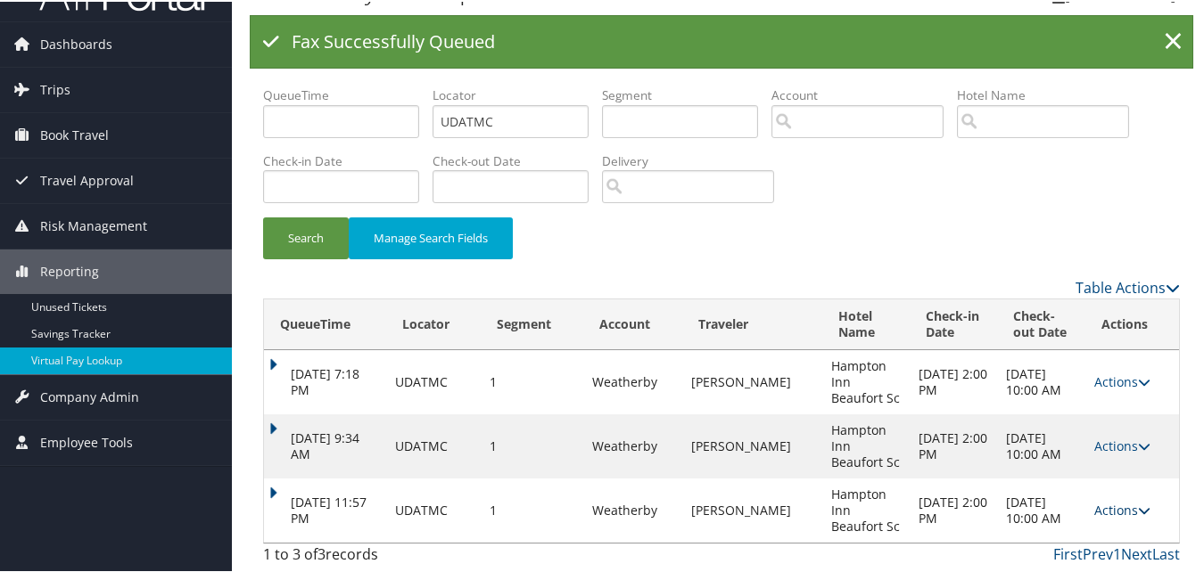
click at [1140, 511] on icon at bounding box center [1144, 509] width 12 height 12
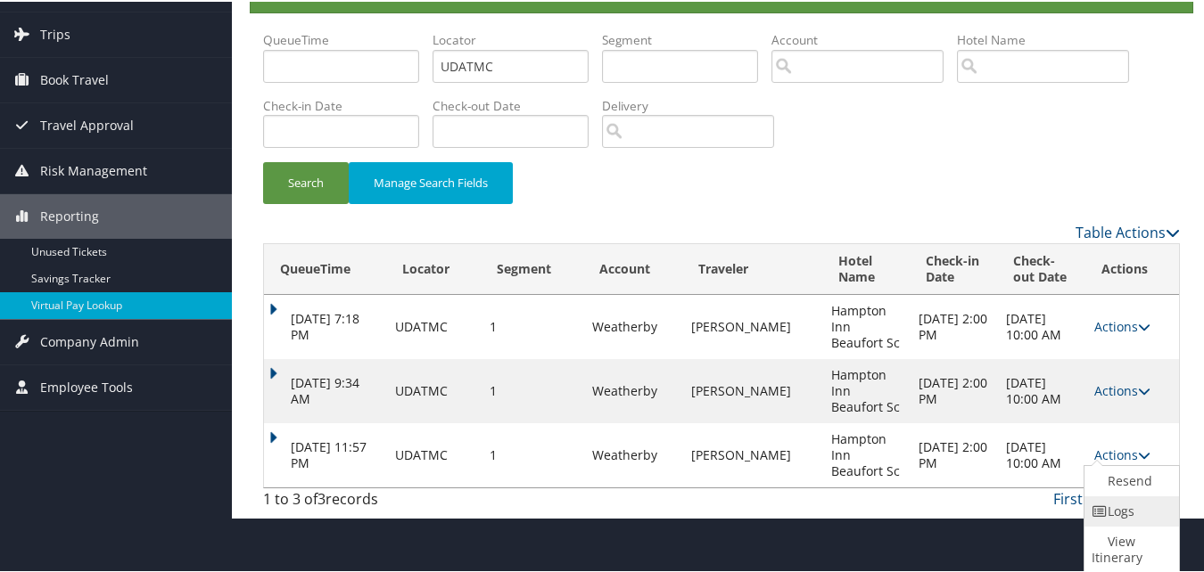
click at [1118, 515] on link "Logs" at bounding box center [1129, 510] width 90 height 30
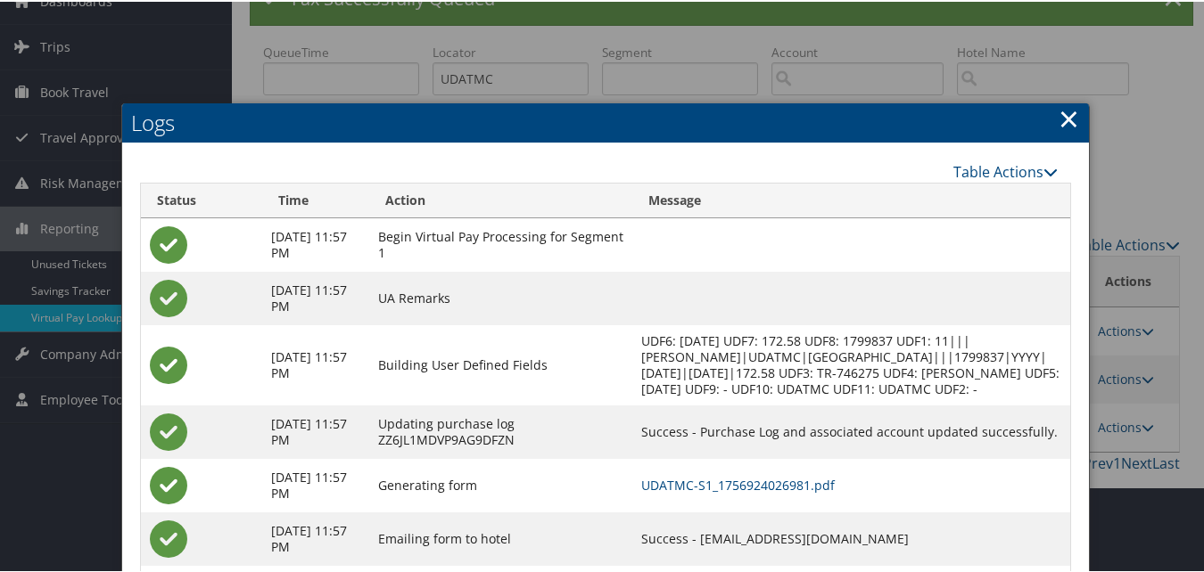
scroll to position [197, 0]
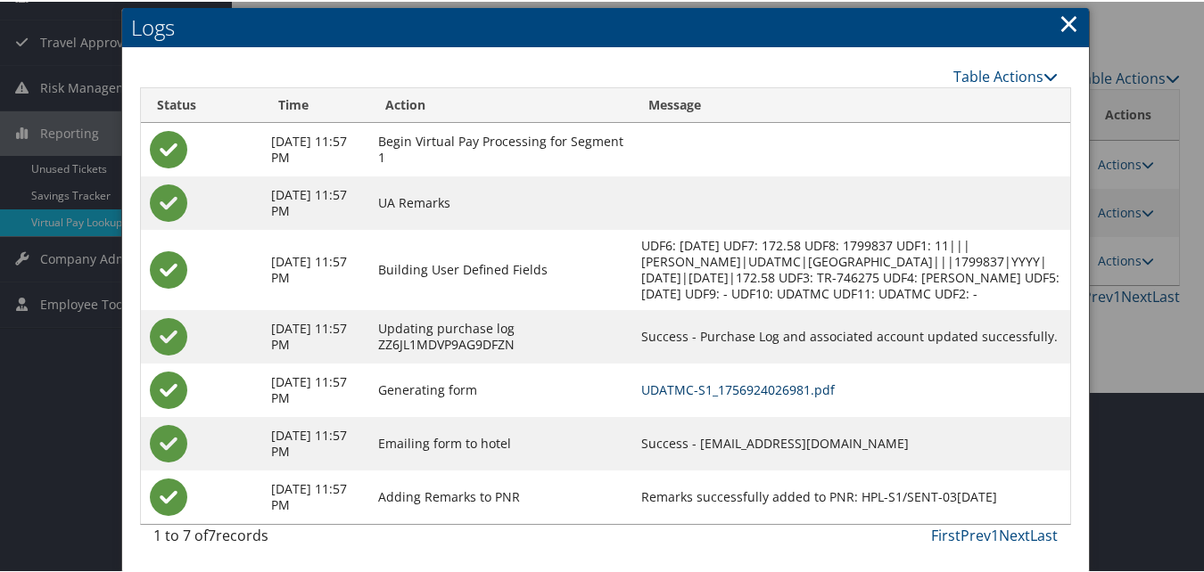
click at [773, 389] on link "UDATMC-S1_1756924026981.pdf" at bounding box center [738, 388] width 194 height 17
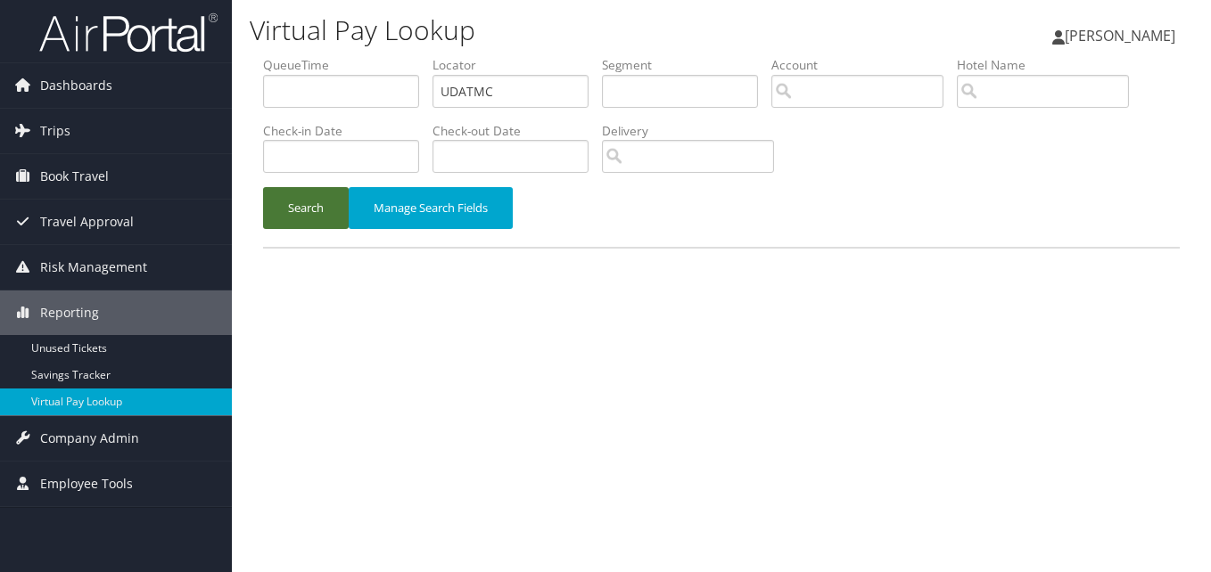
click at [302, 214] on button "Search" at bounding box center [306, 208] width 86 height 42
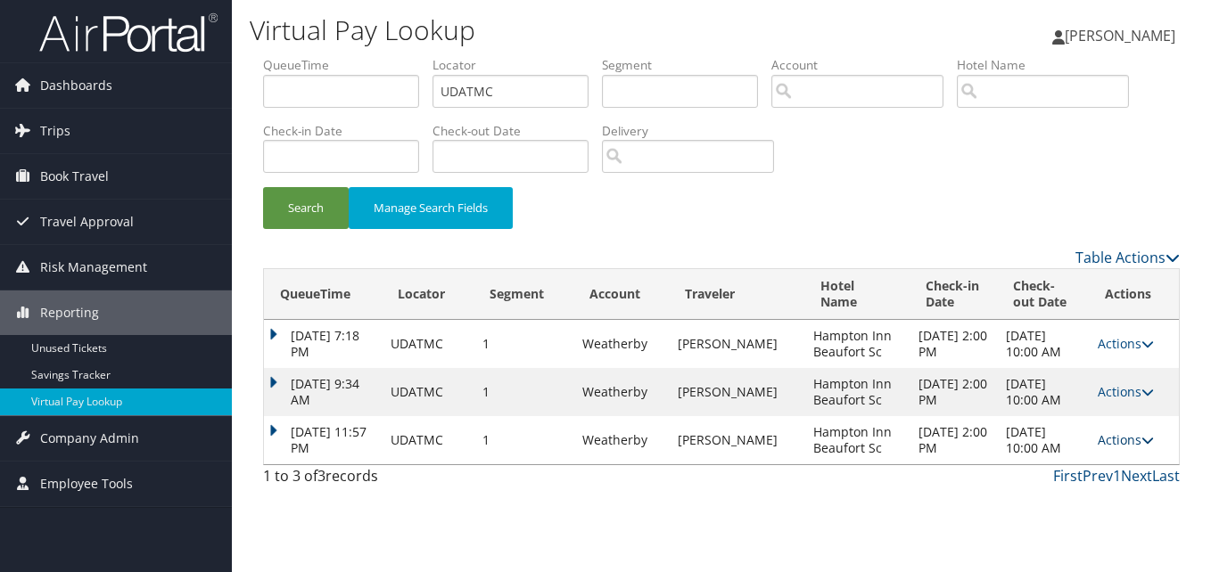
click at [1141, 446] on link "Actions" at bounding box center [1126, 440] width 56 height 17
click at [1096, 482] on link "Logs" at bounding box center [1090, 497] width 112 height 30
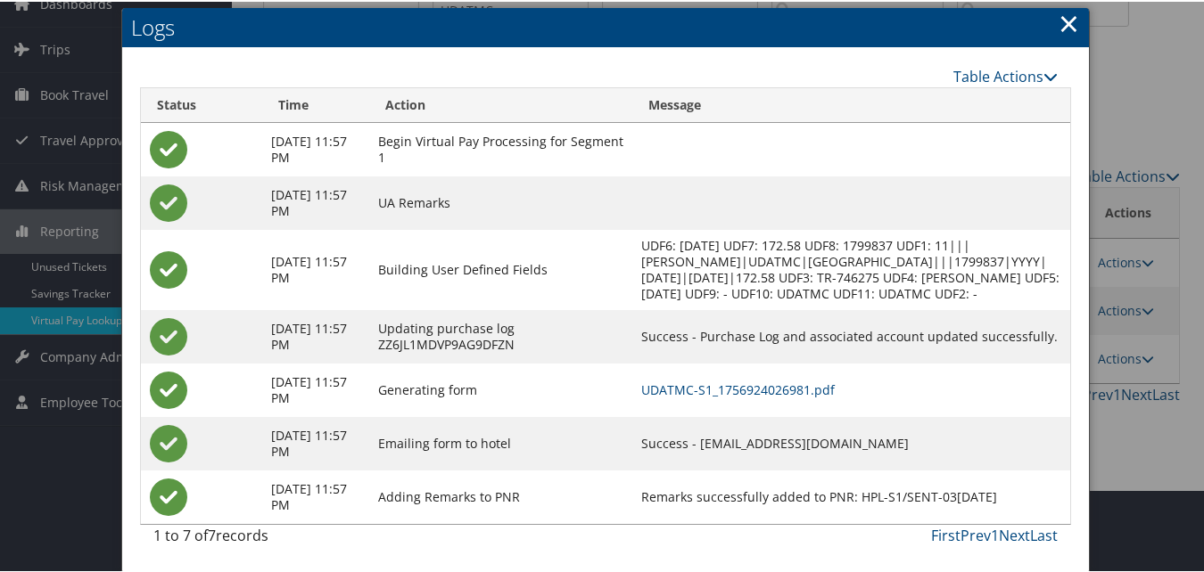
scroll to position [99, 0]
drag, startPoint x: 744, startPoint y: 441, endPoint x: 954, endPoint y: 433, distance: 210.6
click at [954, 433] on td "Success - hamptoninnbftsc@gmail.com" at bounding box center [851, 443] width 438 height 54
copy td "hamptoninnbftsc@gmail.com"
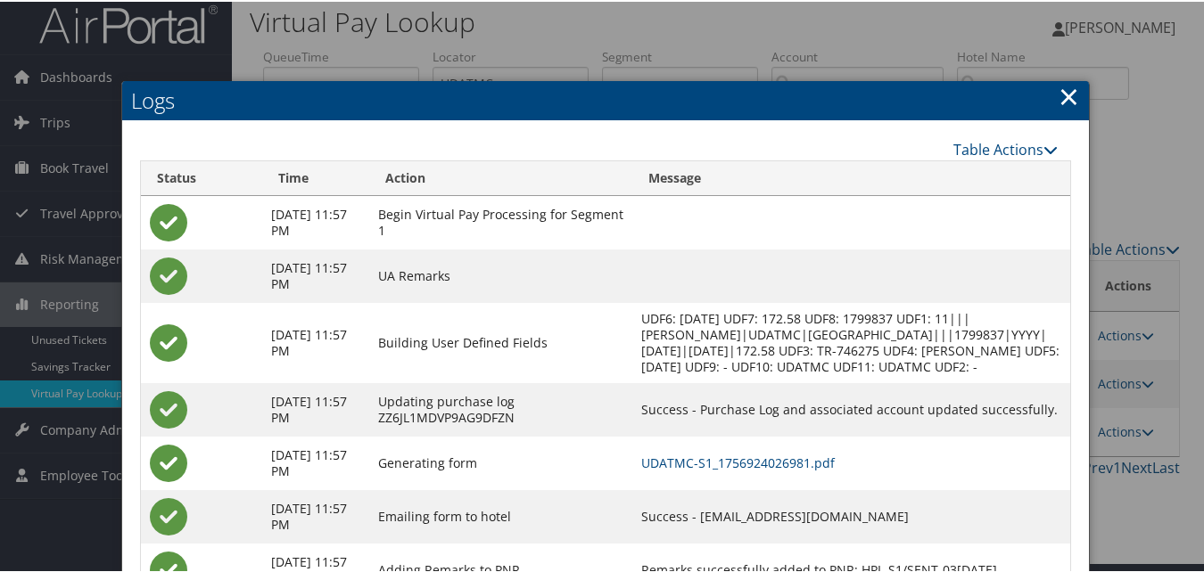
click at [1058, 98] on link "×" at bounding box center [1068, 95] width 21 height 36
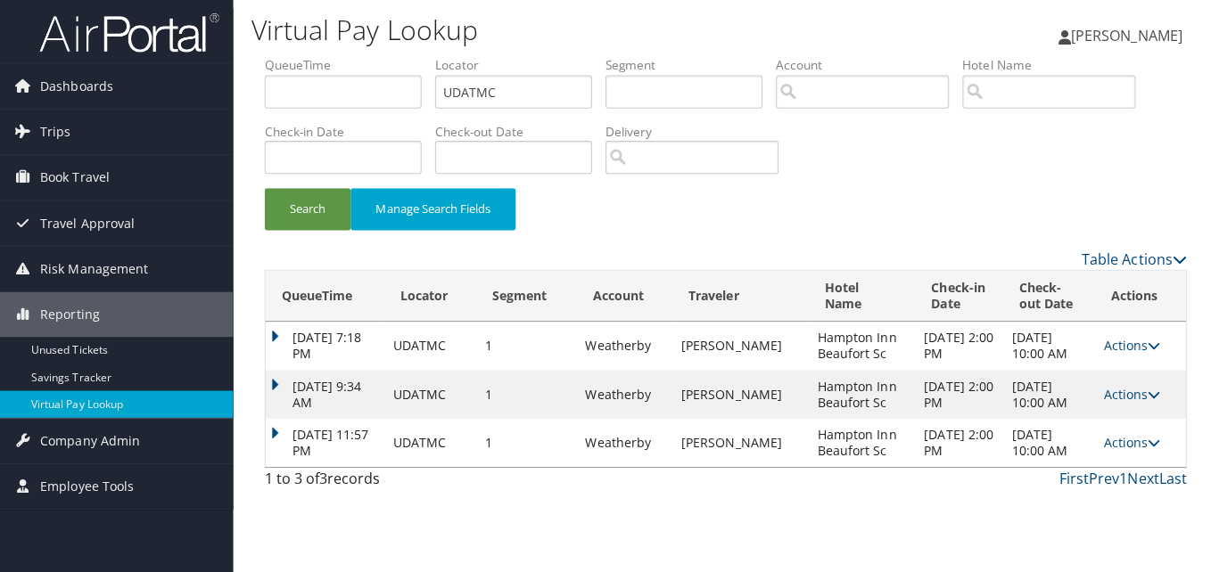
scroll to position [0, 0]
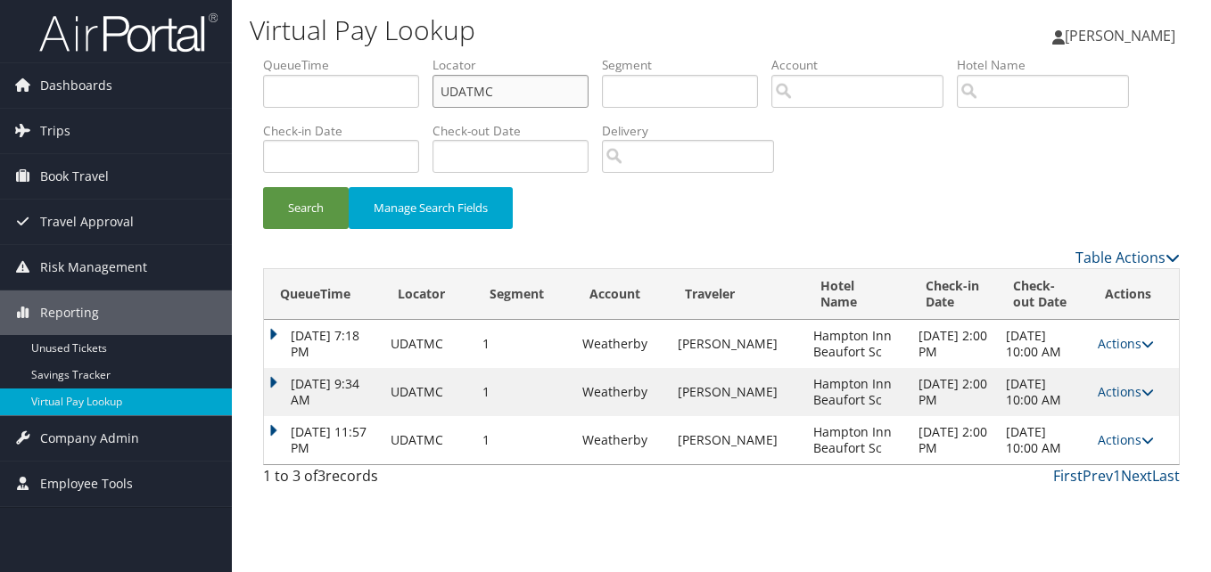
drag, startPoint x: 520, startPoint y: 105, endPoint x: 446, endPoint y: 127, distance: 77.0
click at [446, 56] on ul "QueueTime Locator UDATMC Segment Account Traveler Hotel Name Check-in Date Chec…" at bounding box center [721, 56] width 917 height 0
paste input "JSCNNQ"
type input "JSCNNQ"
click at [309, 226] on button "Search" at bounding box center [306, 208] width 86 height 42
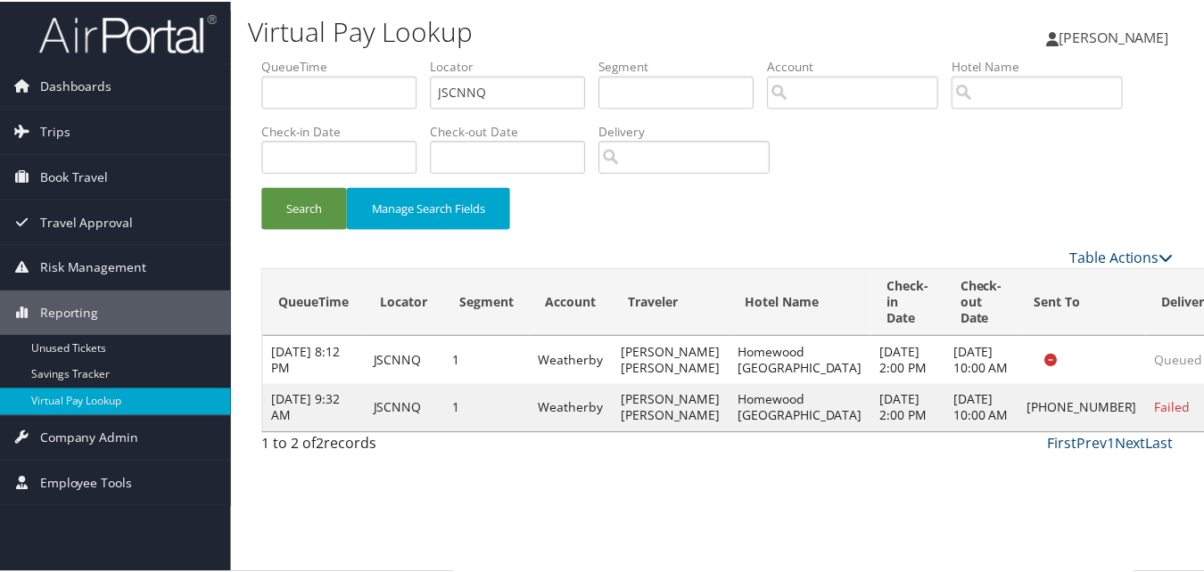
scroll to position [1, 0]
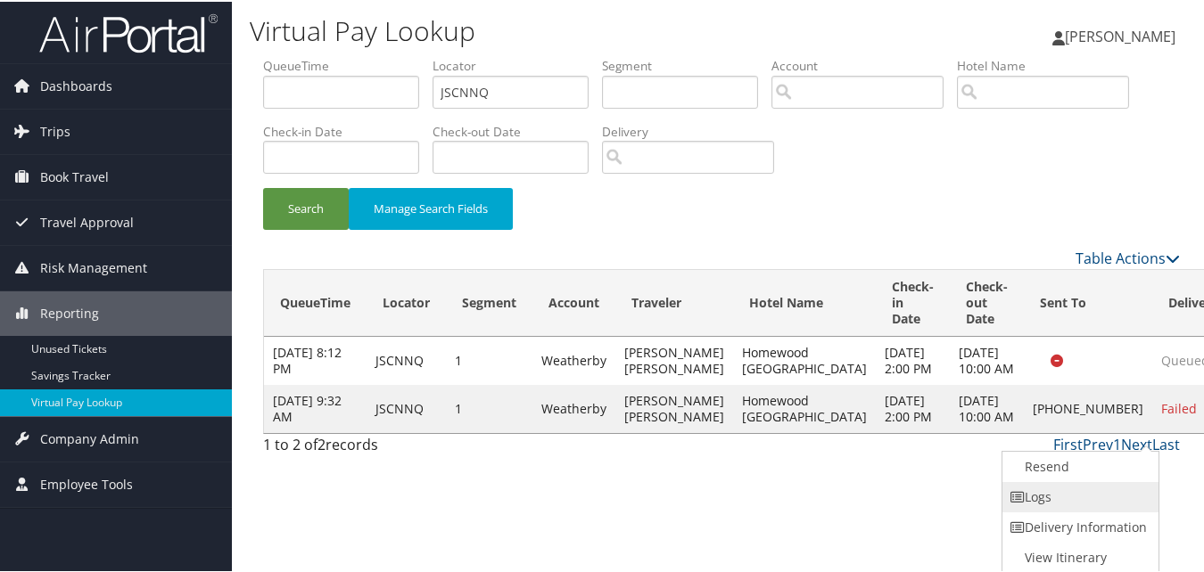
click at [1053, 484] on link "Logs" at bounding box center [1078, 496] width 152 height 30
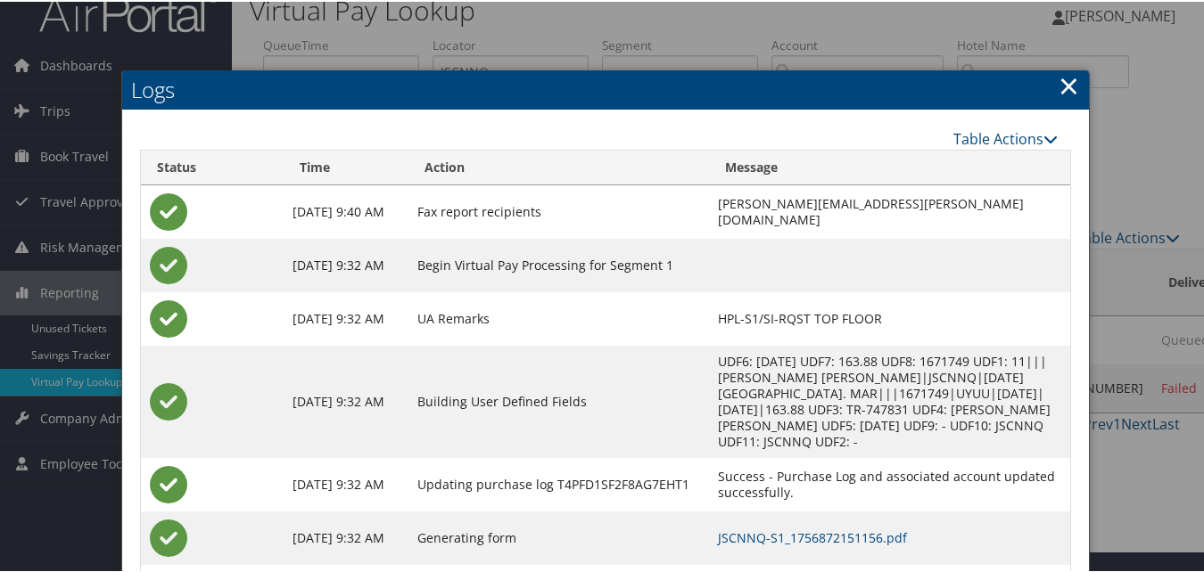
scroll to position [84, 0]
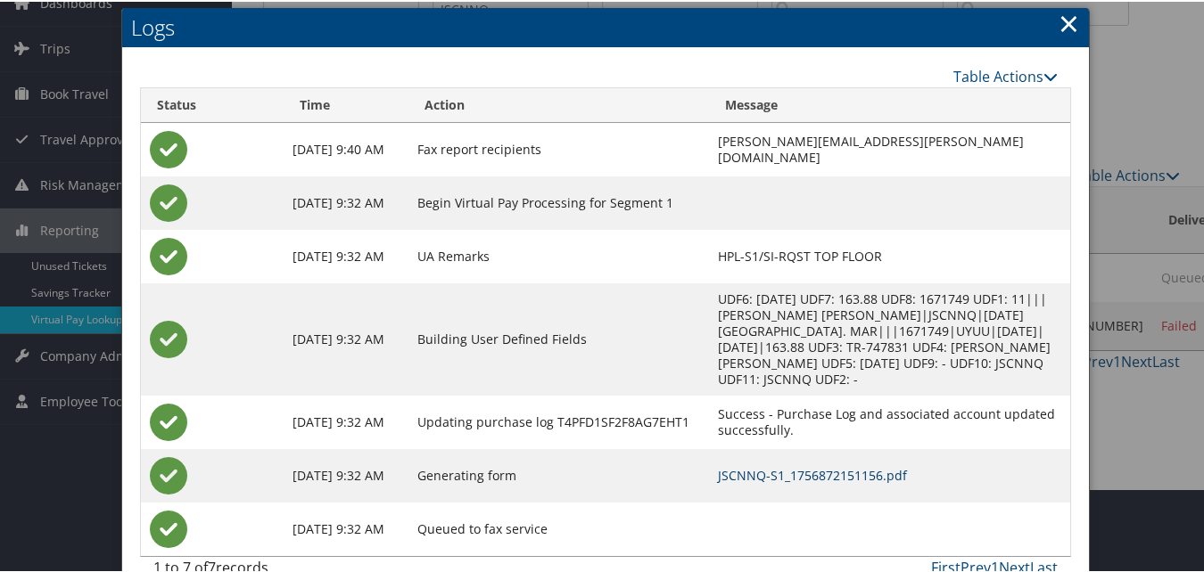
click at [718, 465] on link "JSCNNQ-S1_1756872151156.pdf" at bounding box center [812, 473] width 189 height 17
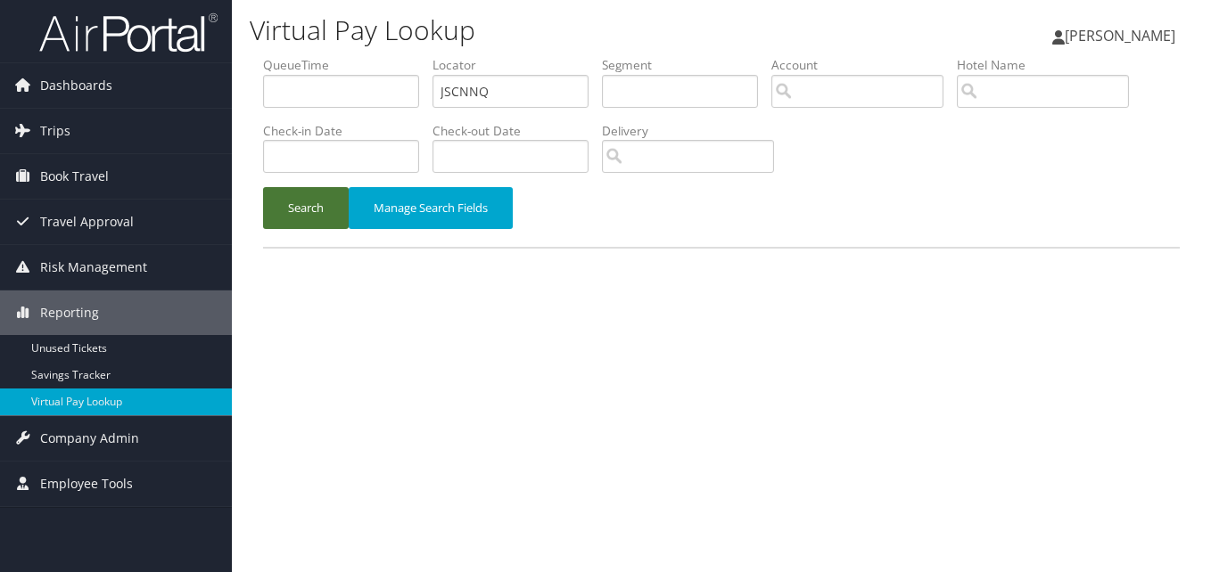
click at [309, 218] on button "Search" at bounding box center [306, 208] width 86 height 42
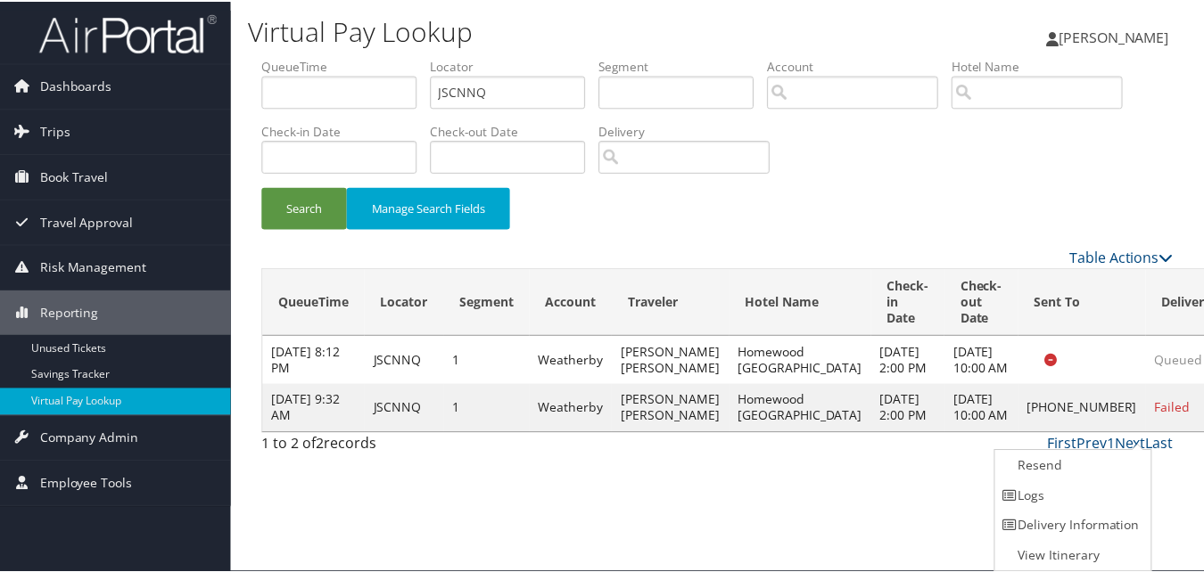
scroll to position [1, 0]
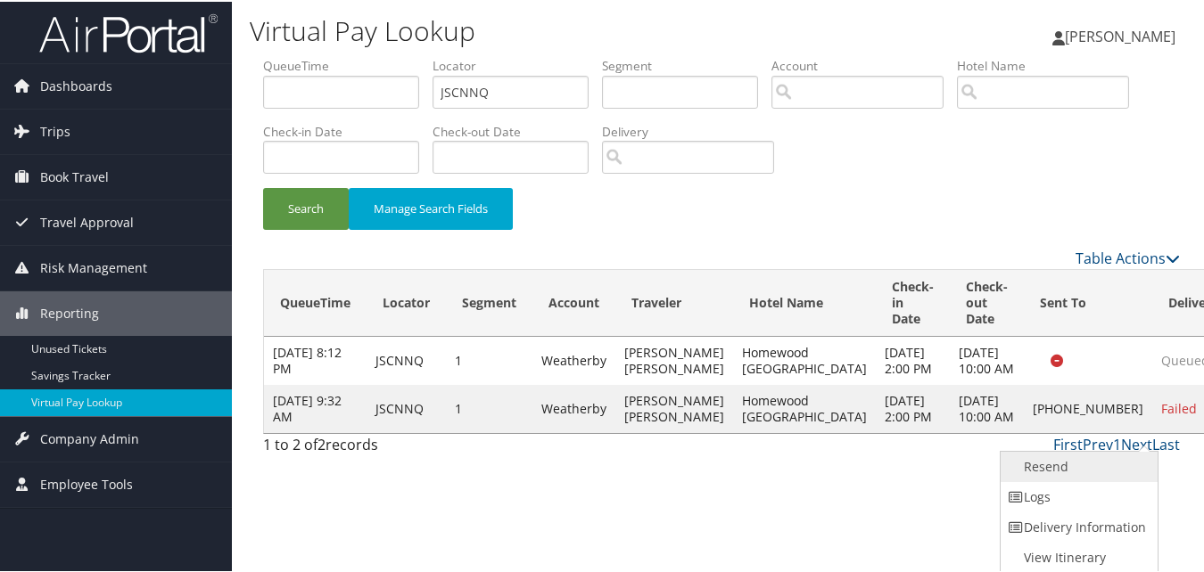
click at [1058, 471] on link "Resend" at bounding box center [1077, 465] width 152 height 30
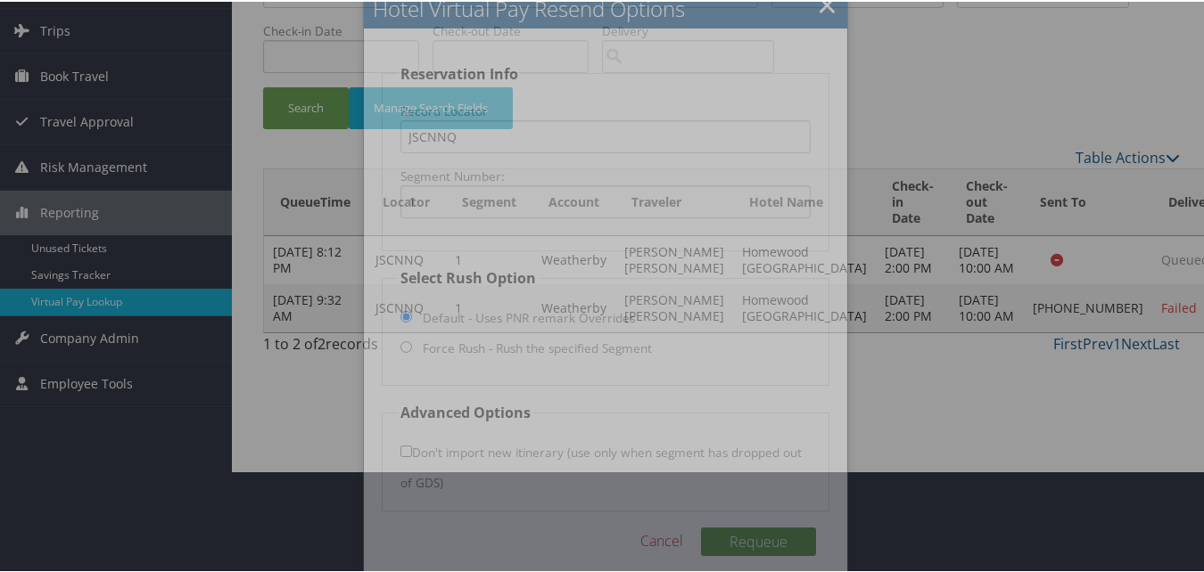
scroll to position [120, 0]
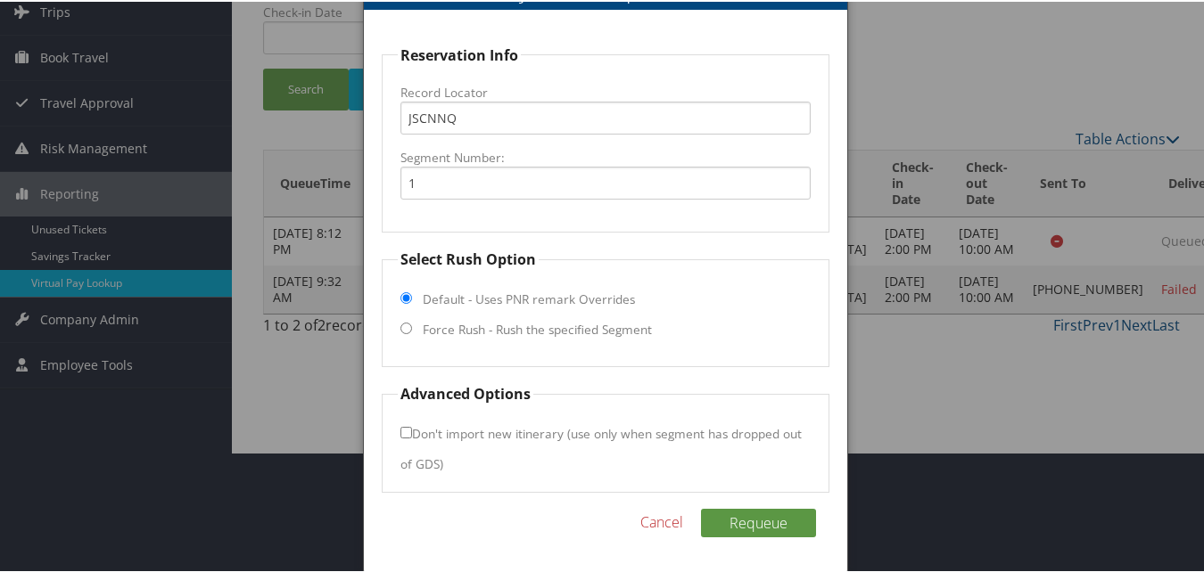
click at [478, 334] on label "Force Rush - Rush the specified Segment" at bounding box center [537, 328] width 229 height 18
click at [412, 333] on input "Force Rush - Rush the specified Segment" at bounding box center [406, 327] width 12 height 12
radio input "true"
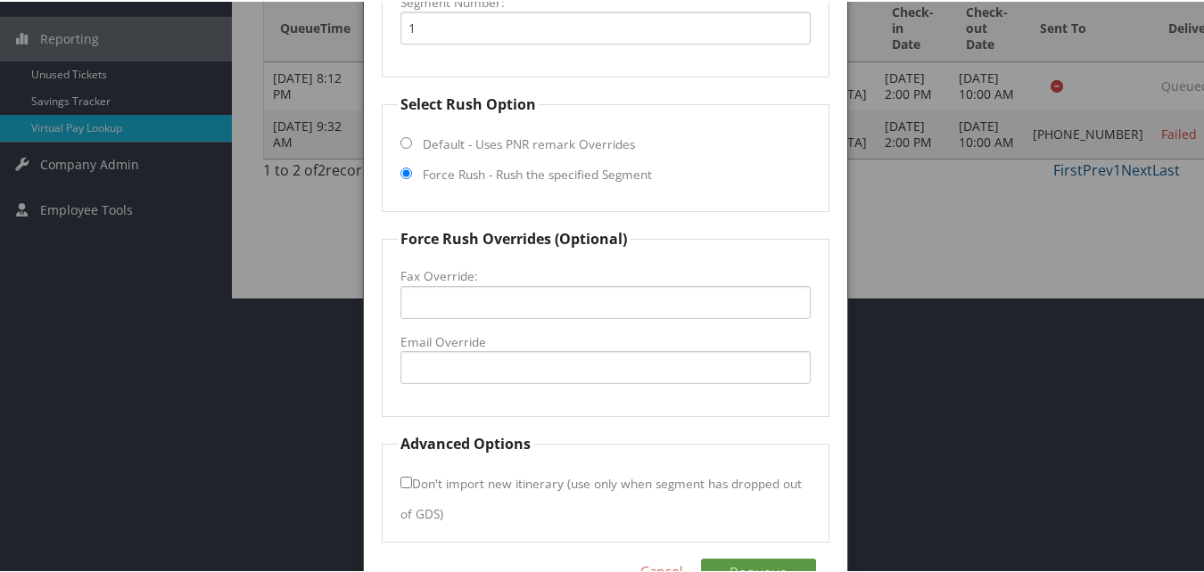
scroll to position [325, 0]
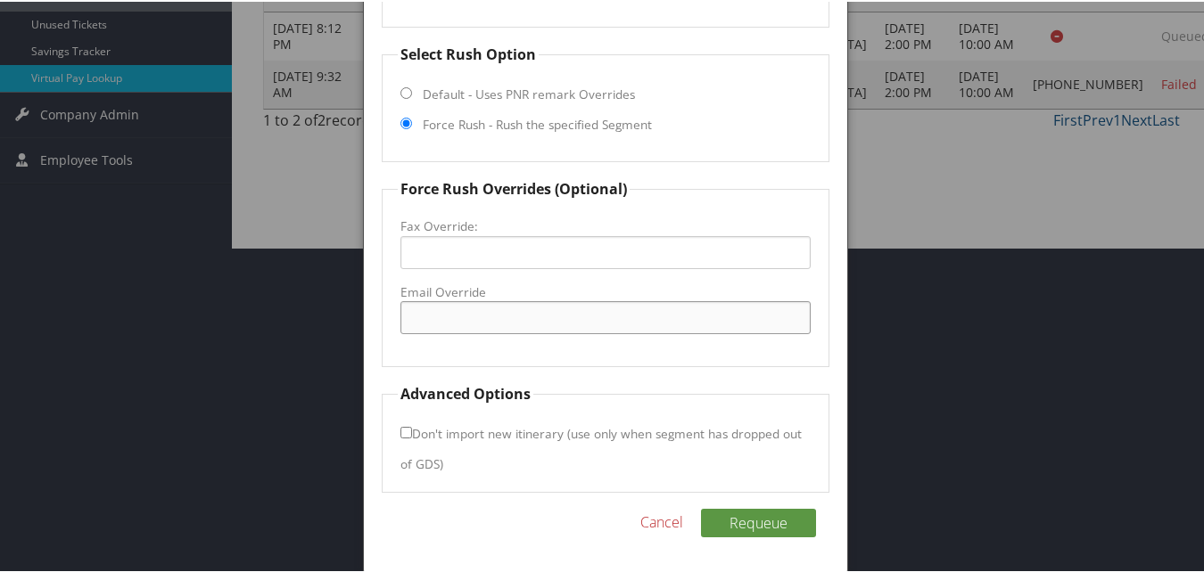
click at [489, 321] on input "Email Override" at bounding box center [604, 316] width 409 height 33
type input "[EMAIL_ADDRESS][DOMAIN_NAME]"
click at [763, 346] on fieldset "Force Rush Overrides (Optional) Fax Override: Email Override homewoodml@gmail.c…" at bounding box center [605, 271] width 447 height 189
click at [415, 433] on label "Don't import new itinerary (use only when segment has dropped out of GDS)" at bounding box center [600, 447] width 401 height 63
click at [412, 433] on input "Don't import new itinerary (use only when segment has dropped out of GDS)" at bounding box center [406, 431] width 12 height 12
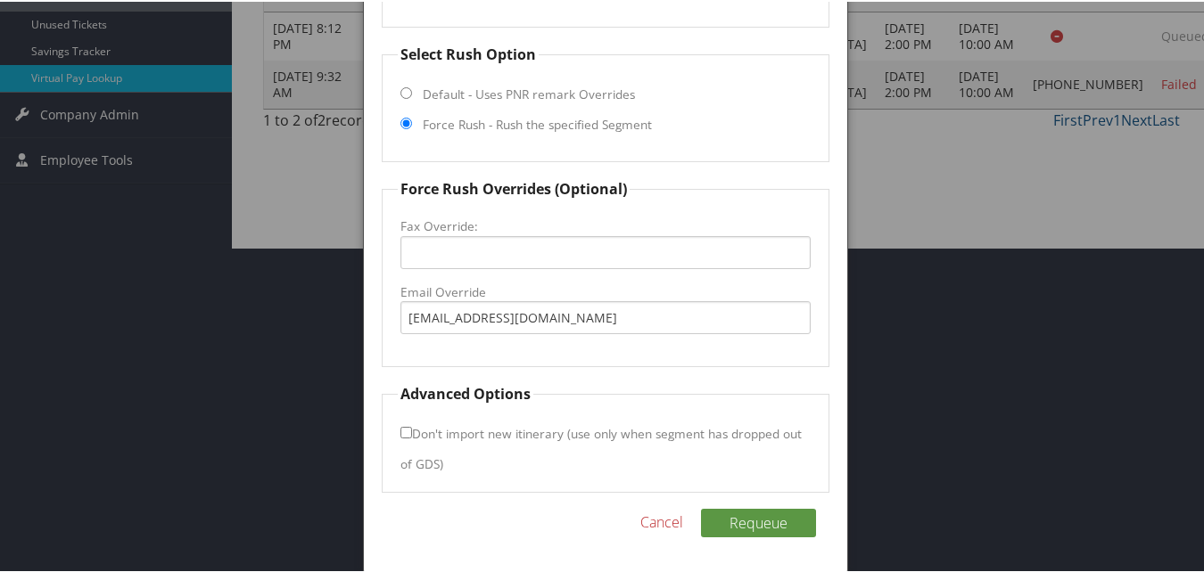
checkbox input "true"
click at [742, 515] on button "Requeue" at bounding box center [758, 521] width 115 height 29
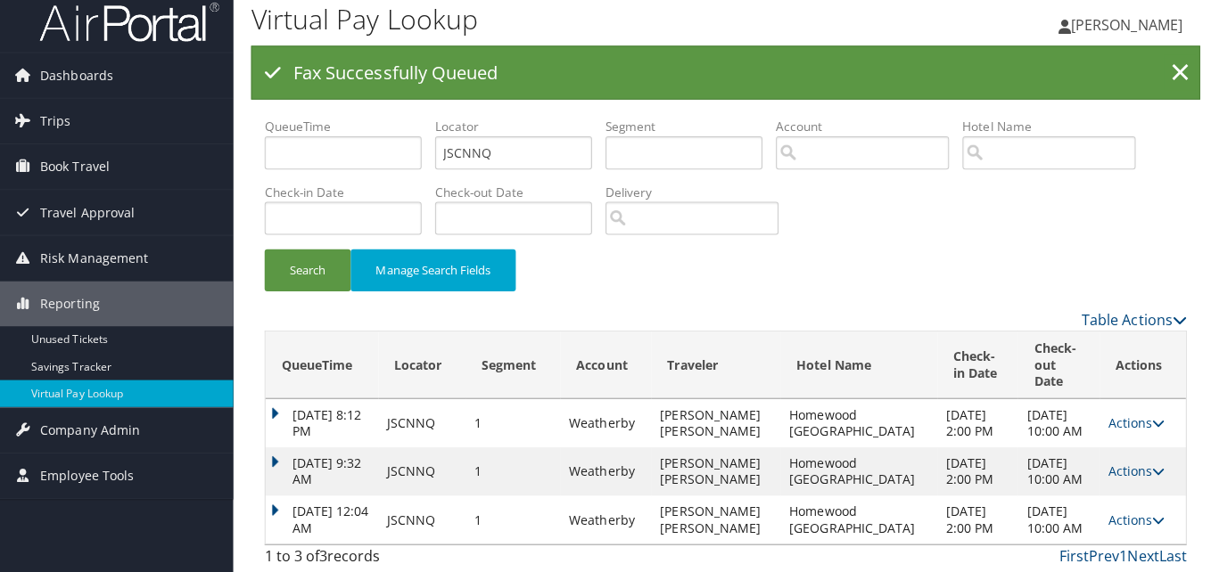
scroll to position [0, 0]
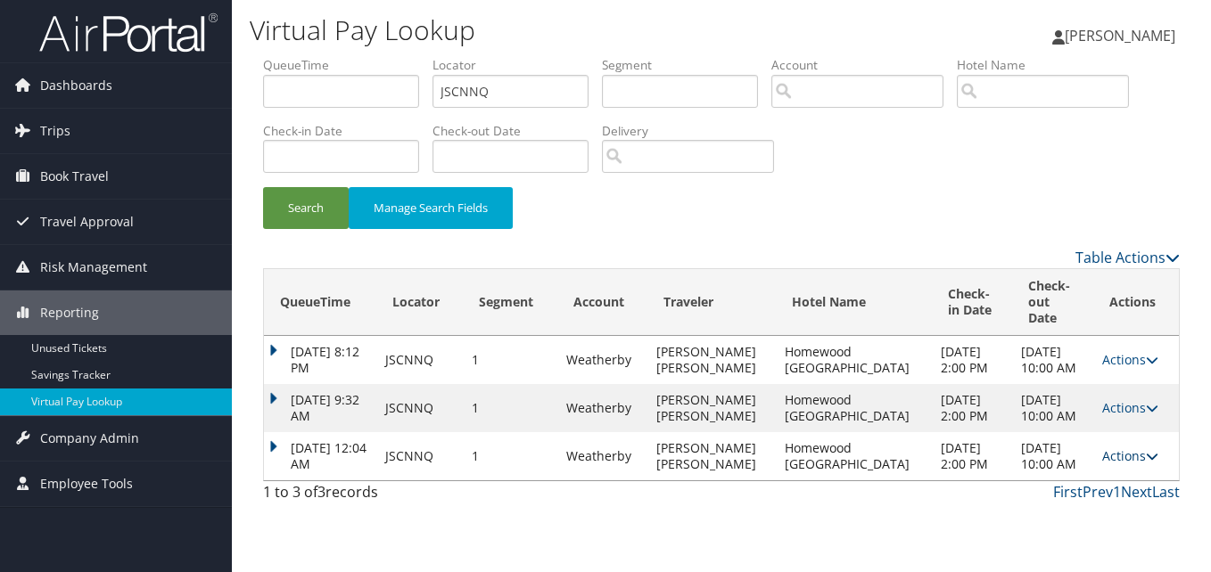
click at [1146, 463] on icon at bounding box center [1152, 456] width 12 height 12
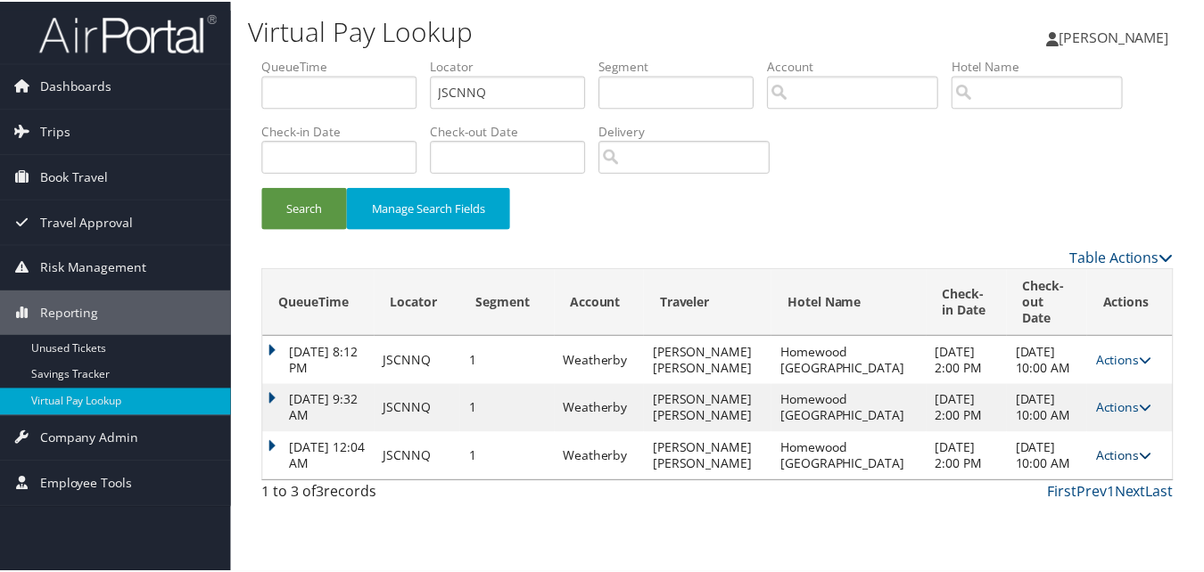
scroll to position [27, 0]
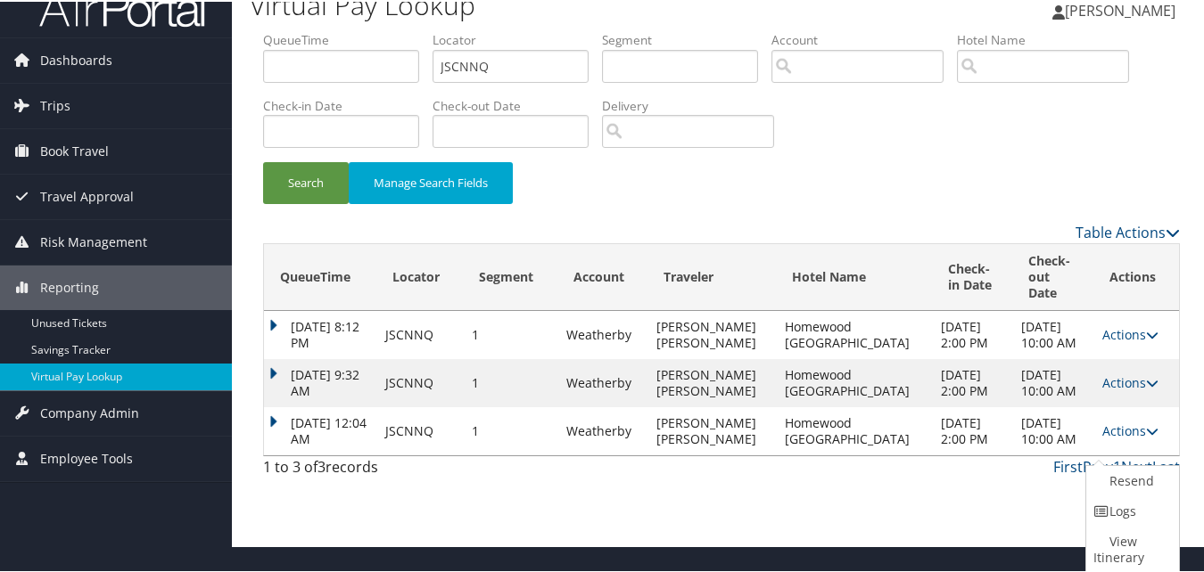
click at [1066, 476] on div "First Prev 1 Next Last" at bounding box center [839, 465] width 681 height 21
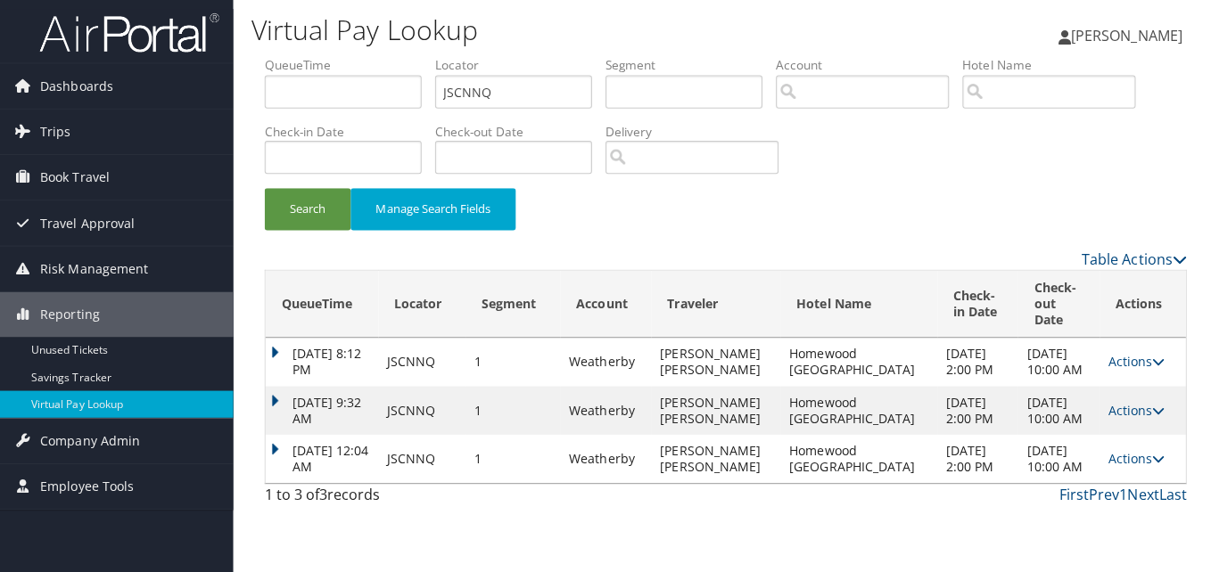
scroll to position [0, 0]
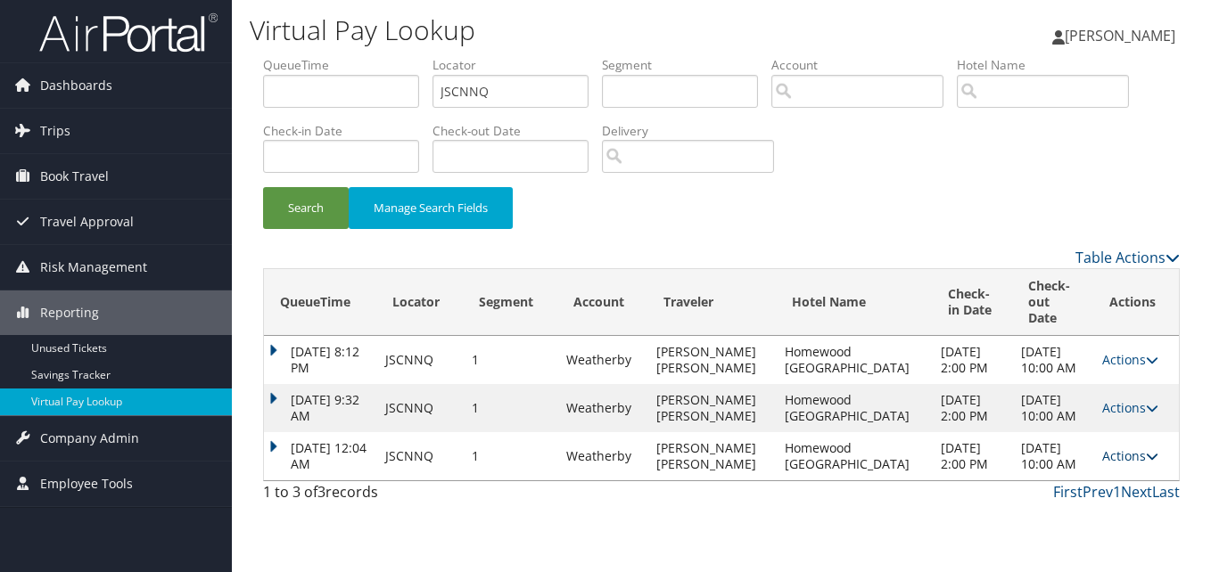
click at [1124, 465] on link "Actions" at bounding box center [1130, 456] width 56 height 17
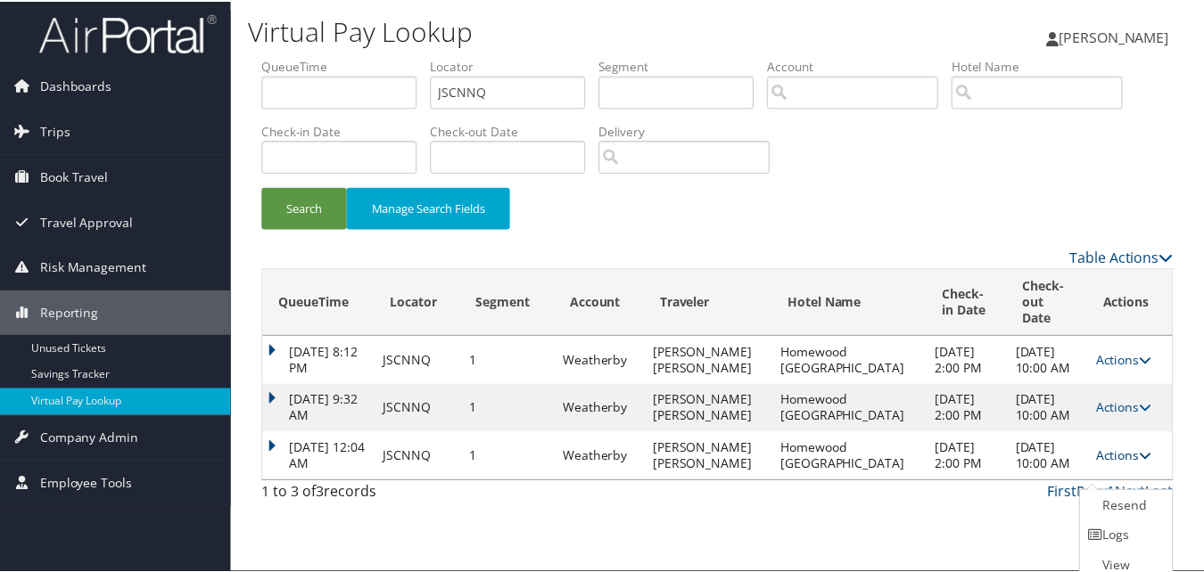
scroll to position [27, 0]
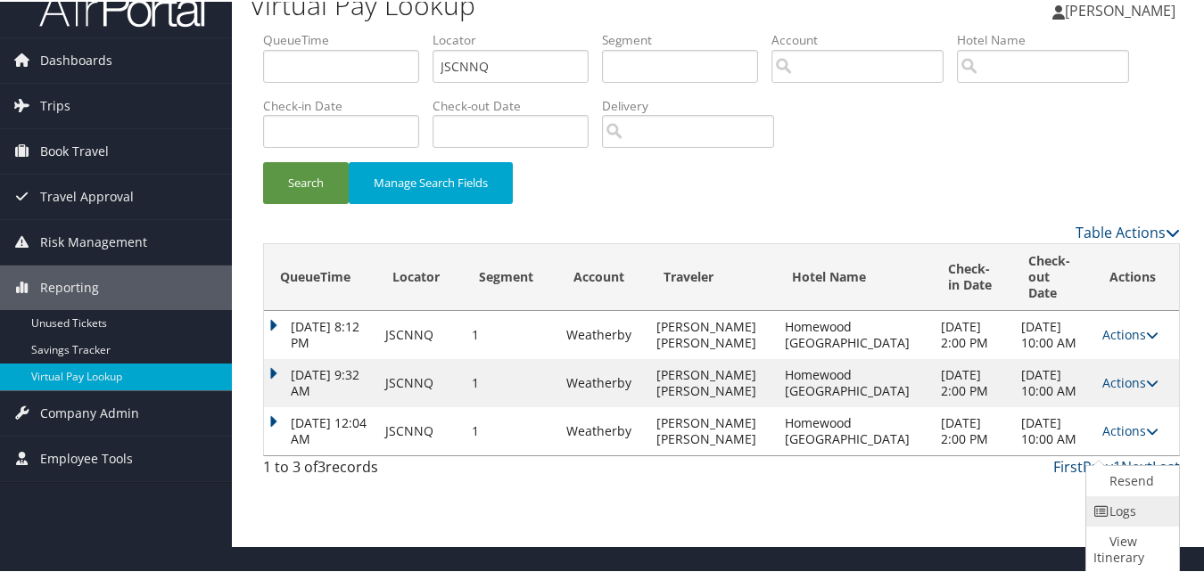
click at [1118, 515] on link "Logs" at bounding box center [1130, 510] width 88 height 30
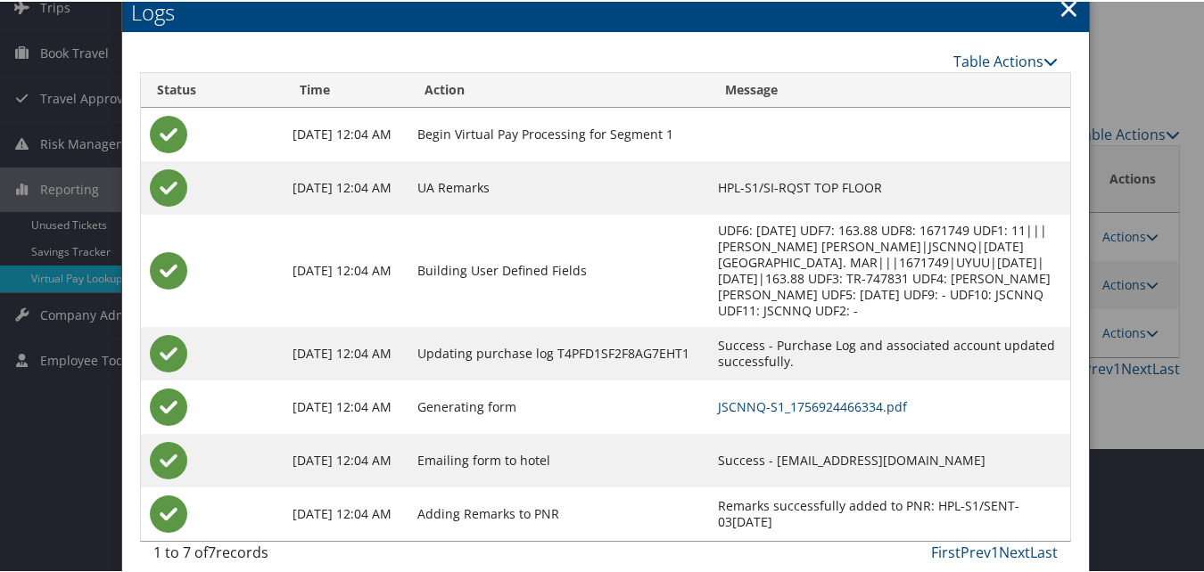
scroll to position [126, 0]
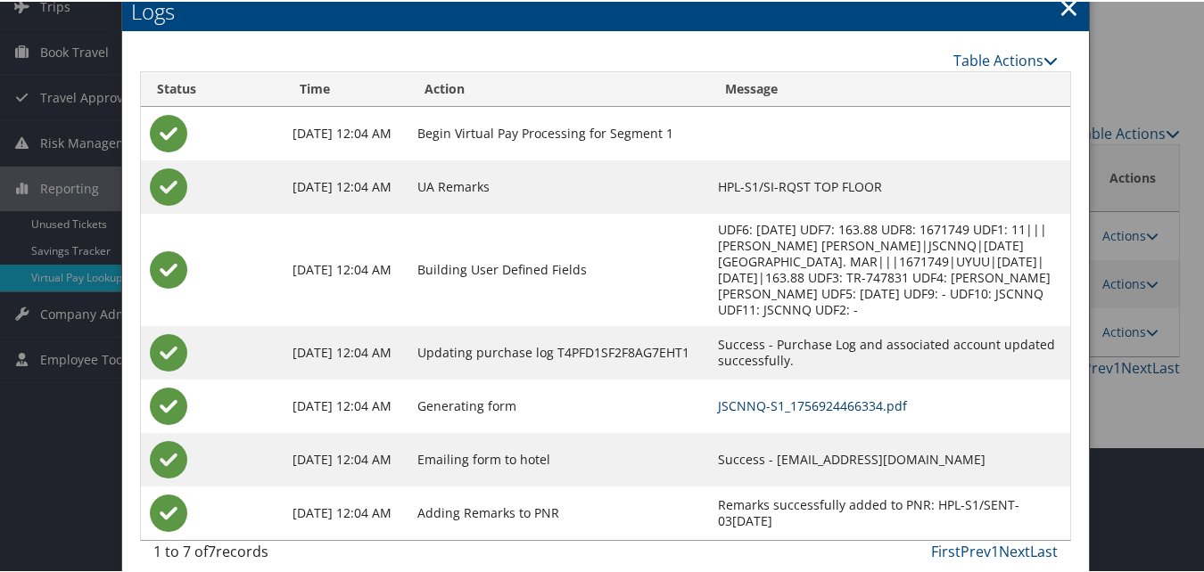
click at [819, 396] on link "JSCNNQ-S1_1756924466334.pdf" at bounding box center [812, 404] width 189 height 17
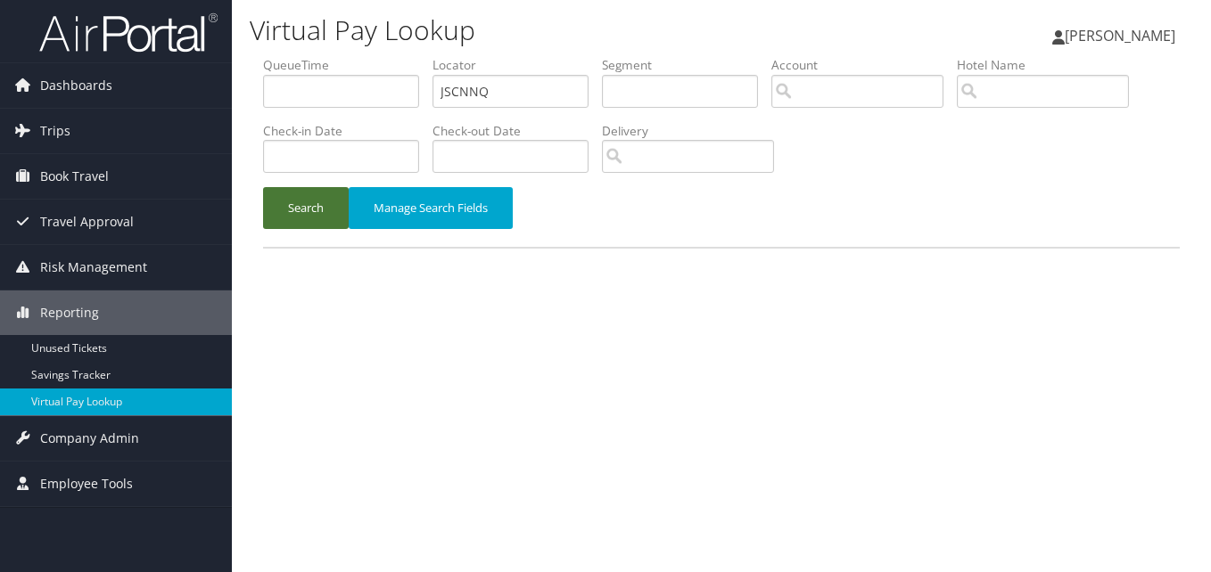
click at [284, 206] on button "Search" at bounding box center [306, 208] width 86 height 42
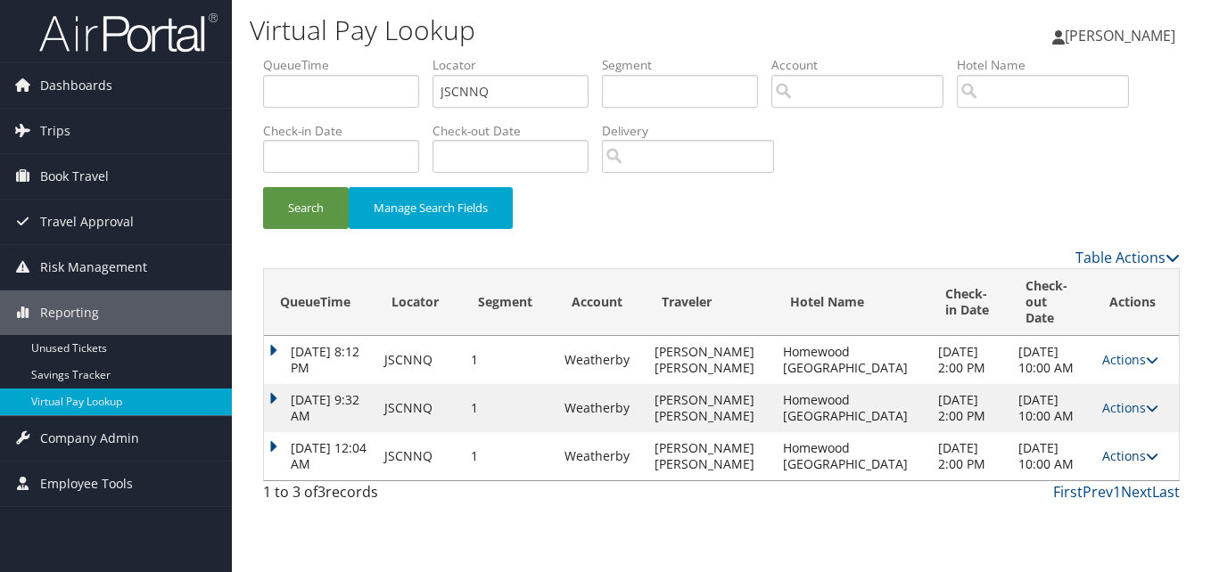
click at [1137, 465] on link "Actions" at bounding box center [1130, 456] width 56 height 17
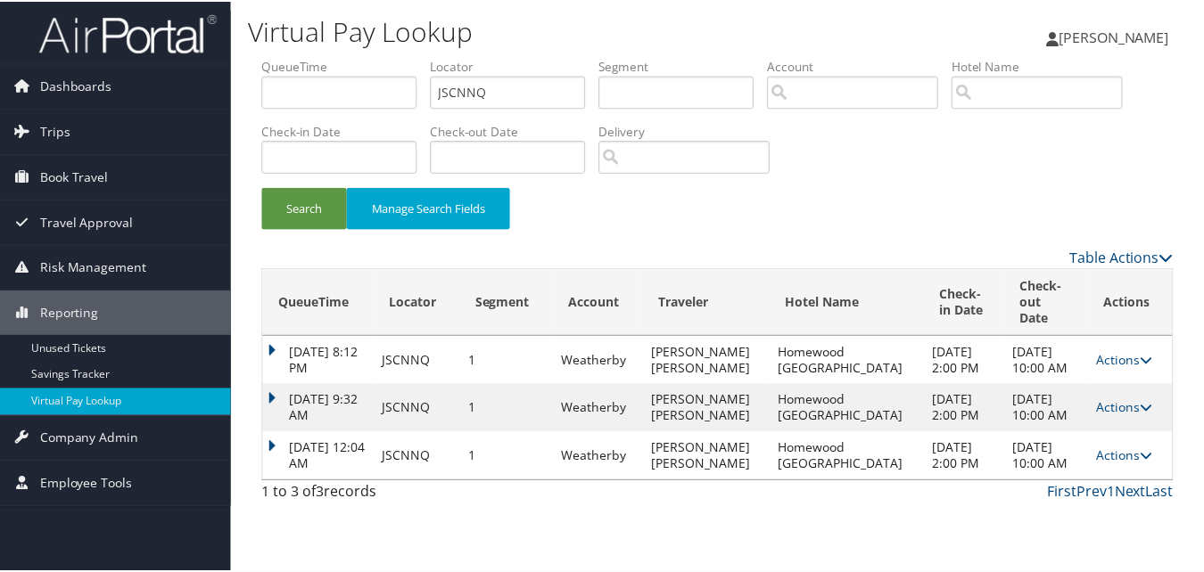
scroll to position [43, 0]
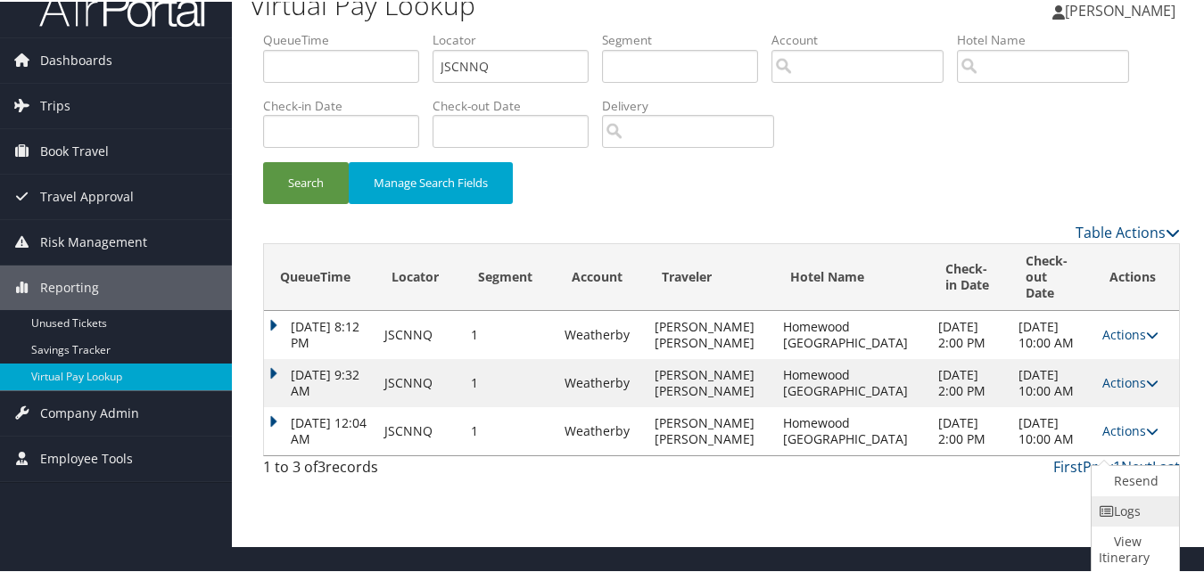
click at [1116, 505] on link "Logs" at bounding box center [1132, 510] width 83 height 30
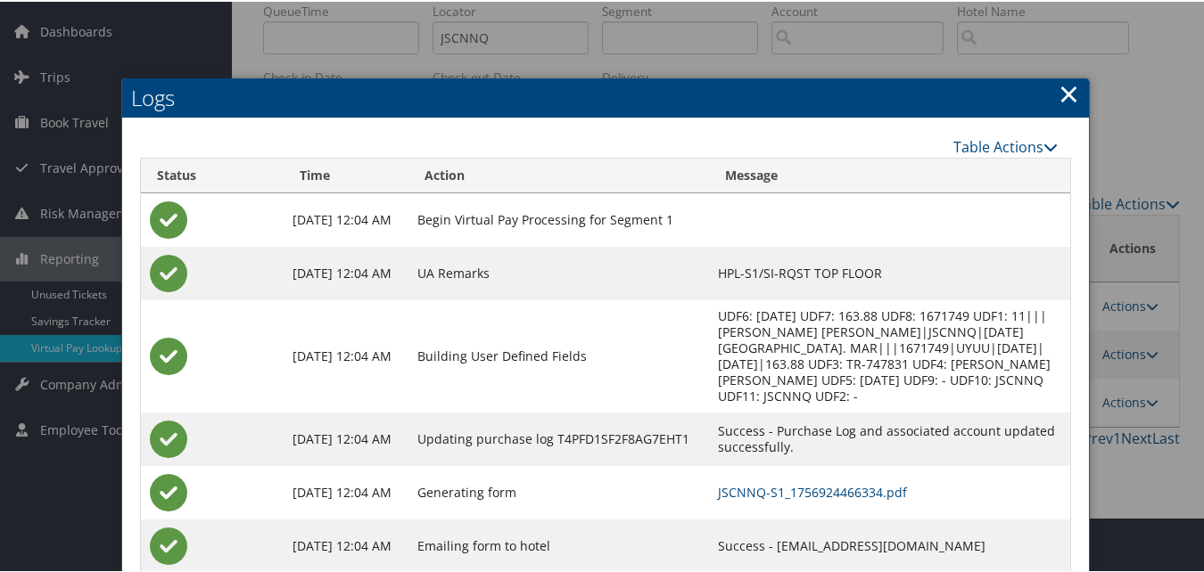
scroll to position [142, 0]
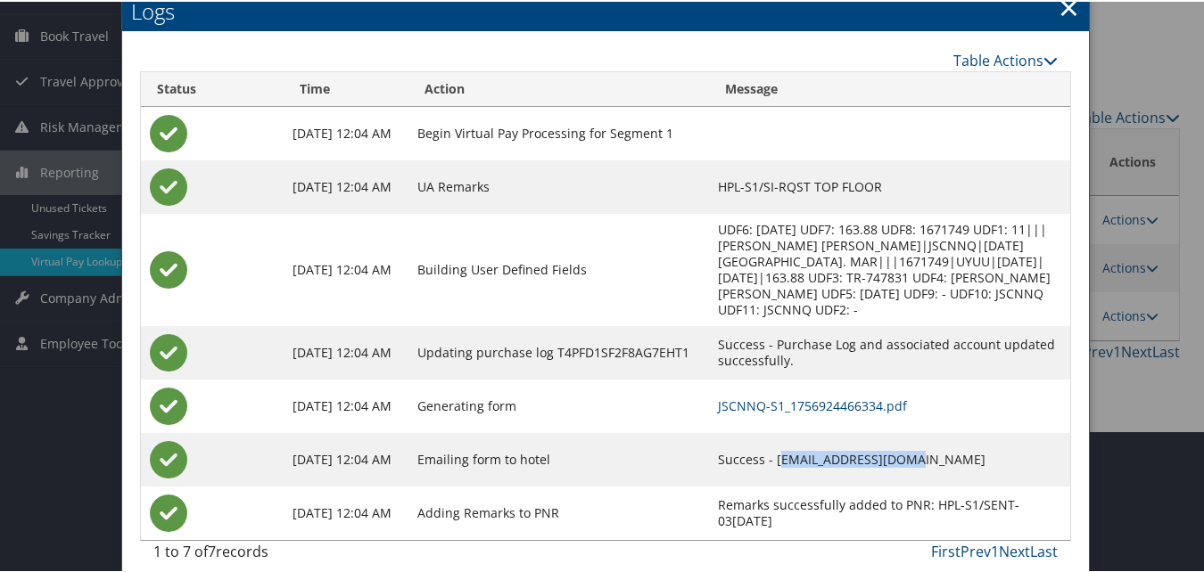
drag, startPoint x: 773, startPoint y: 441, endPoint x: 917, endPoint y: 437, distance: 143.6
click at [917, 437] on td "Success - [EMAIL_ADDRESS][DOMAIN_NAME]" at bounding box center [889, 459] width 361 height 54
click at [959, 440] on td "Success - [EMAIL_ADDRESS][DOMAIN_NAME]" at bounding box center [889, 459] width 361 height 54
drag, startPoint x: 935, startPoint y: 441, endPoint x: 1098, endPoint y: 474, distance: 166.7
click at [772, 439] on td "Success - homewoodml@gmail.com" at bounding box center [889, 459] width 361 height 54
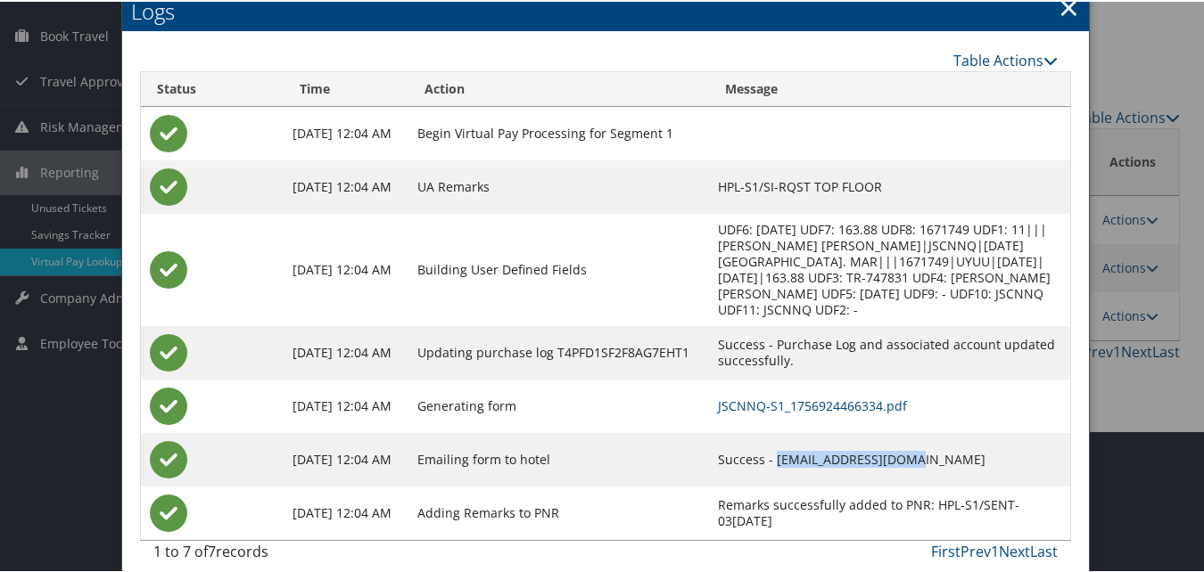
copy td "homewoodml@gmail.com"
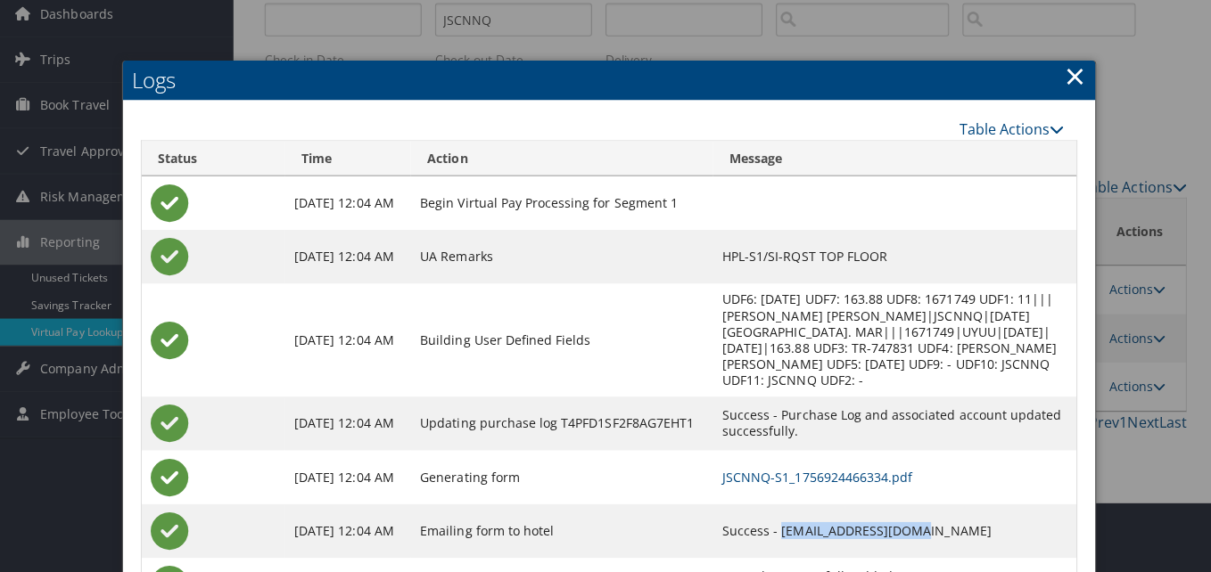
scroll to position [0, 0]
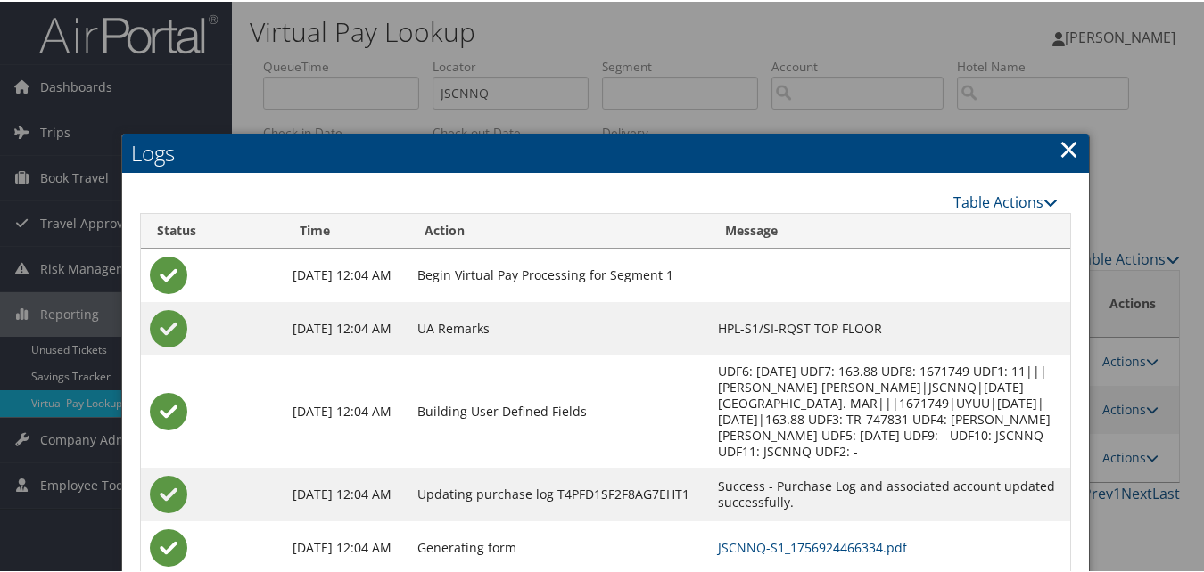
click at [1058, 144] on link "×" at bounding box center [1068, 147] width 21 height 36
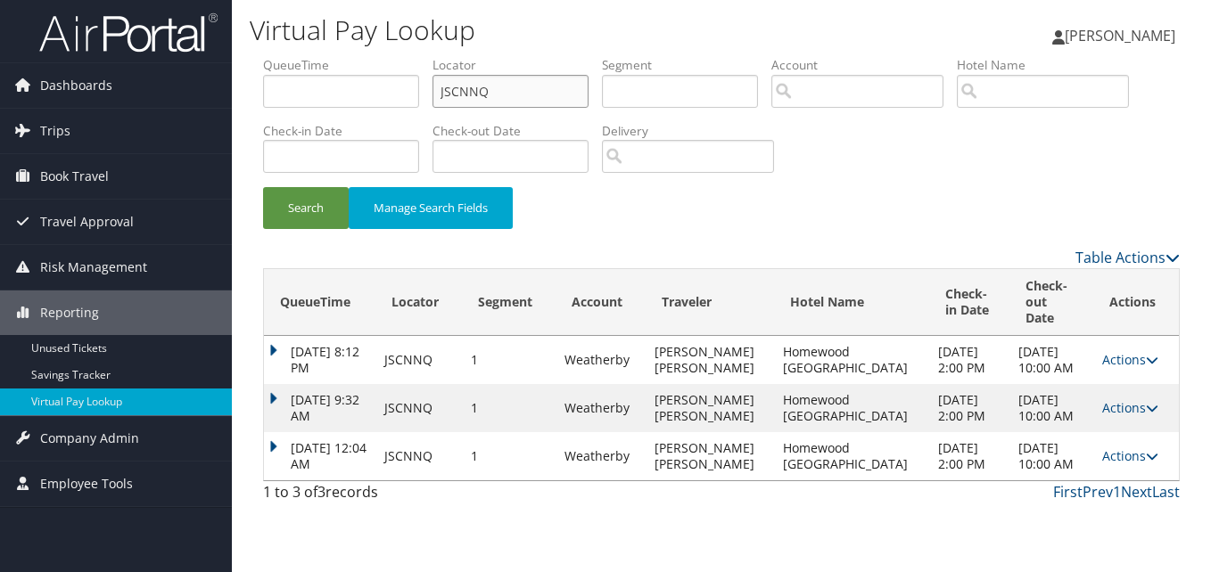
drag, startPoint x: 452, startPoint y: 108, endPoint x: 276, endPoint y: 135, distance: 178.6
click at [312, 56] on ul "QueueTime Locator JSCNNQ Segment Account Traveler Hotel Name Check-in Date Chec…" at bounding box center [721, 56] width 917 height 0
paste input "HBOIQH"
type input "HBOIQH"
click at [272, 202] on button "Search" at bounding box center [306, 208] width 86 height 42
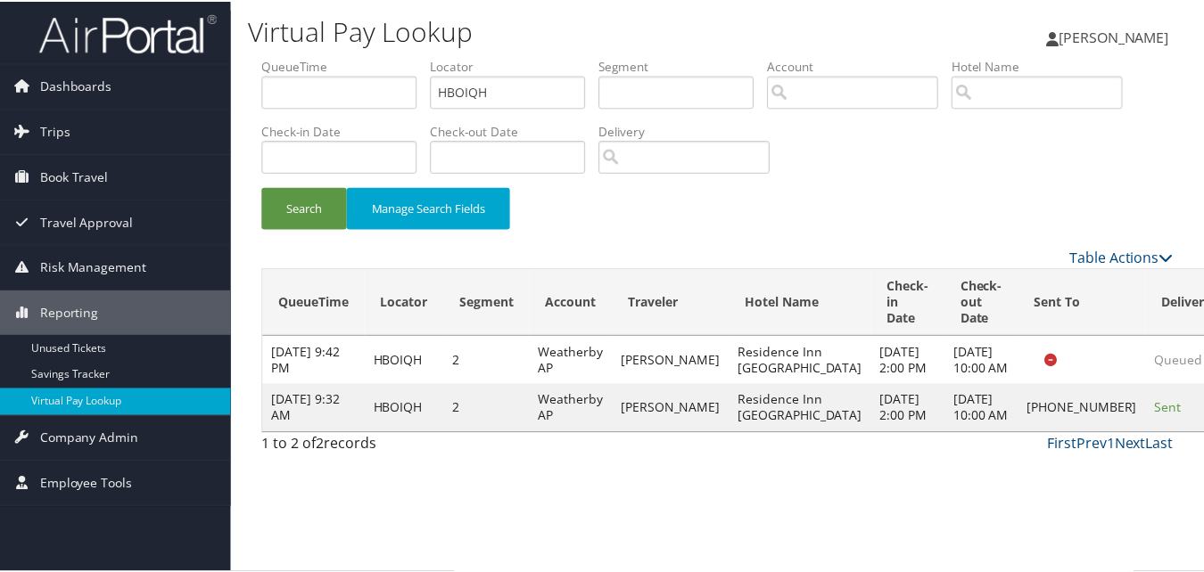
scroll to position [1, 0]
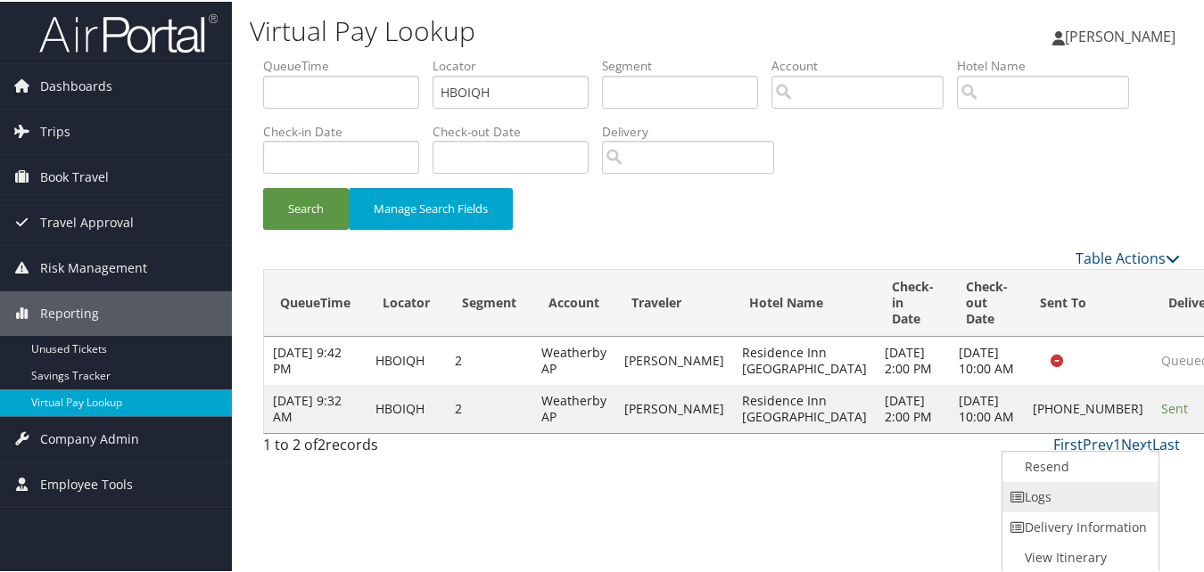
click at [1064, 496] on link "Logs" at bounding box center [1078, 496] width 152 height 30
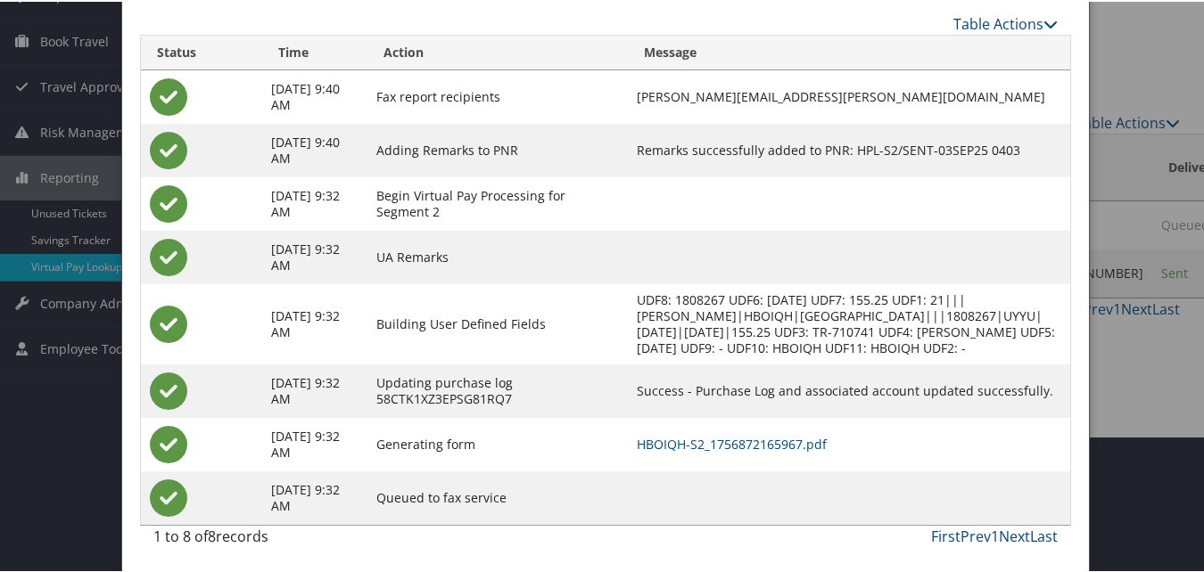
scroll to position [153, 0]
click at [786, 441] on link "HBOIQH-S2_1756872165967.pdf" at bounding box center [732, 441] width 190 height 17
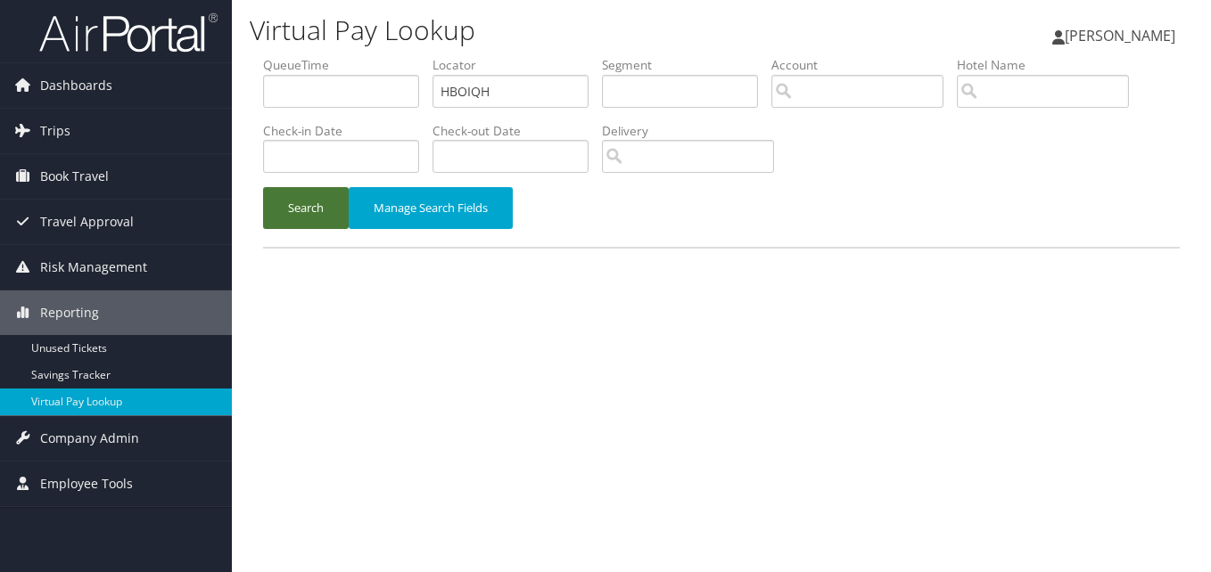
click at [288, 211] on button "Search" at bounding box center [306, 208] width 86 height 42
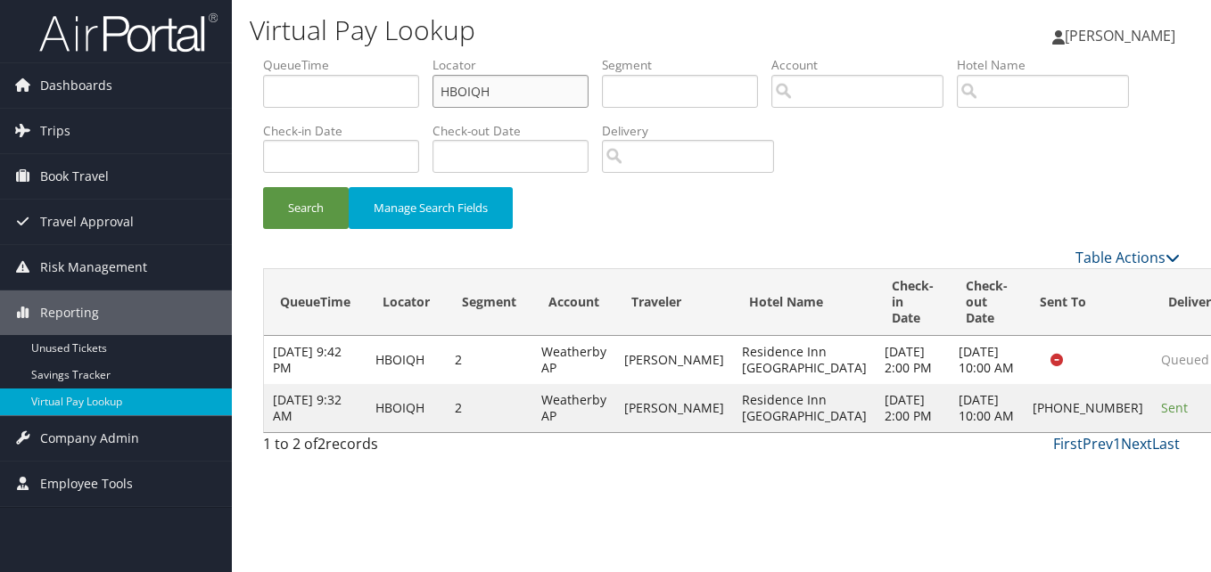
drag, startPoint x: 510, startPoint y: 88, endPoint x: 356, endPoint y: 116, distance: 156.7
click at [358, 56] on ul "QueueTime Locator HBOIQH Segment Account Traveler Hotel Name Check-in Date Chec…" at bounding box center [721, 56] width 917 height 0
paste input "SVIMHB"
type input "SVIMHB"
click at [310, 195] on button "Search" at bounding box center [306, 208] width 86 height 42
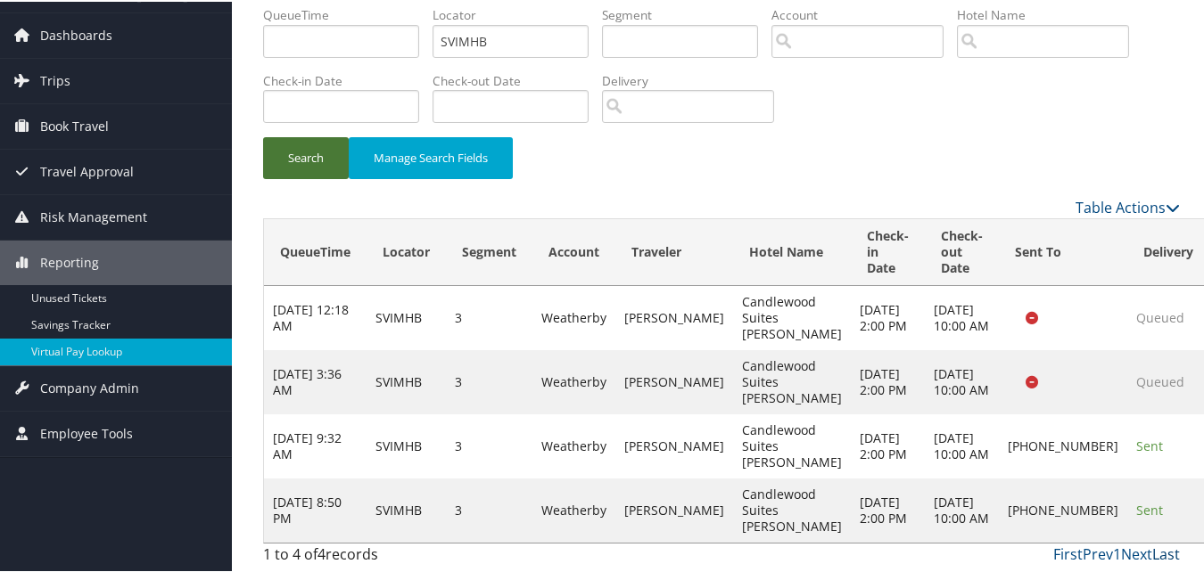
scroll to position [84, 0]
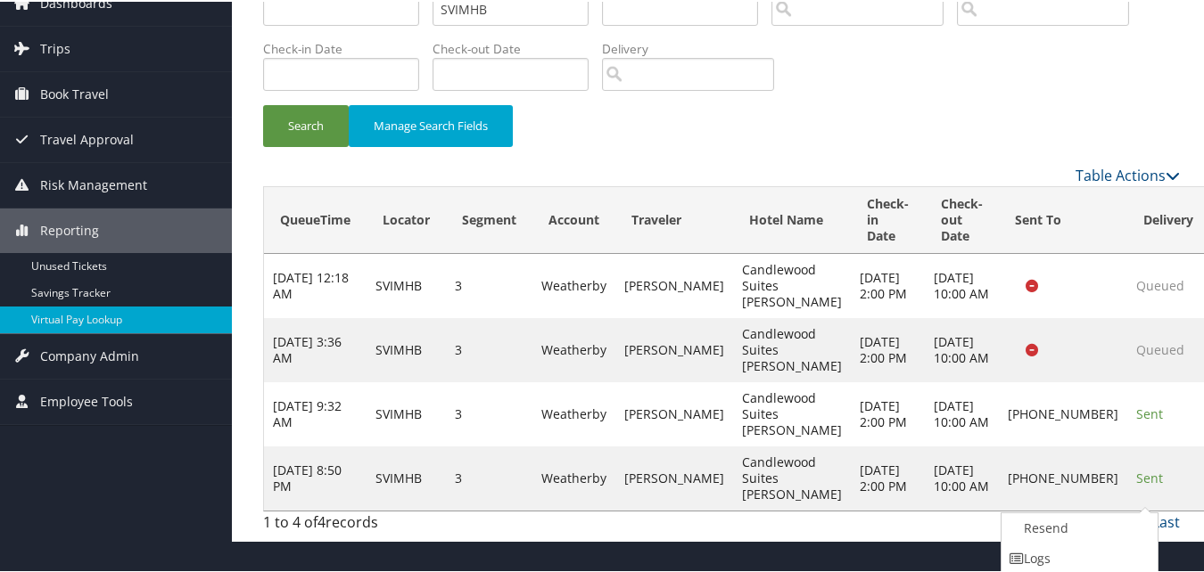
scroll to position [145, 0]
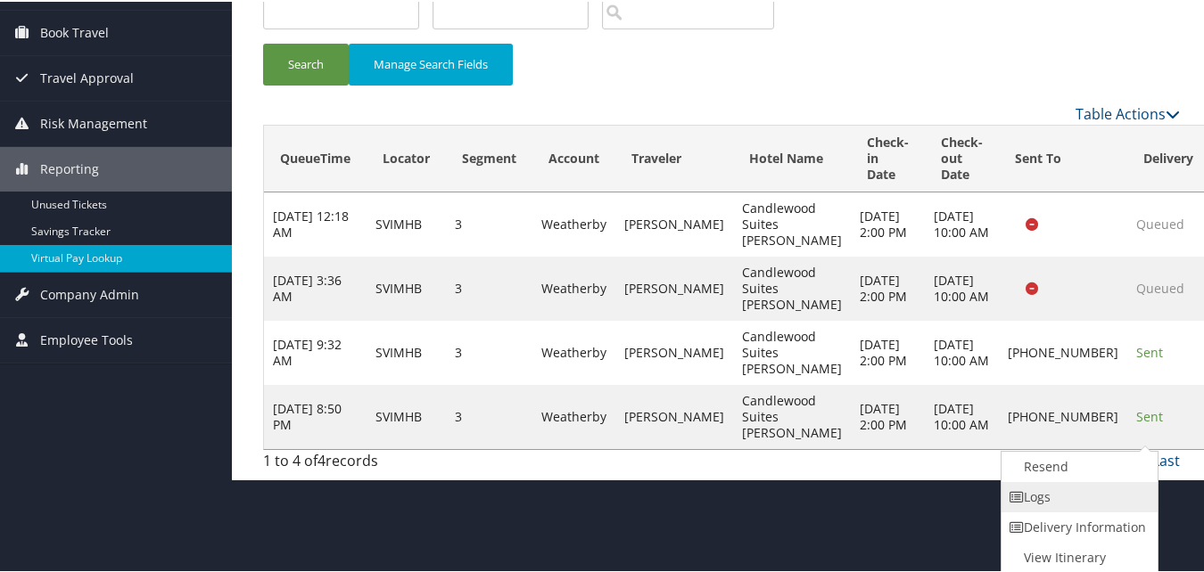
click at [1063, 502] on link "Logs" at bounding box center [1077, 496] width 152 height 30
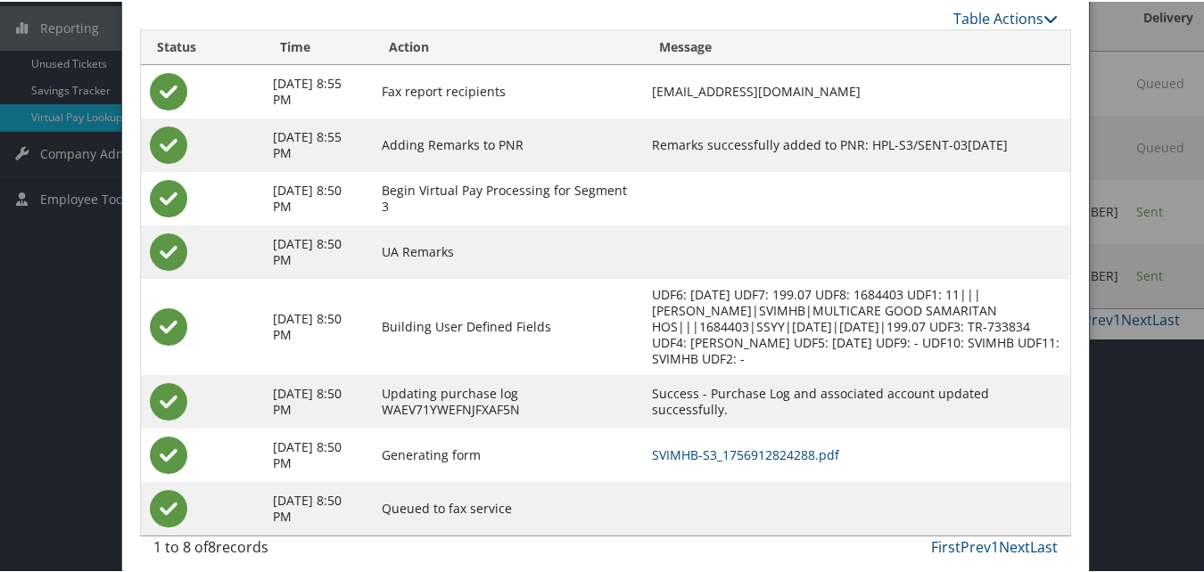
scroll to position [298, 0]
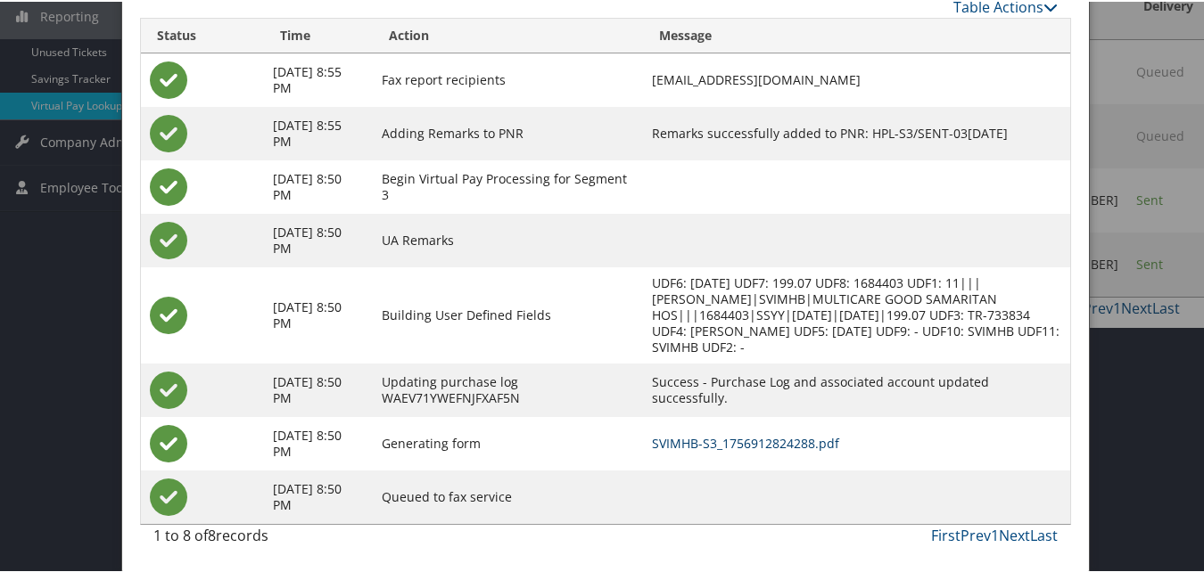
click at [740, 442] on link "SVIMHB-S3_1756912824288.pdf" at bounding box center [745, 441] width 187 height 17
